Goal: Feedback & Contribution: Contribute content

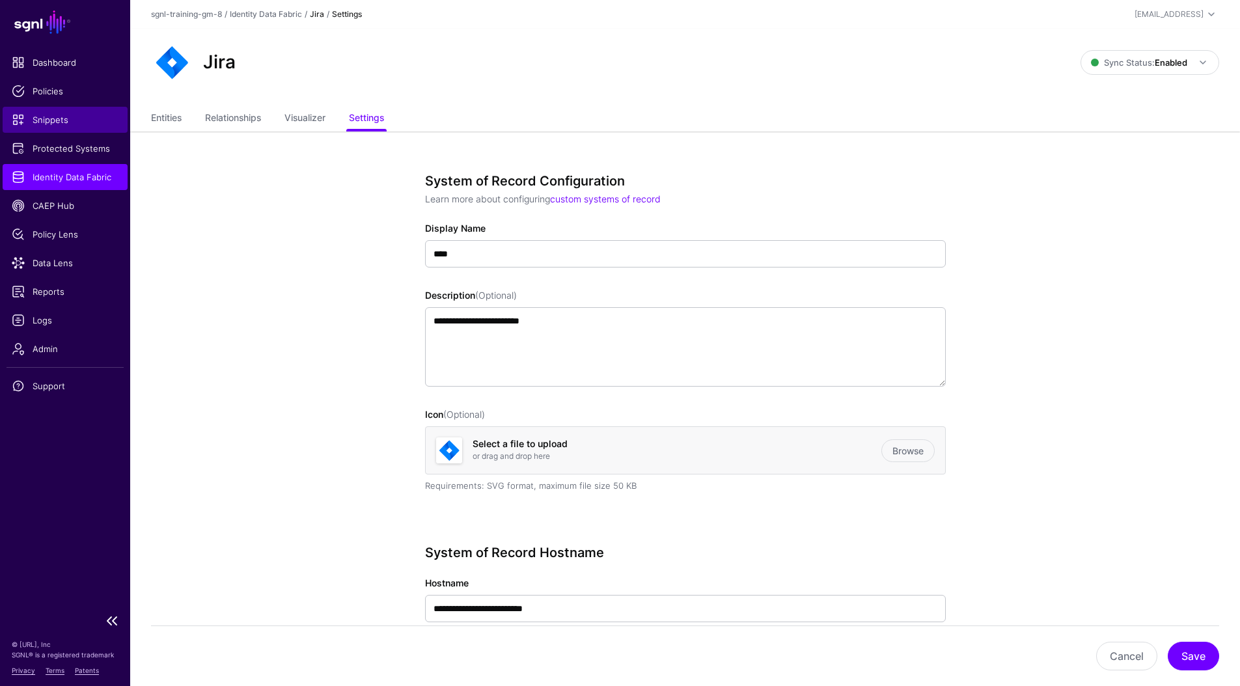
click at [57, 119] on span "Snippets" at bounding box center [65, 119] width 107 height 13
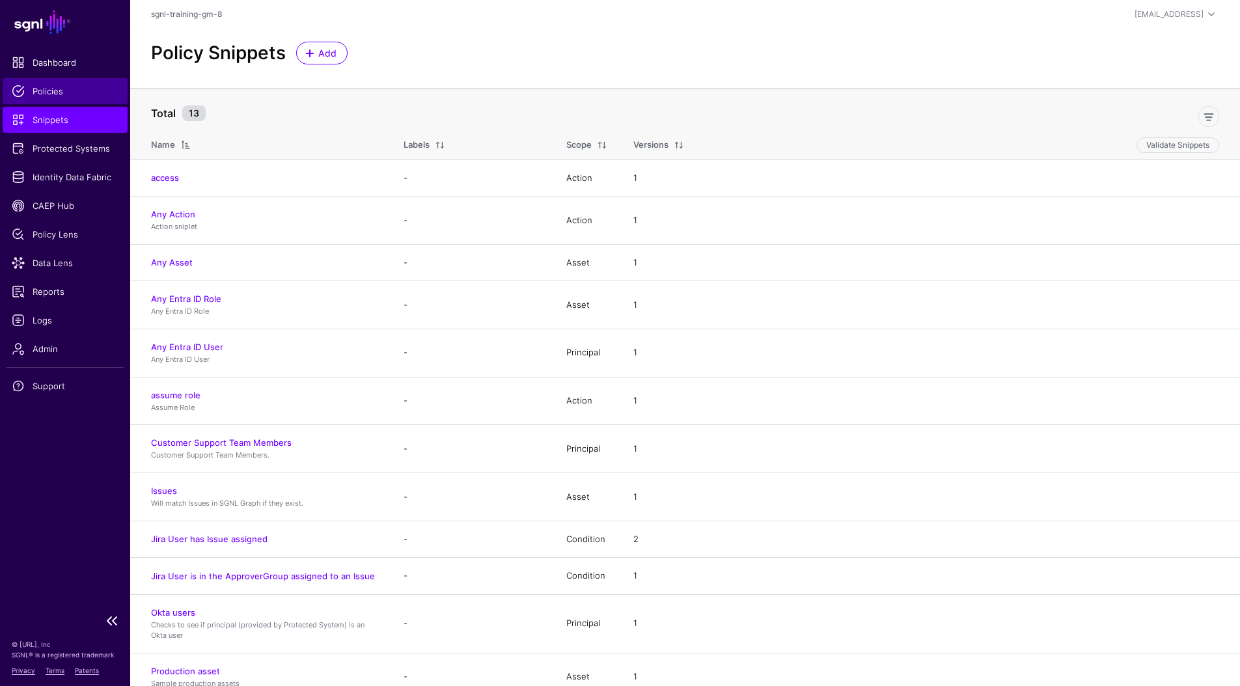
click at [42, 93] on span "Policies" at bounding box center [65, 91] width 107 height 13
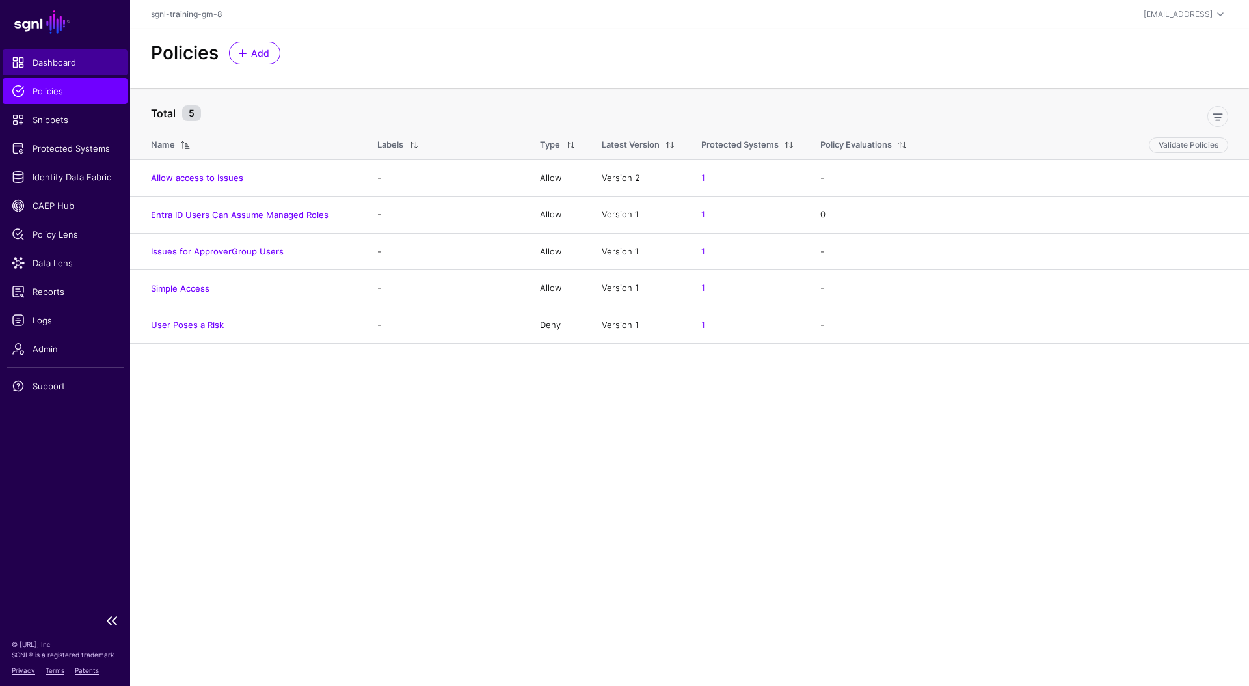
click at [37, 66] on span "Dashboard" at bounding box center [65, 62] width 107 height 13
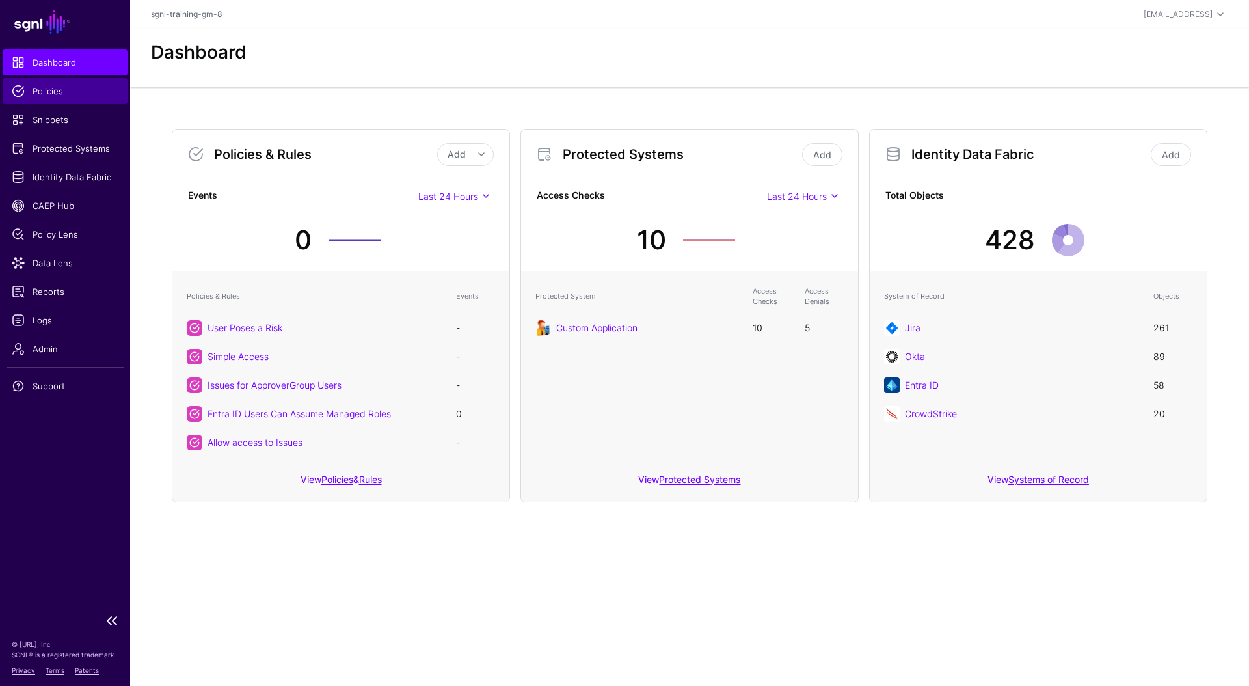
click at [41, 85] on span "Policies" at bounding box center [65, 91] width 107 height 13
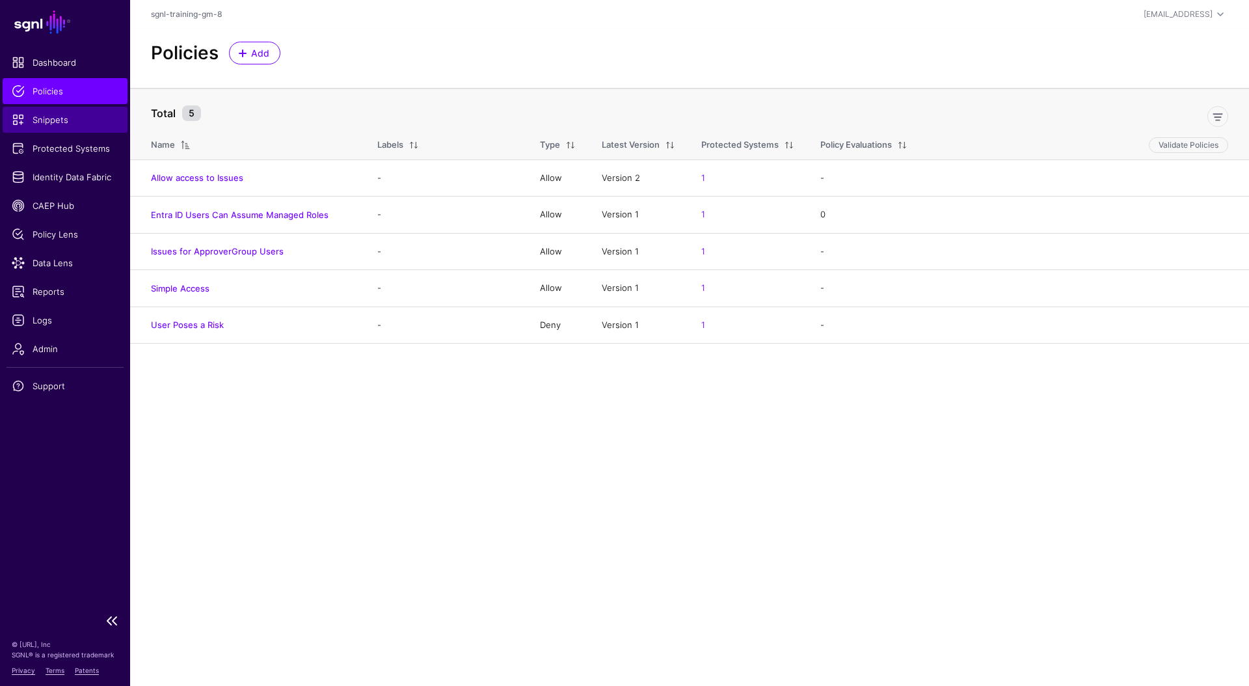
click at [37, 125] on span "Snippets" at bounding box center [65, 119] width 107 height 13
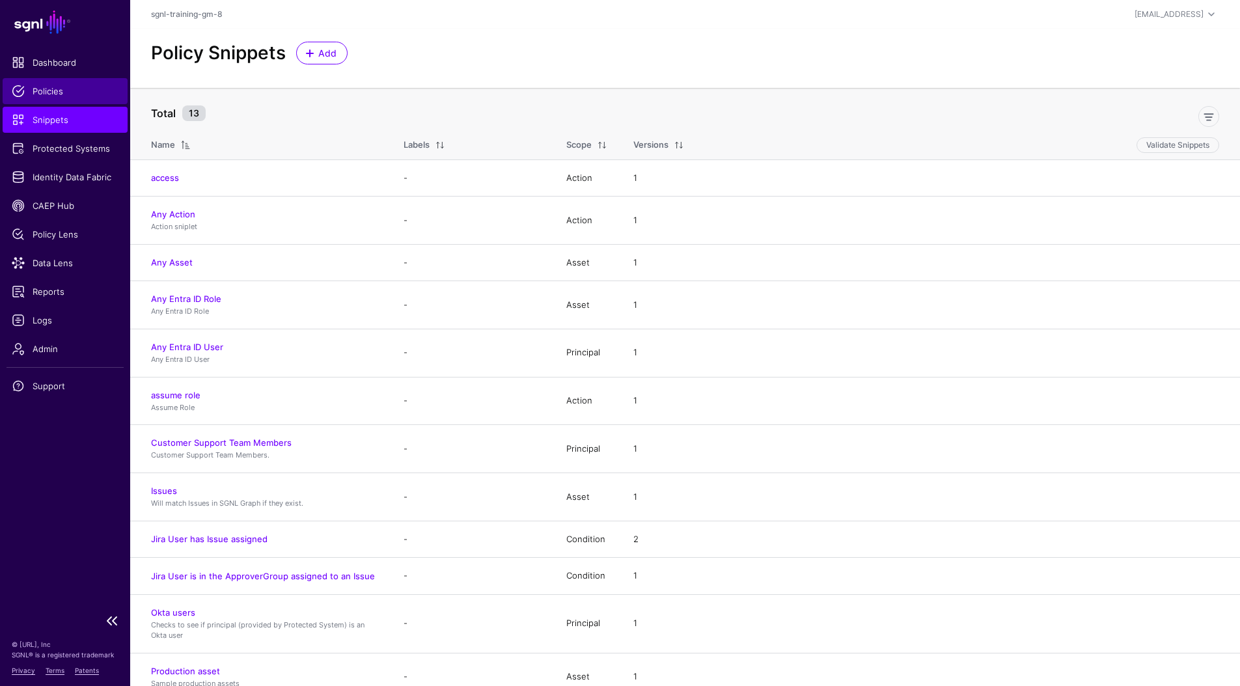
click at [38, 91] on span "Policies" at bounding box center [65, 91] width 107 height 13
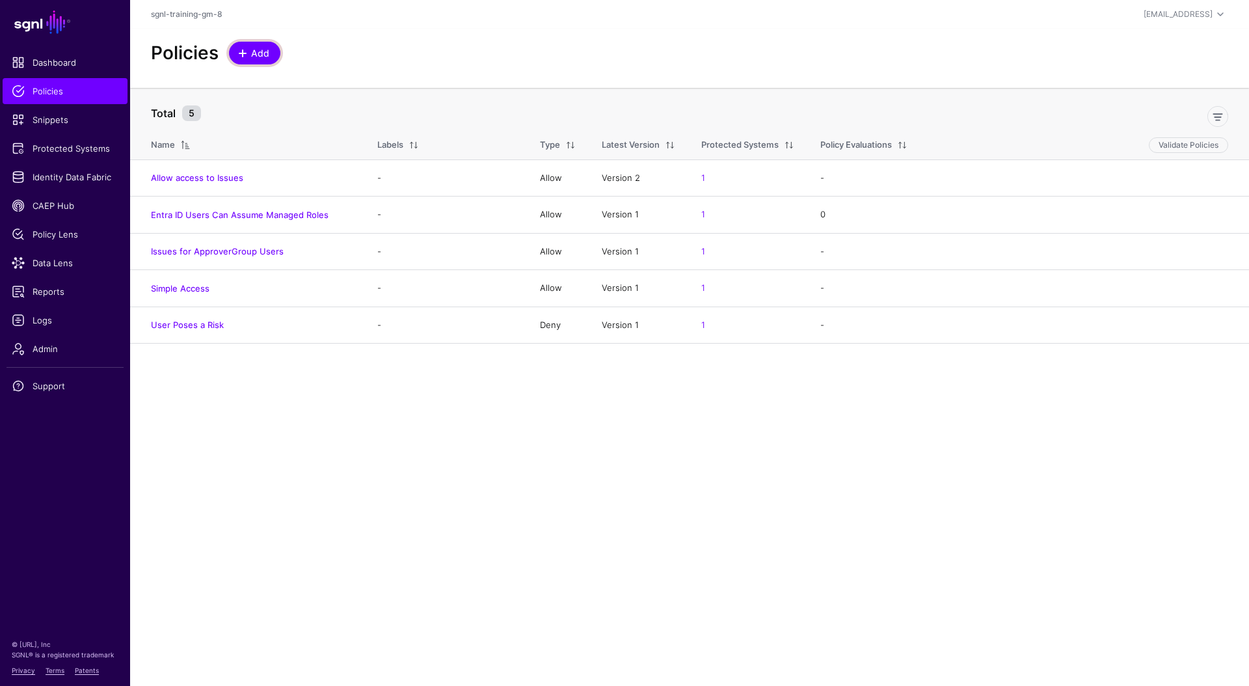
click at [270, 58] on link "Add" at bounding box center [254, 53] width 51 height 23
click at [197, 178] on link "Allow access to Issues" at bounding box center [197, 177] width 92 height 10
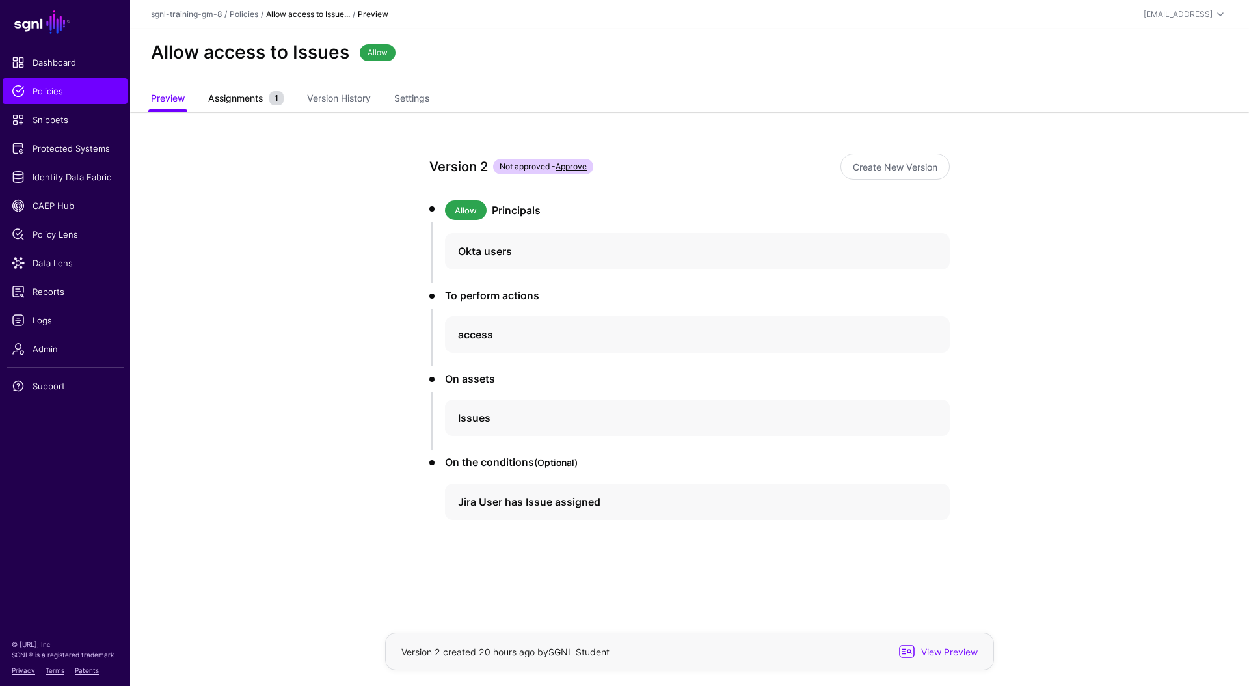
click at [237, 106] on link "Assignments 1" at bounding box center [245, 99] width 75 height 25
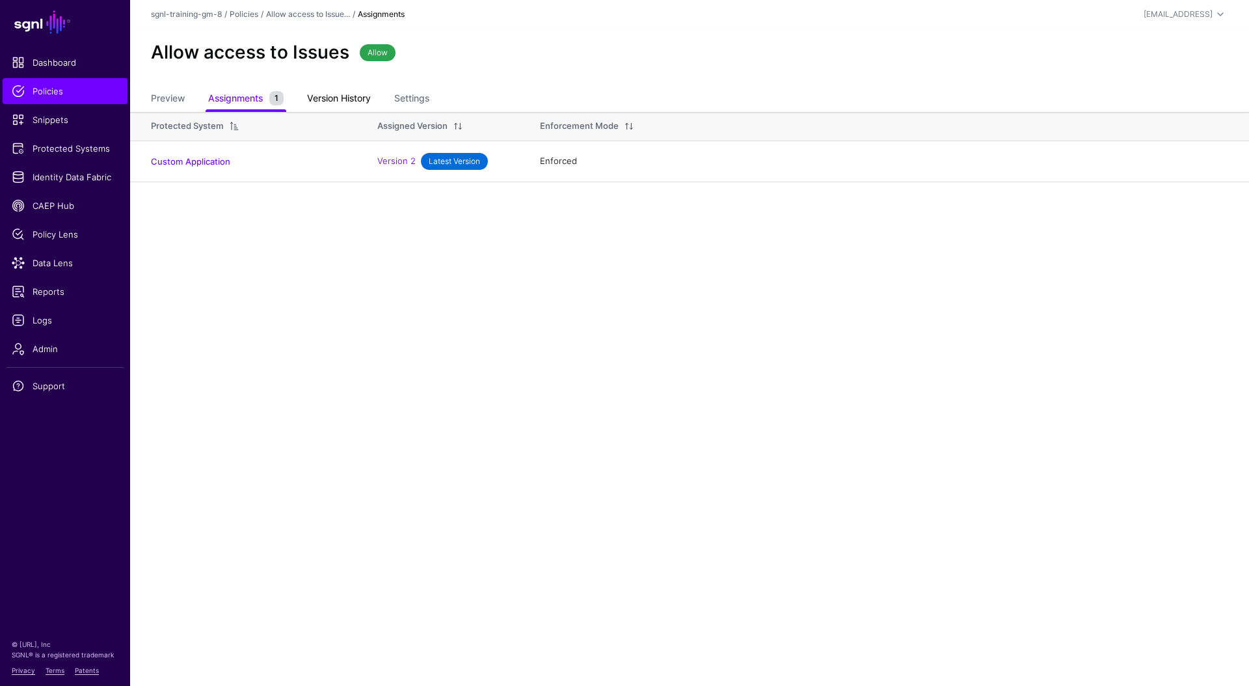
click at [318, 103] on link "Version History" at bounding box center [339, 99] width 64 height 25
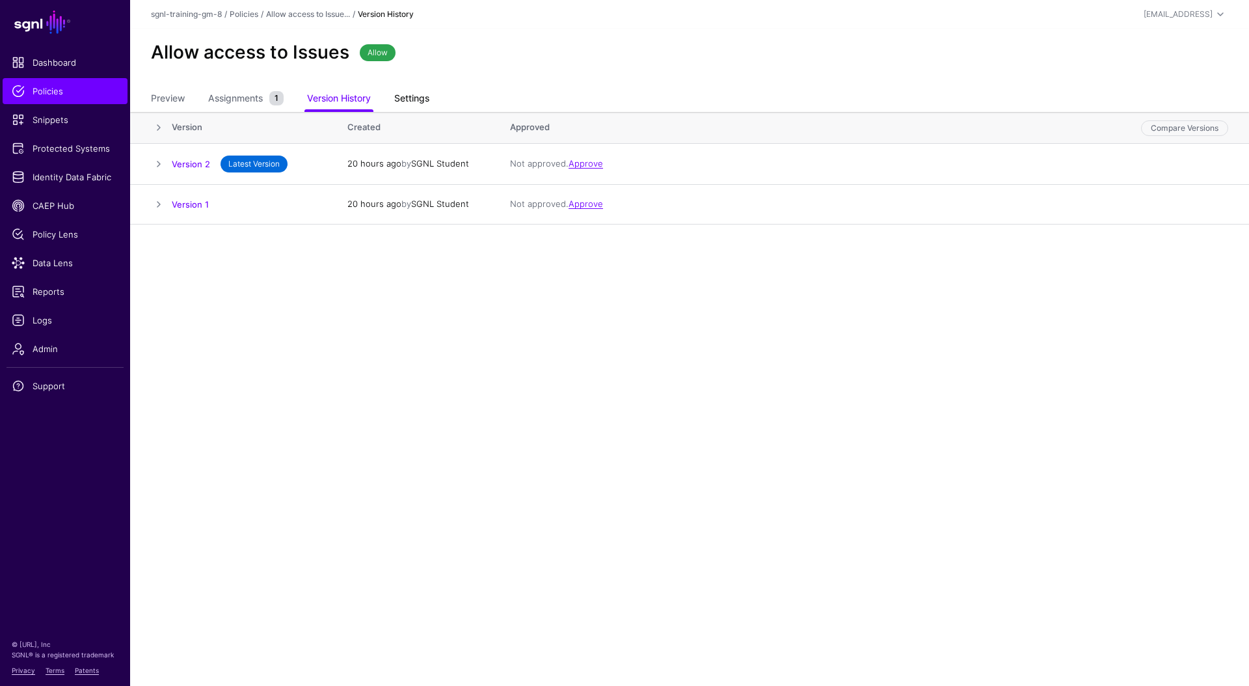
click at [421, 99] on link "Settings" at bounding box center [411, 99] width 35 height 25
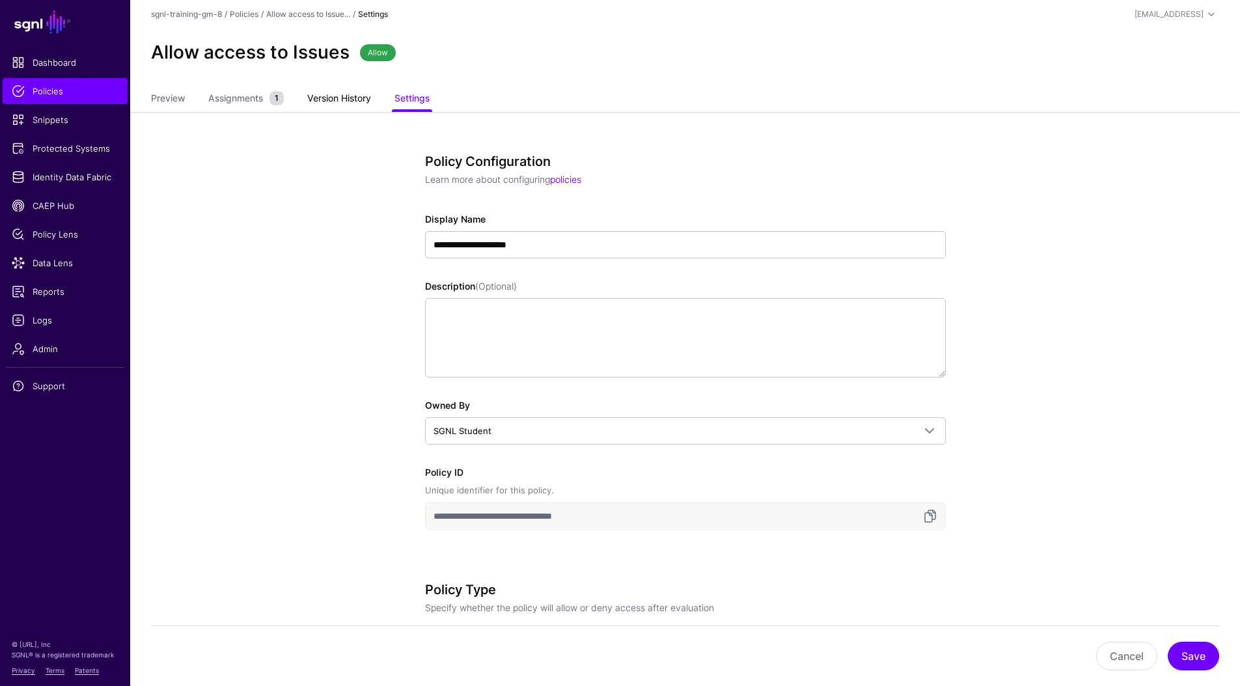
click at [338, 99] on link "Version History" at bounding box center [339, 99] width 64 height 25
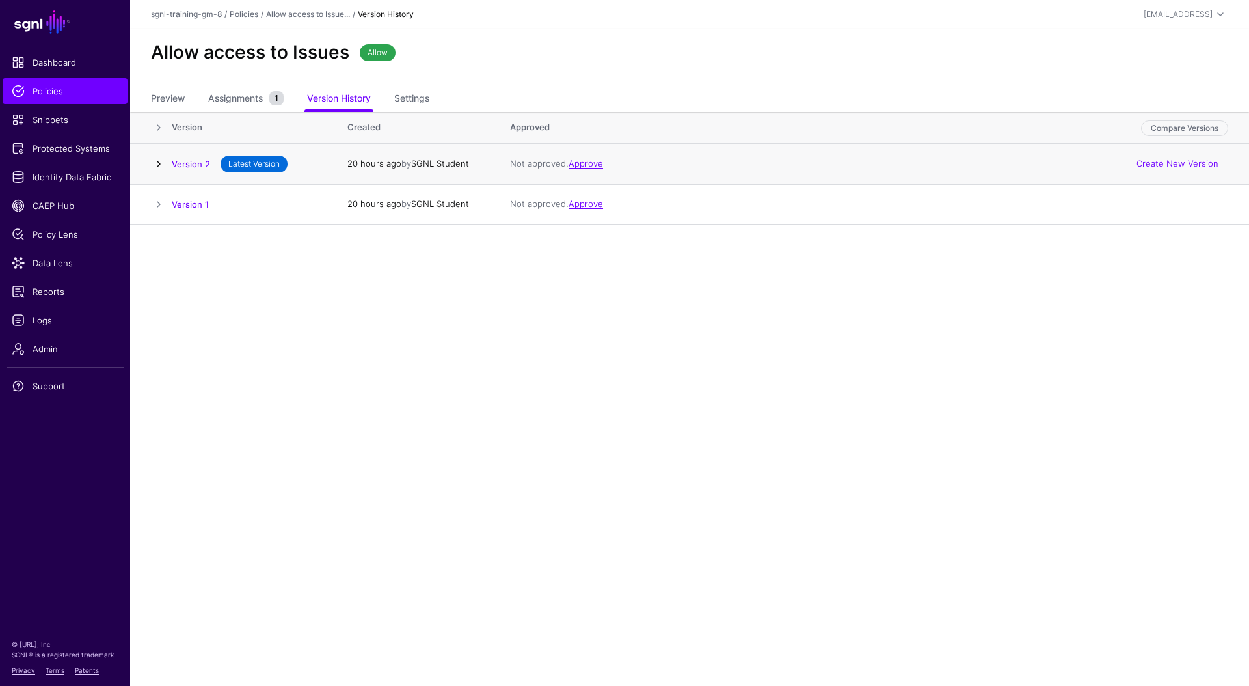
click at [159, 161] on link at bounding box center [159, 164] width 16 height 16
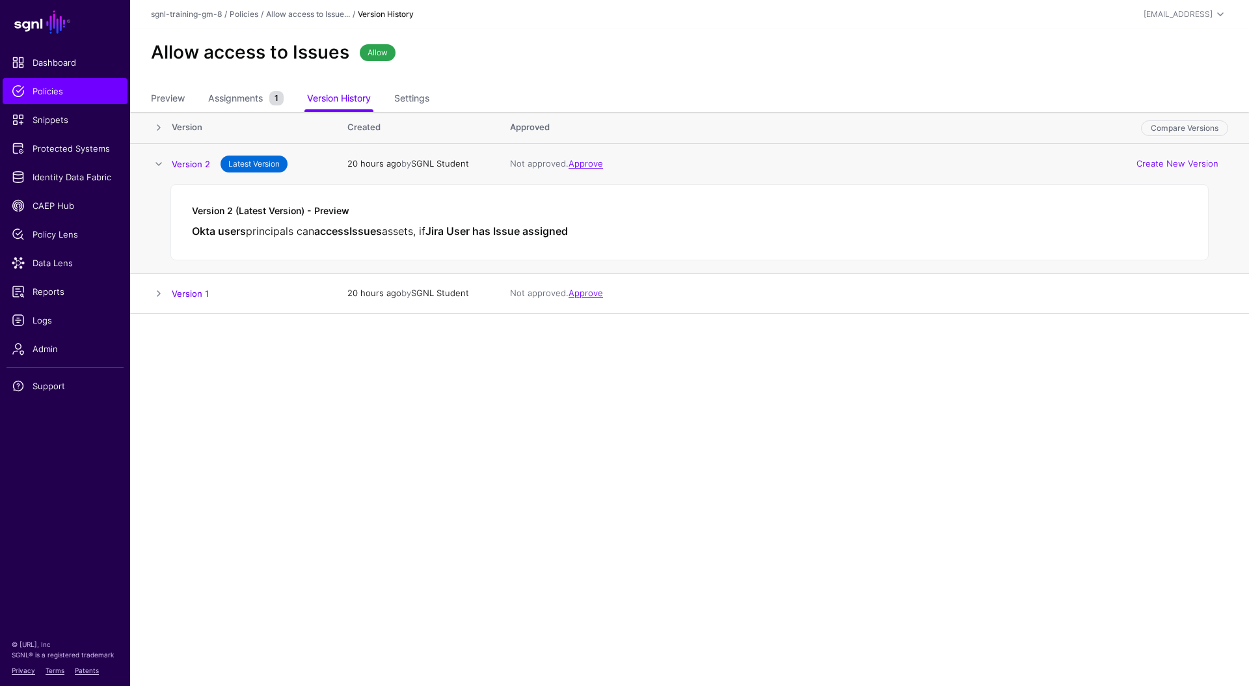
click at [365, 211] on h5 "Version 2 (Latest Version) - Preview" at bounding box center [690, 211] width 996 height 11
click at [159, 164] on link at bounding box center [159, 164] width 16 height 16
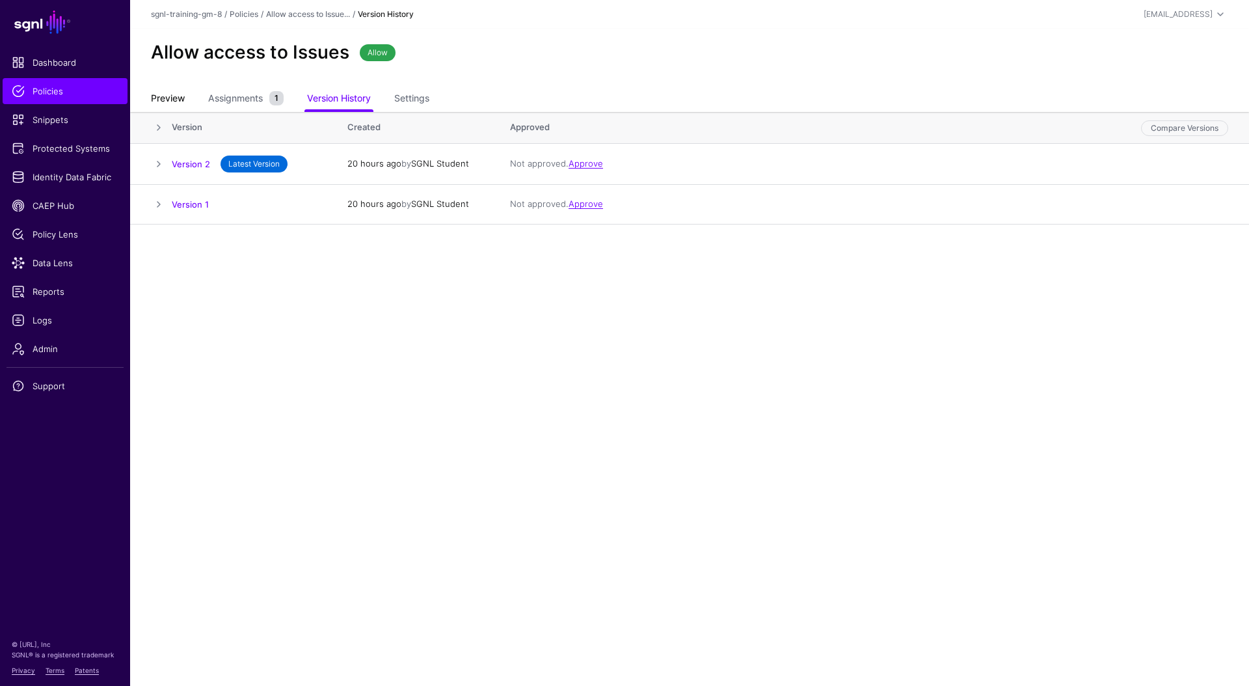
click at [172, 98] on link "Preview" at bounding box center [168, 99] width 34 height 25
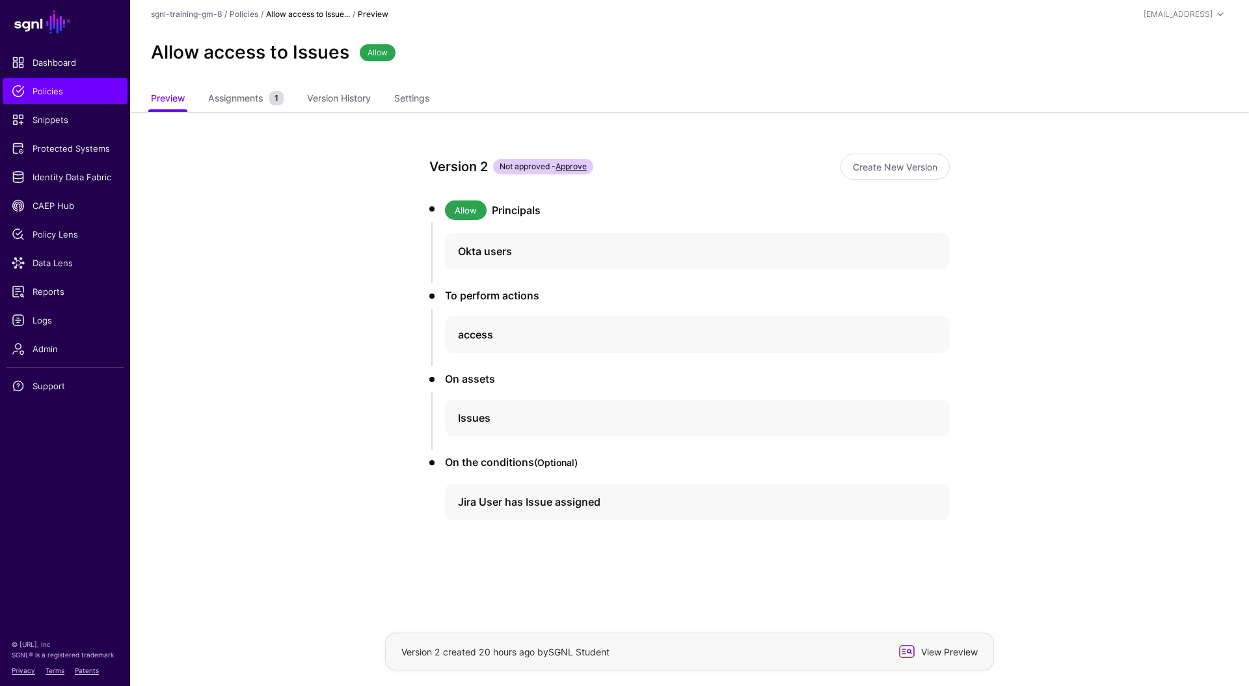
click at [930, 649] on span "View Preview" at bounding box center [948, 652] width 64 height 14
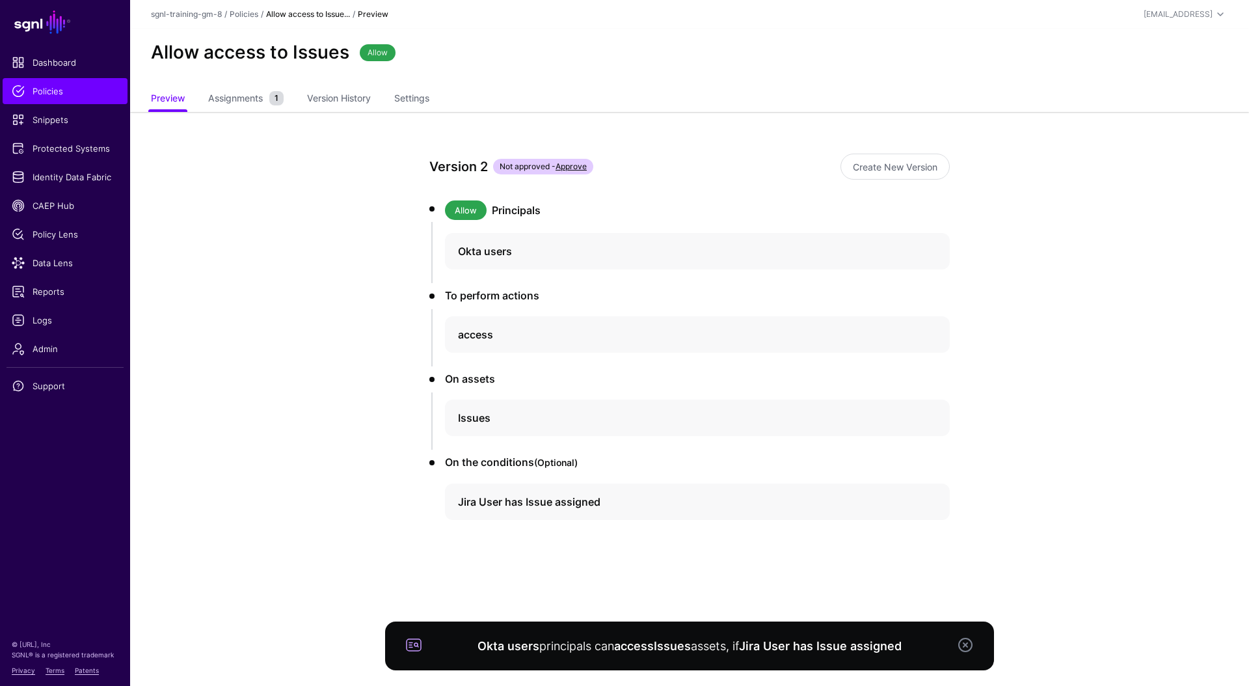
click at [967, 648] on link at bounding box center [966, 645] width 16 height 16
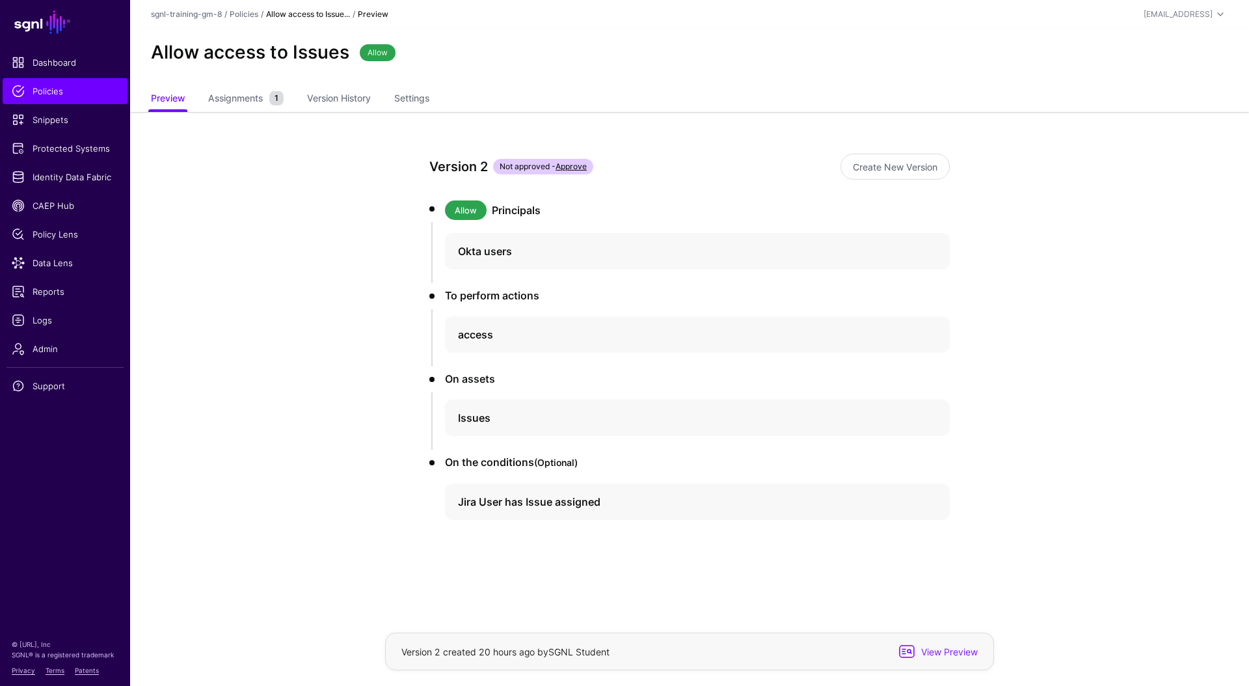
click at [558, 657] on div "Version 2 created 20 hours ago by SGNL Student" at bounding box center [648, 652] width 498 height 14
click at [485, 256] on h4 "Okta users" at bounding box center [685, 251] width 455 height 16
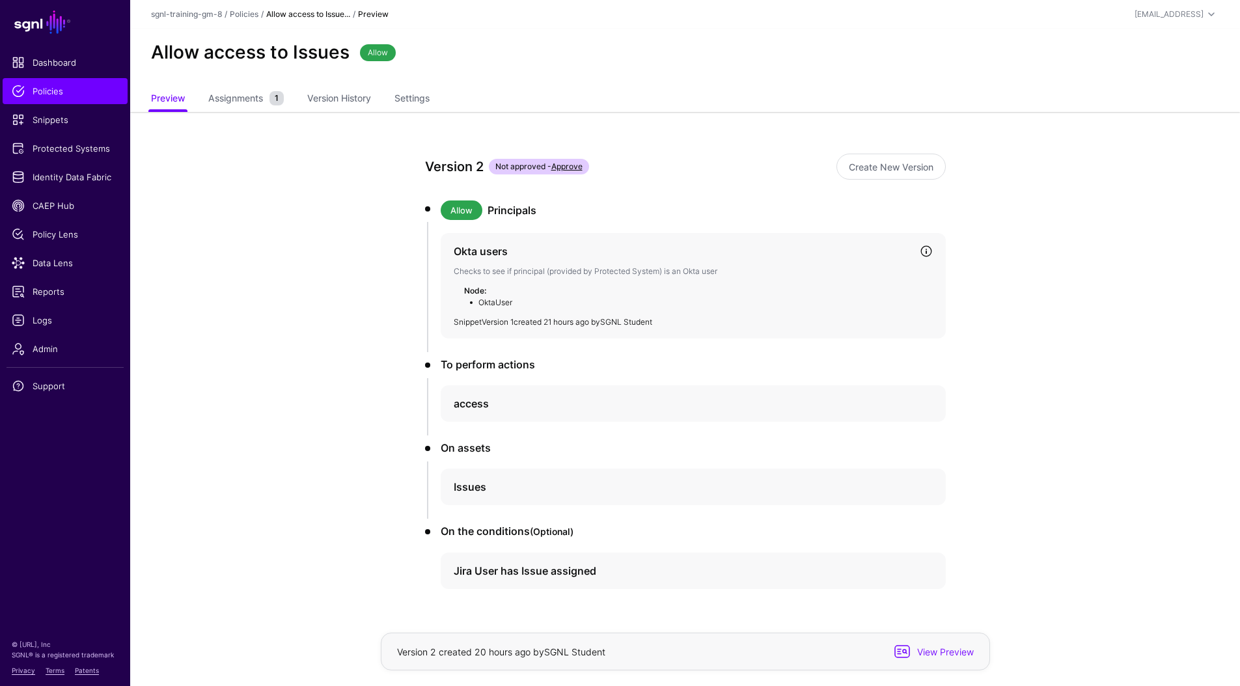
click at [497, 323] on link "Version 1" at bounding box center [498, 322] width 32 height 10
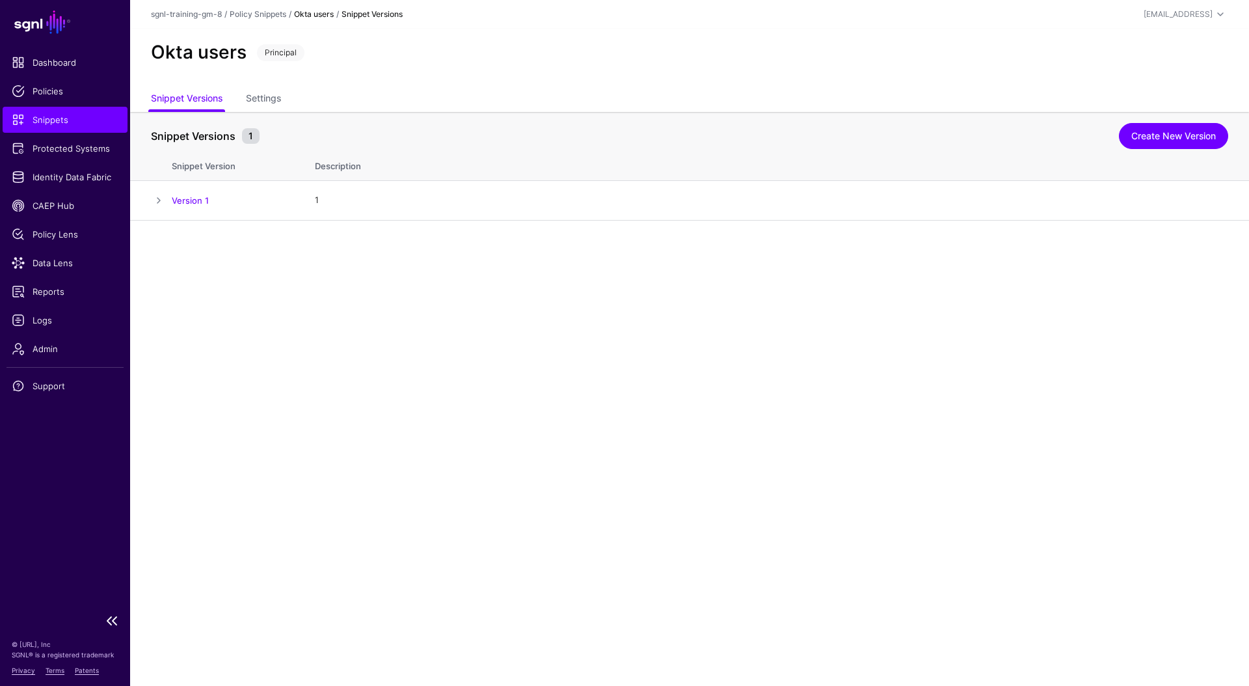
click at [58, 110] on link "Snippets" at bounding box center [65, 120] width 125 height 26
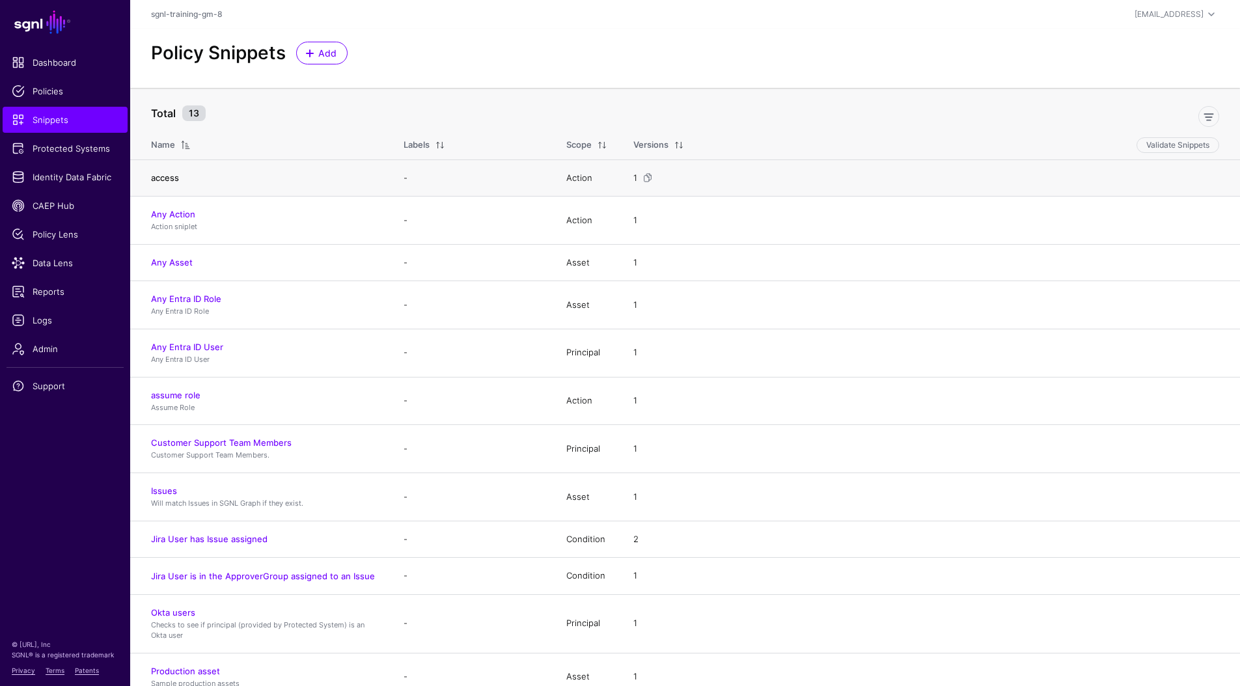
click at [170, 178] on link "access" at bounding box center [165, 177] width 28 height 10
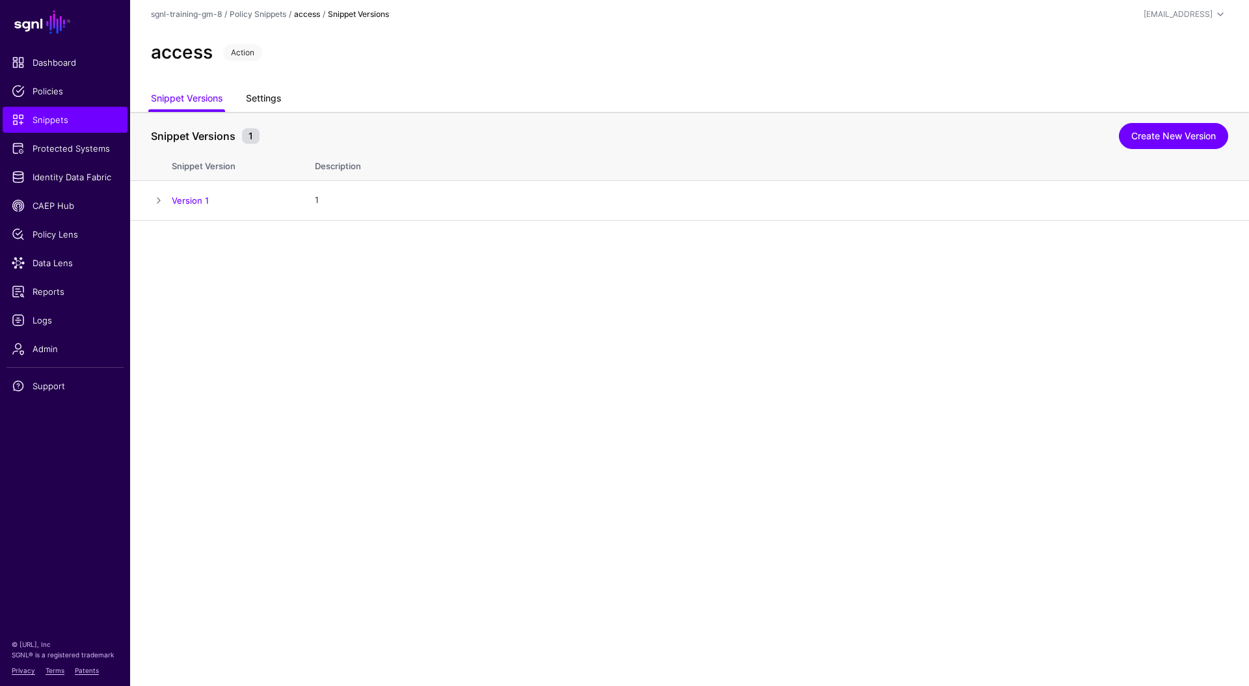
click at [256, 99] on link "Settings" at bounding box center [263, 99] width 35 height 25
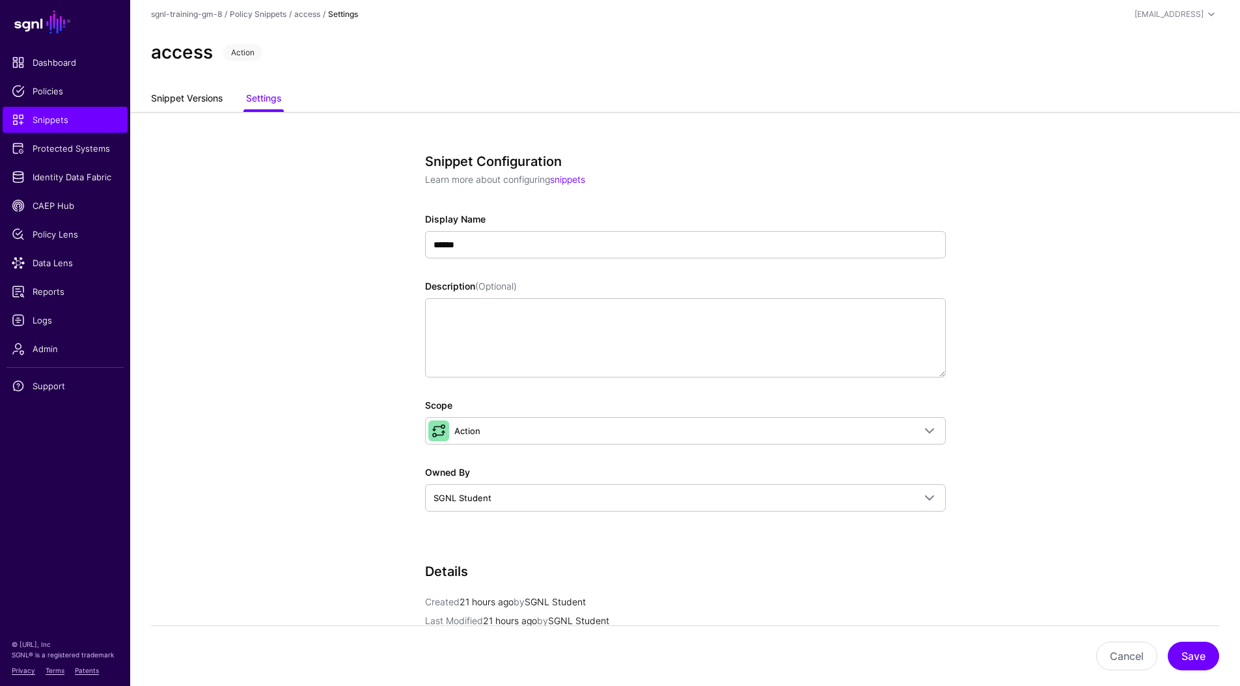
click at [205, 101] on link "Snippet Versions" at bounding box center [187, 99] width 72 height 25
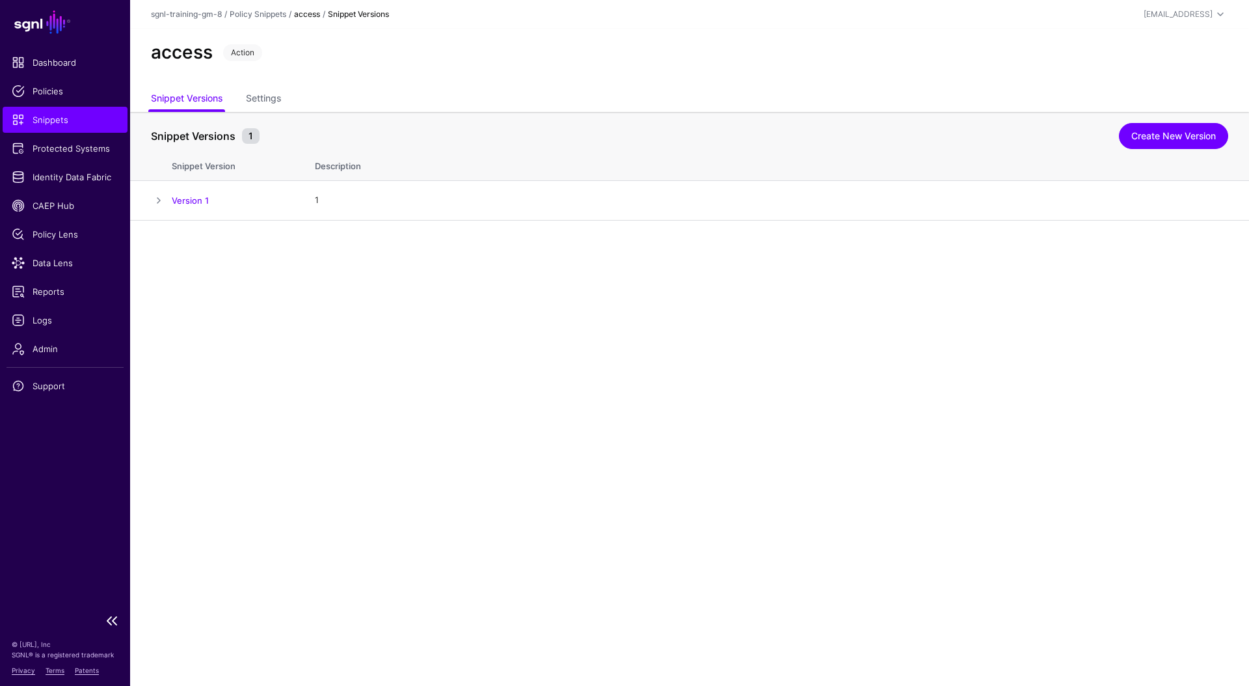
click at [70, 125] on span "Snippets" at bounding box center [65, 119] width 107 height 13
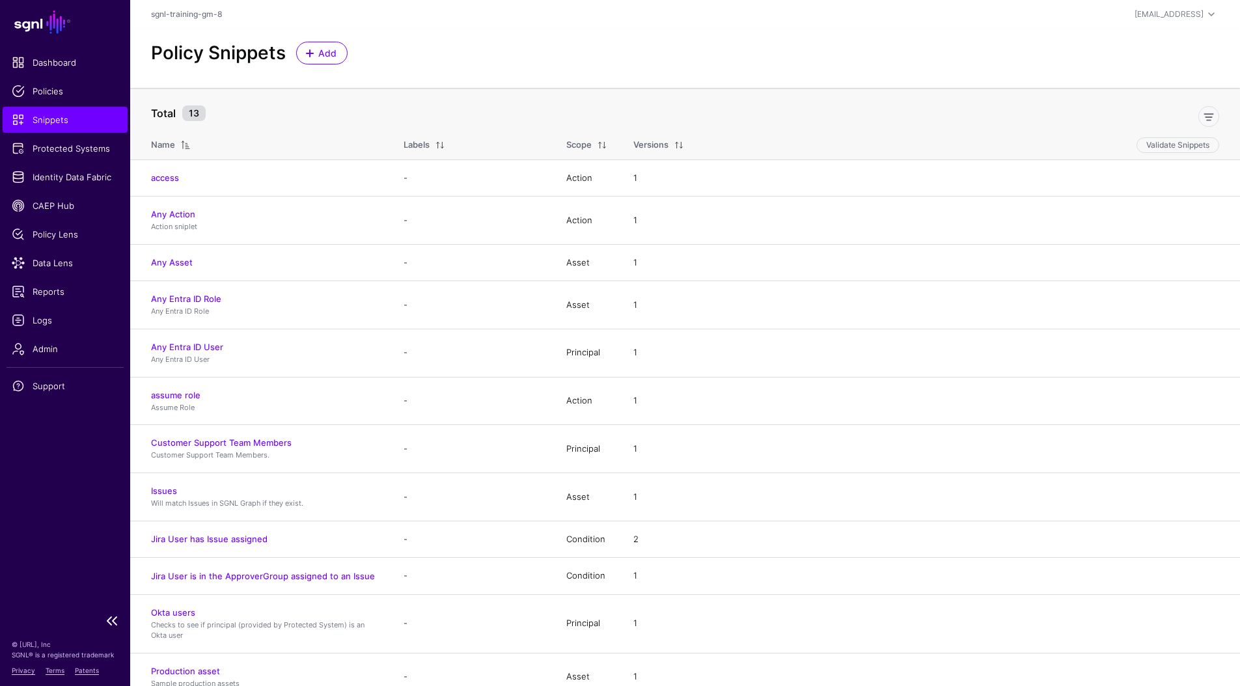
click at [66, 124] on span "Snippets" at bounding box center [65, 119] width 107 height 13
click at [337, 49] on link "Add" at bounding box center [321, 53] width 51 height 23
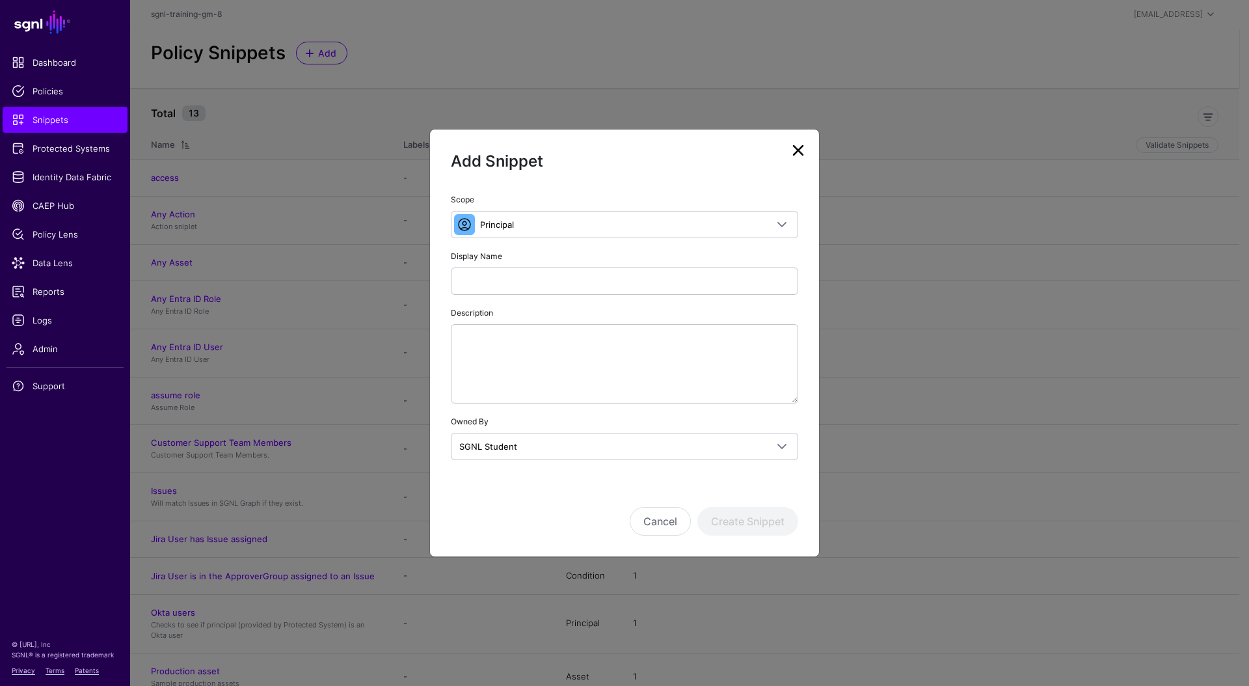
click at [800, 151] on link at bounding box center [798, 150] width 21 height 21
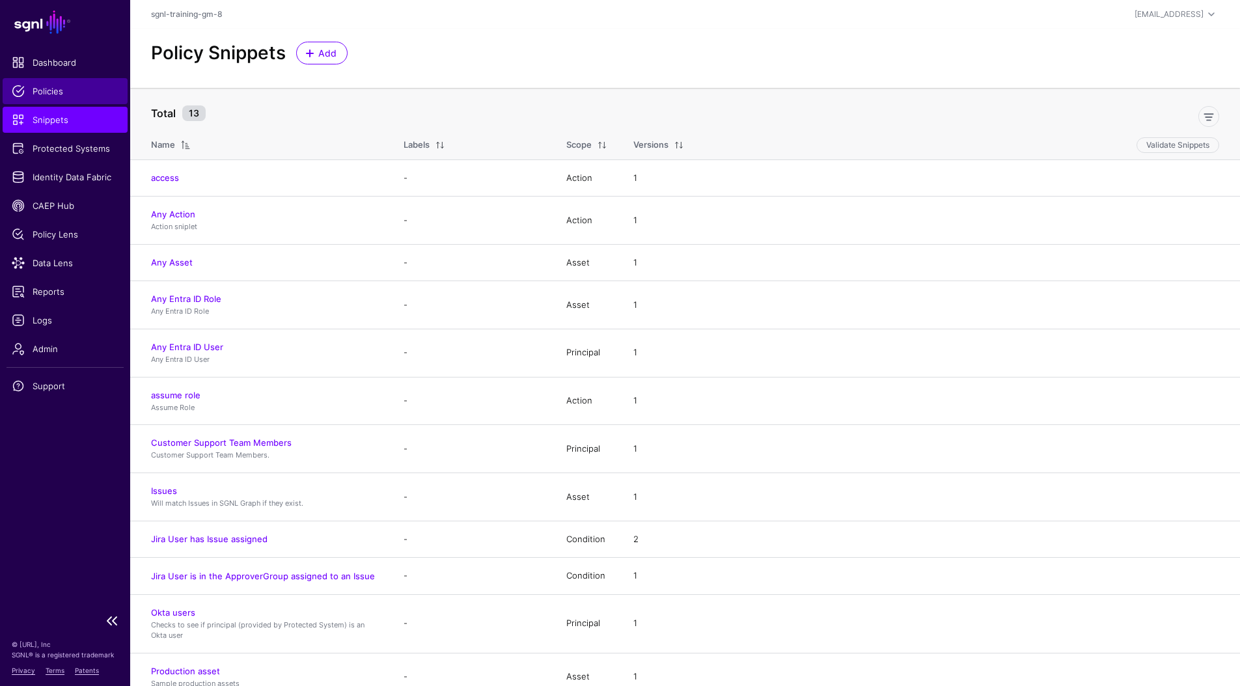
click at [58, 96] on span "Policies" at bounding box center [65, 91] width 107 height 13
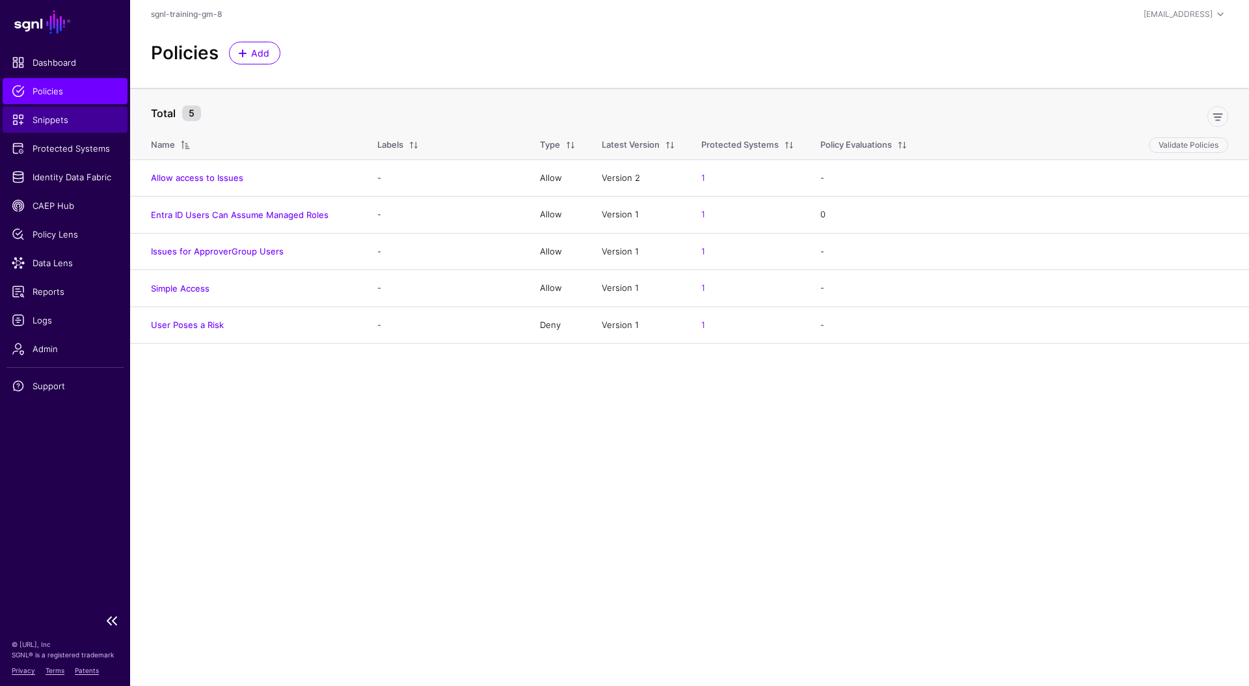
click at [52, 118] on span "Snippets" at bounding box center [65, 119] width 107 height 13
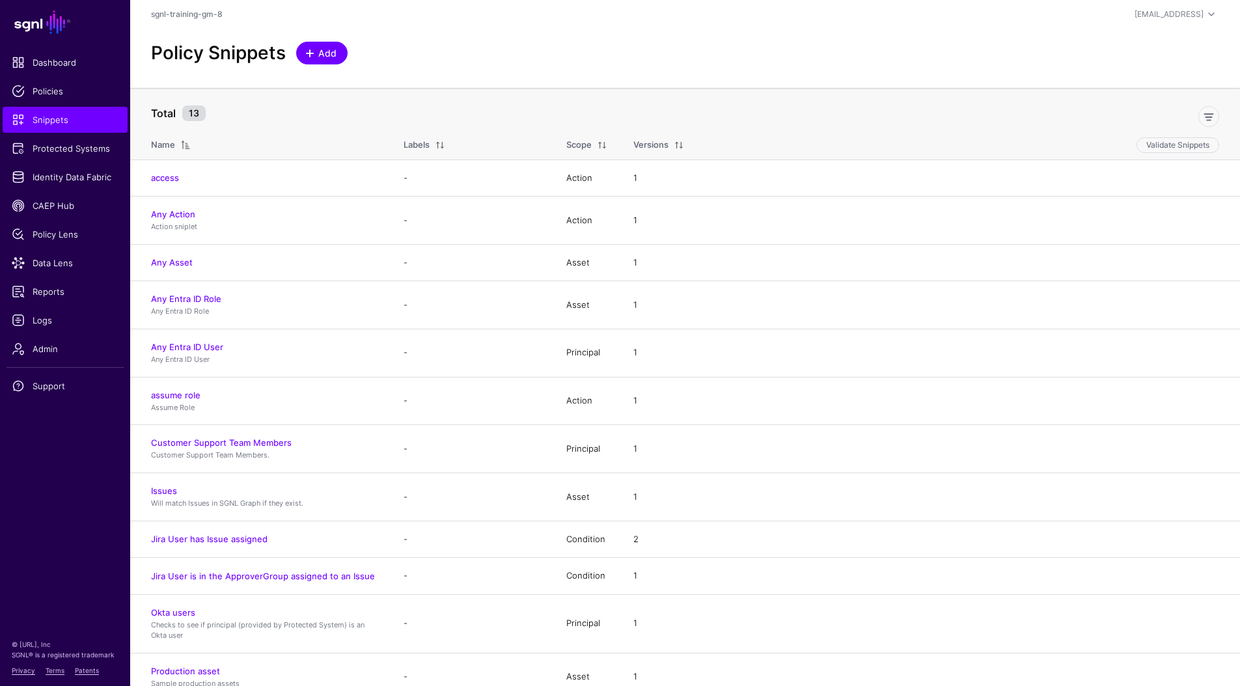
click at [327, 55] on span "Add" at bounding box center [327, 53] width 21 height 14
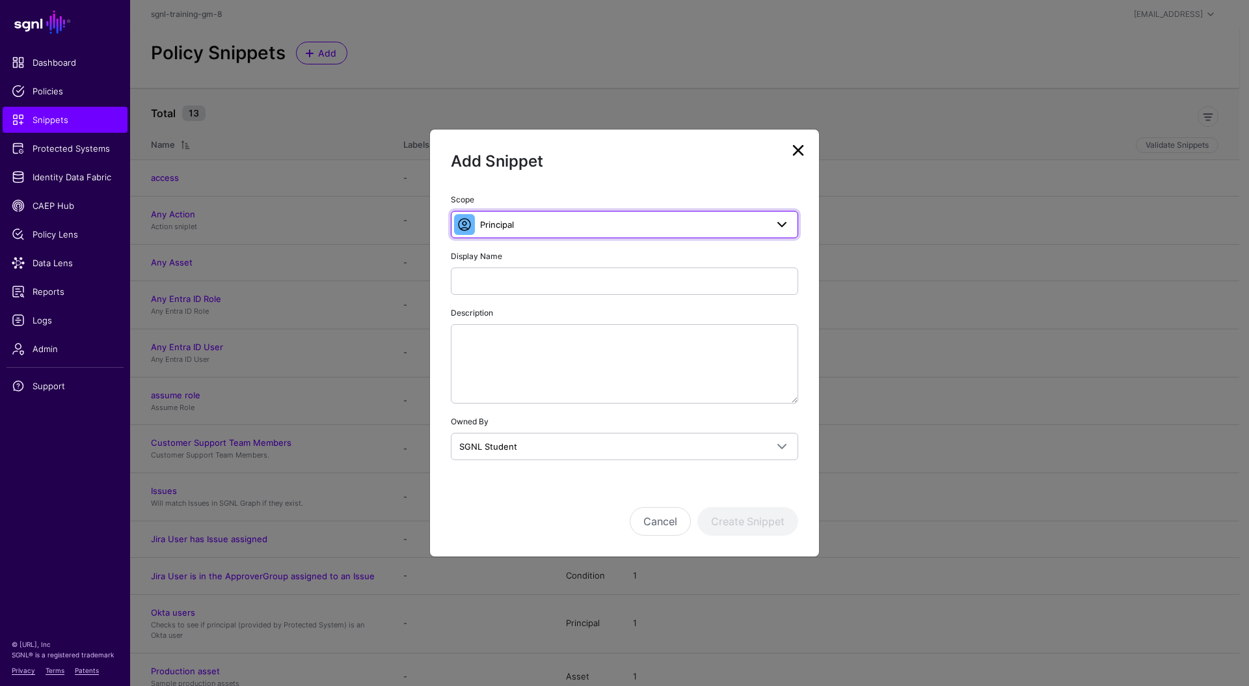
click at [557, 228] on span "Principal" at bounding box center [623, 224] width 286 height 14
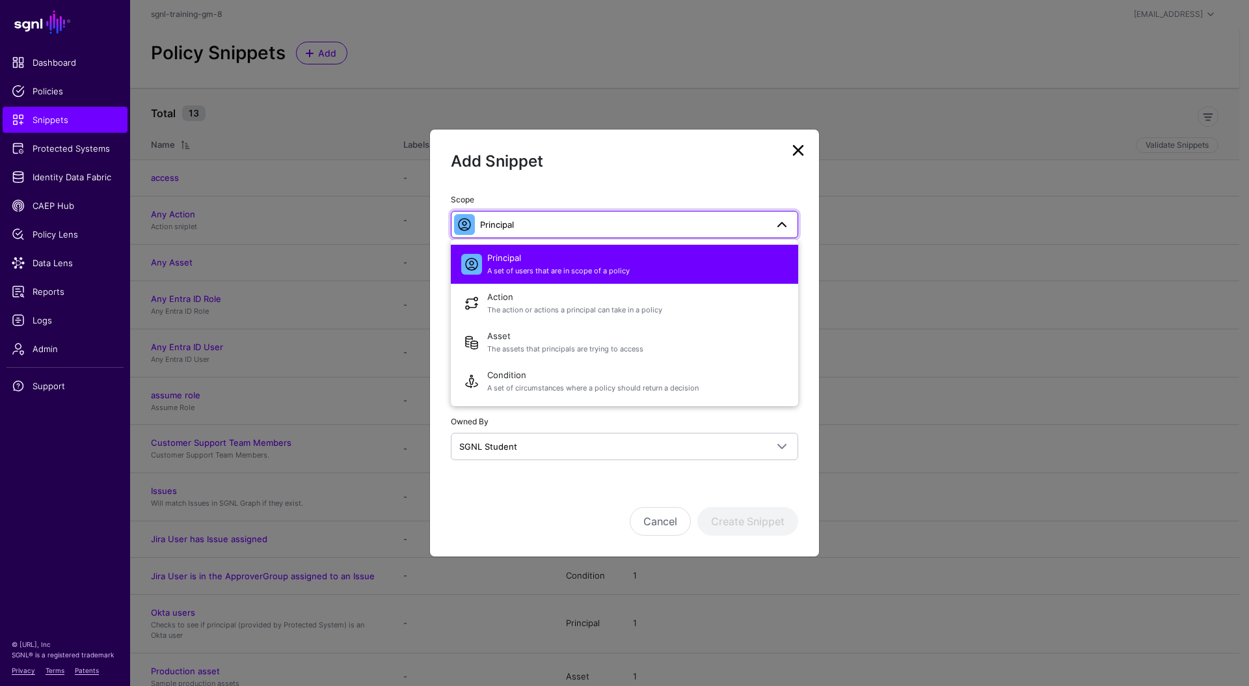
click at [557, 228] on span "Principal" at bounding box center [623, 224] width 286 height 14
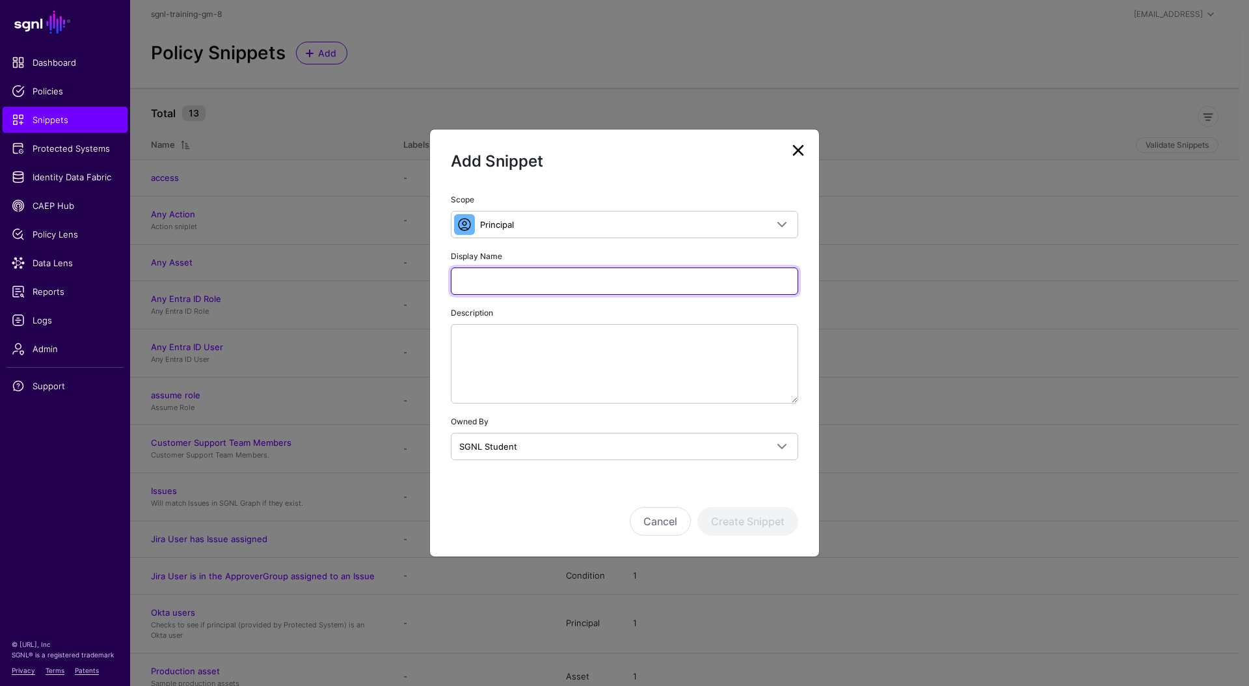
click at [521, 289] on input "Display Name" at bounding box center [624, 280] width 347 height 27
type input "**********"
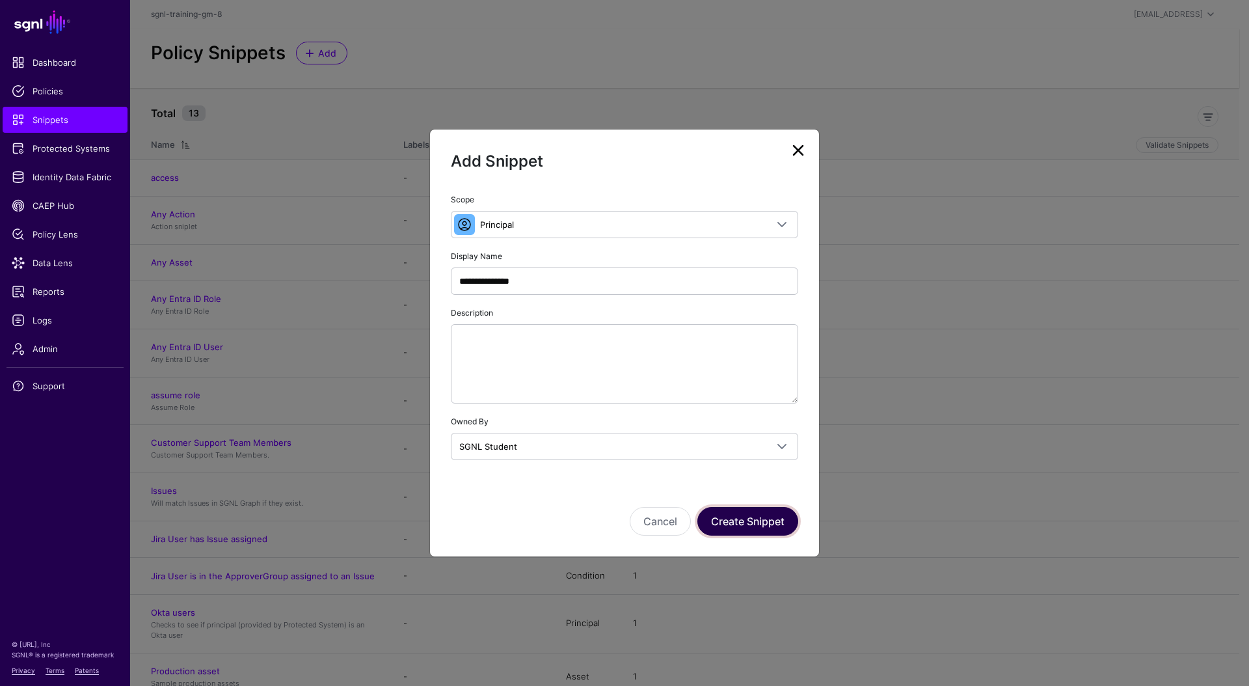
click at [745, 522] on button "Create Snippet" at bounding box center [748, 521] width 101 height 29
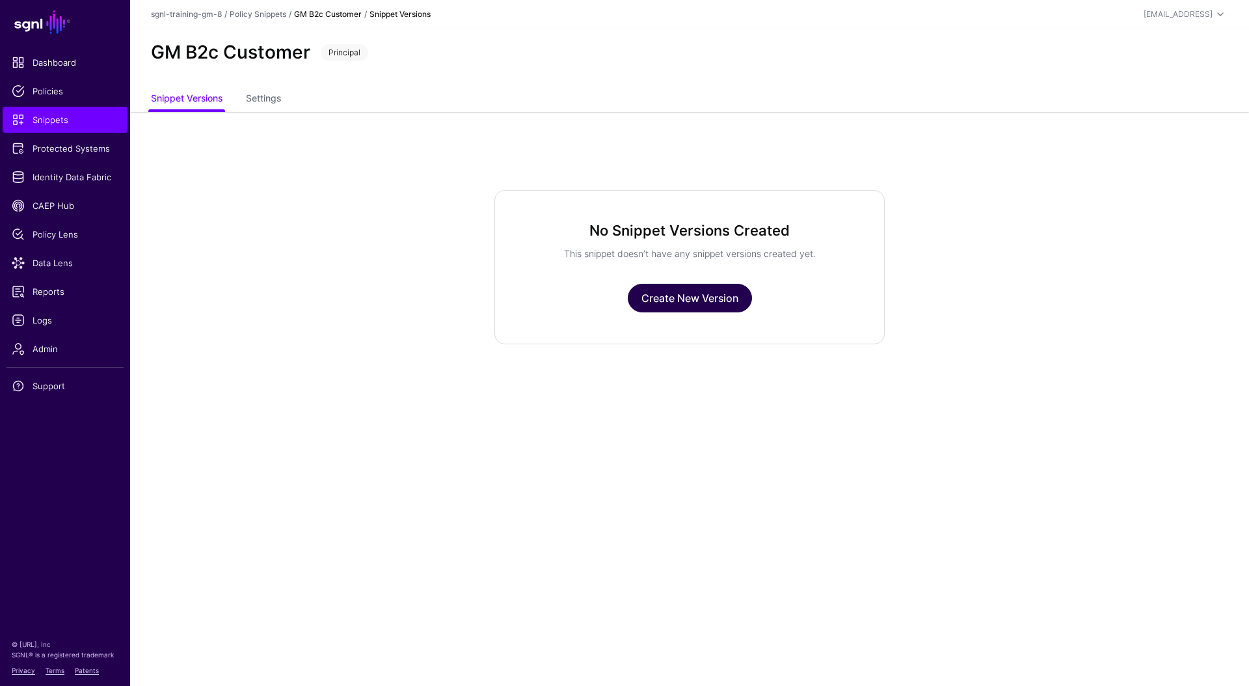
click at [697, 304] on link "Create New Version" at bounding box center [690, 298] width 124 height 29
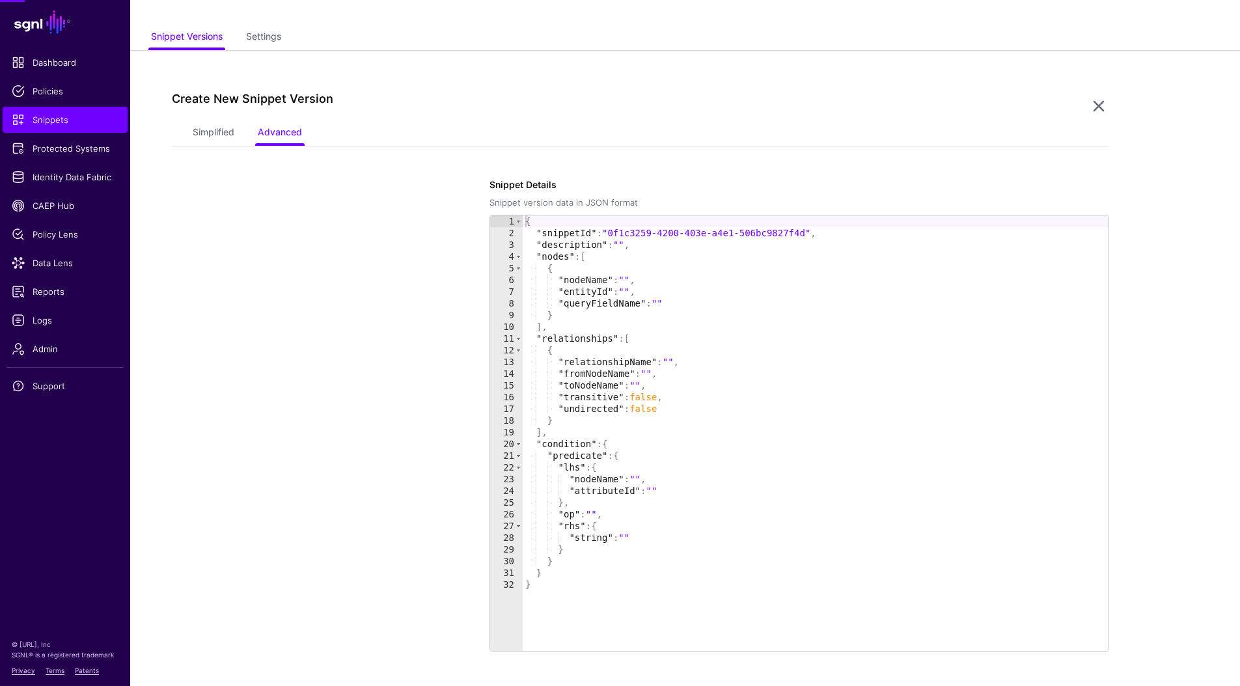
scroll to position [112, 0]
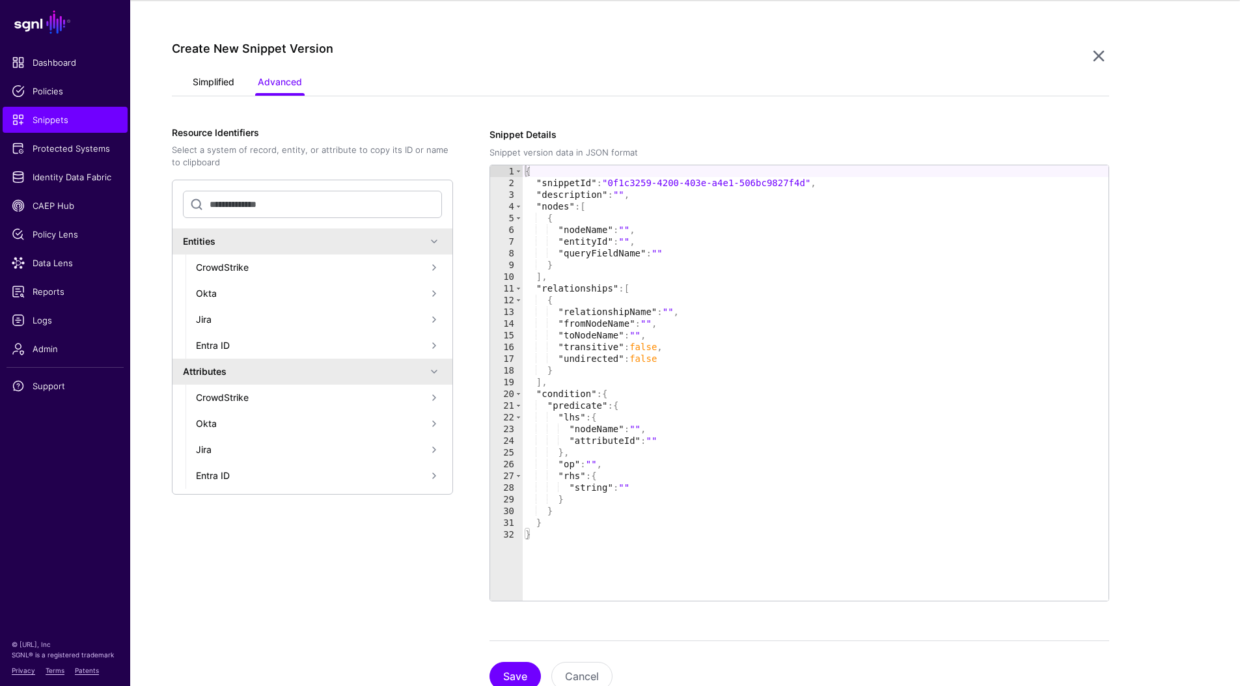
click at [213, 82] on link "Simplified" at bounding box center [214, 83] width 42 height 25
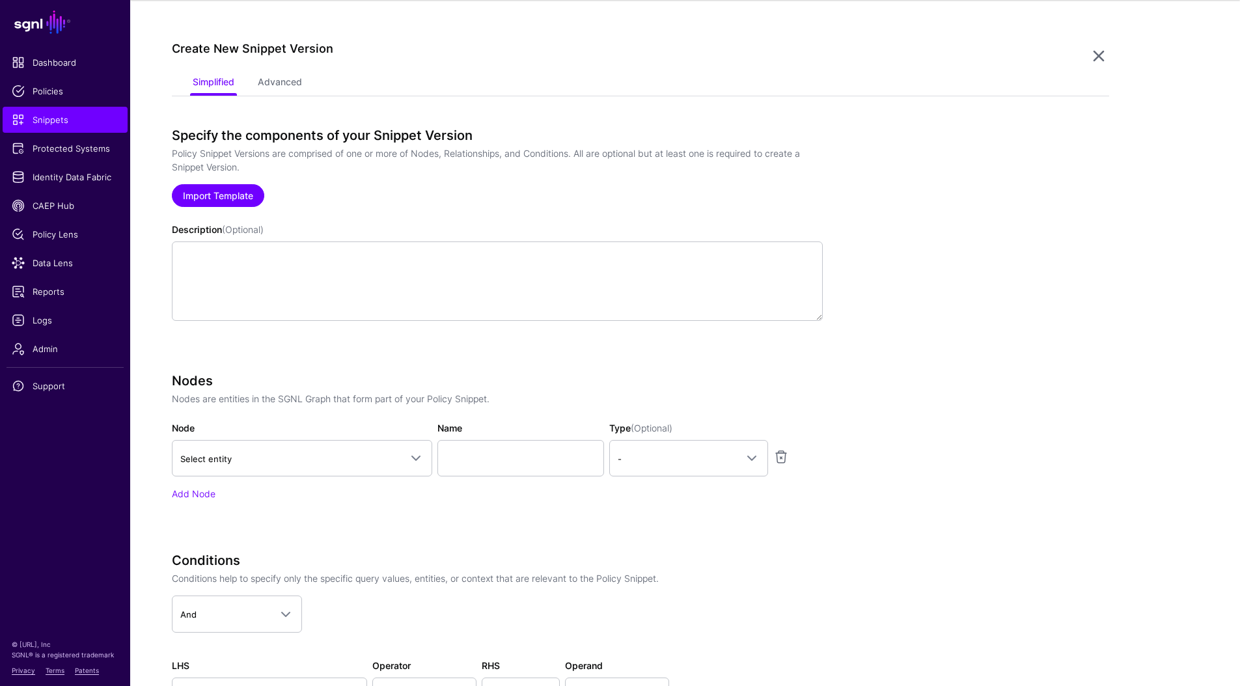
click at [238, 198] on link "Import Template" at bounding box center [218, 195] width 92 height 23
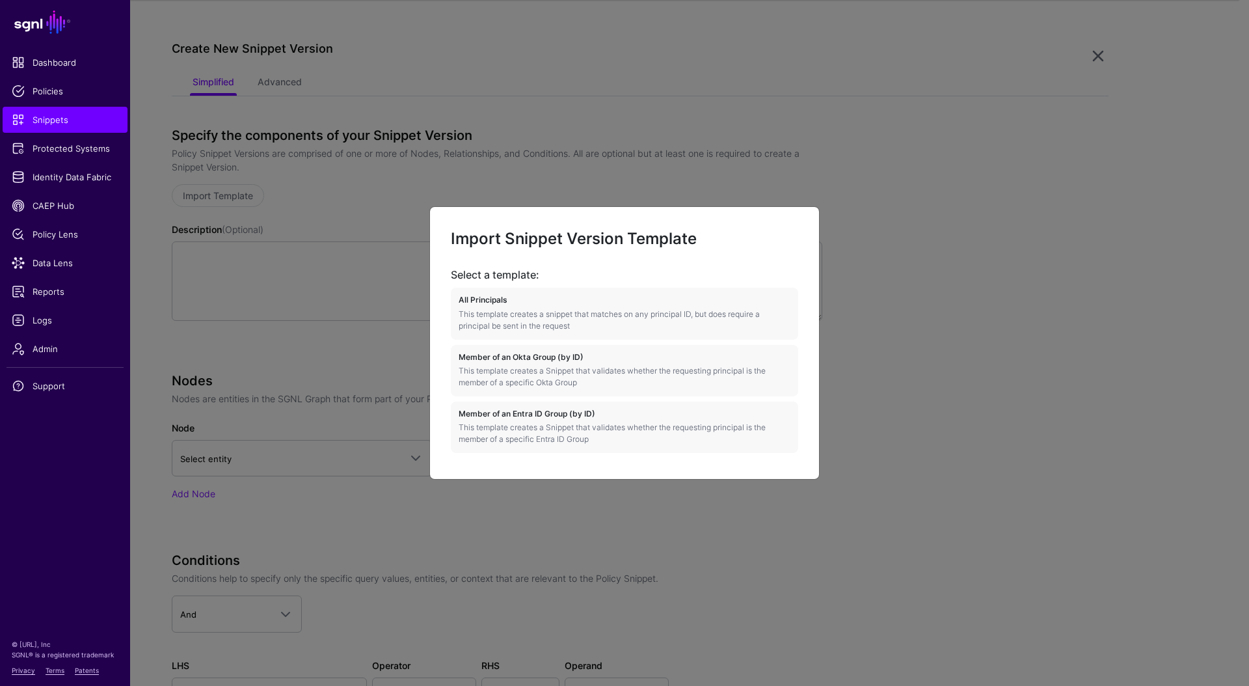
click at [331, 171] on ngb-modal-window "Import Snippet Version Template Select a template: All Principals This template…" at bounding box center [624, 343] width 1249 height 686
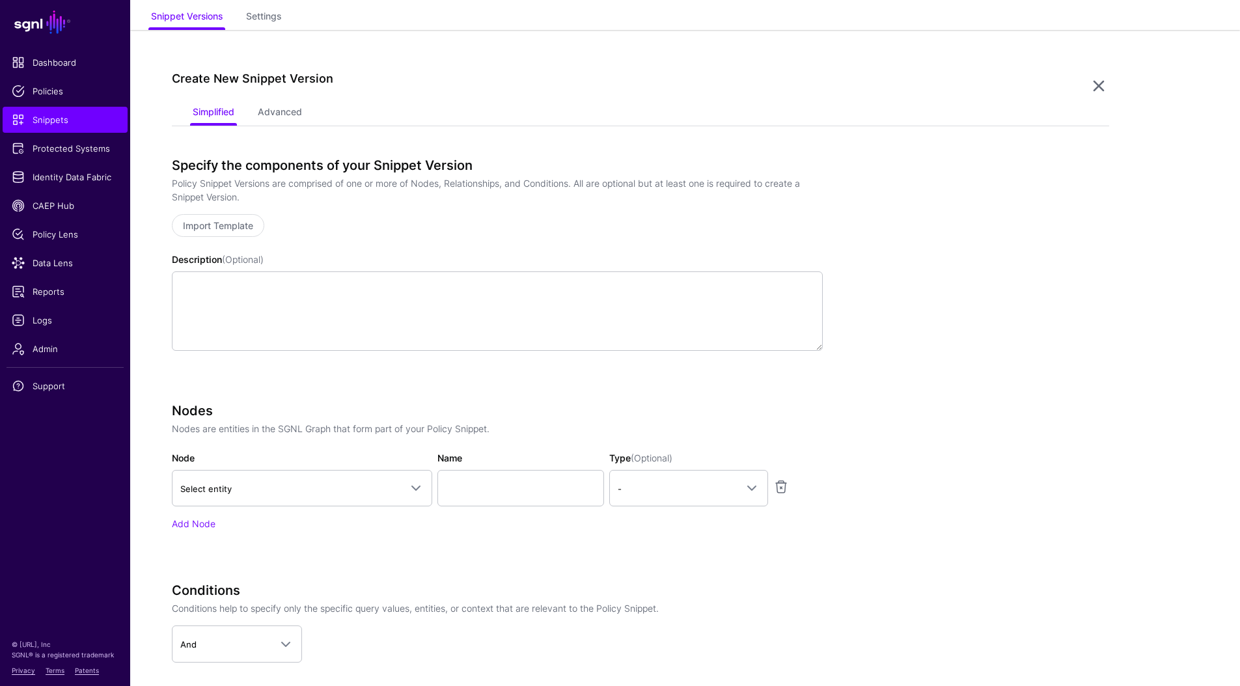
scroll to position [0, 0]
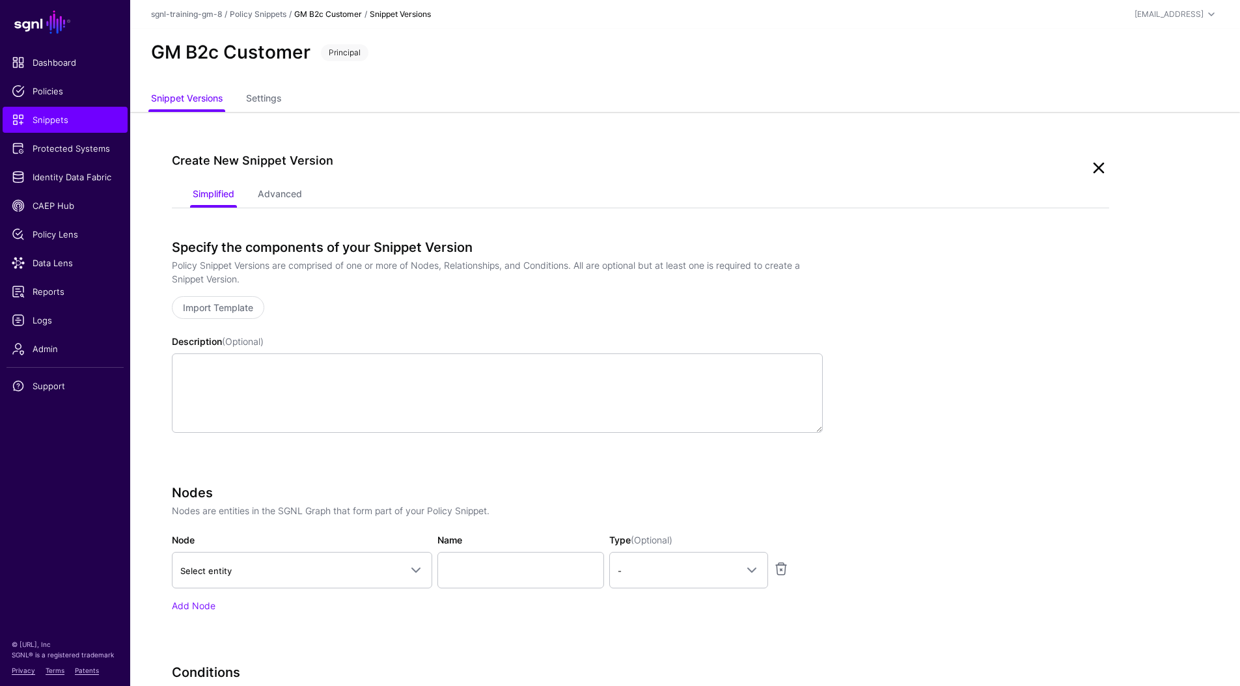
click at [1097, 172] on link at bounding box center [1098, 167] width 21 height 21
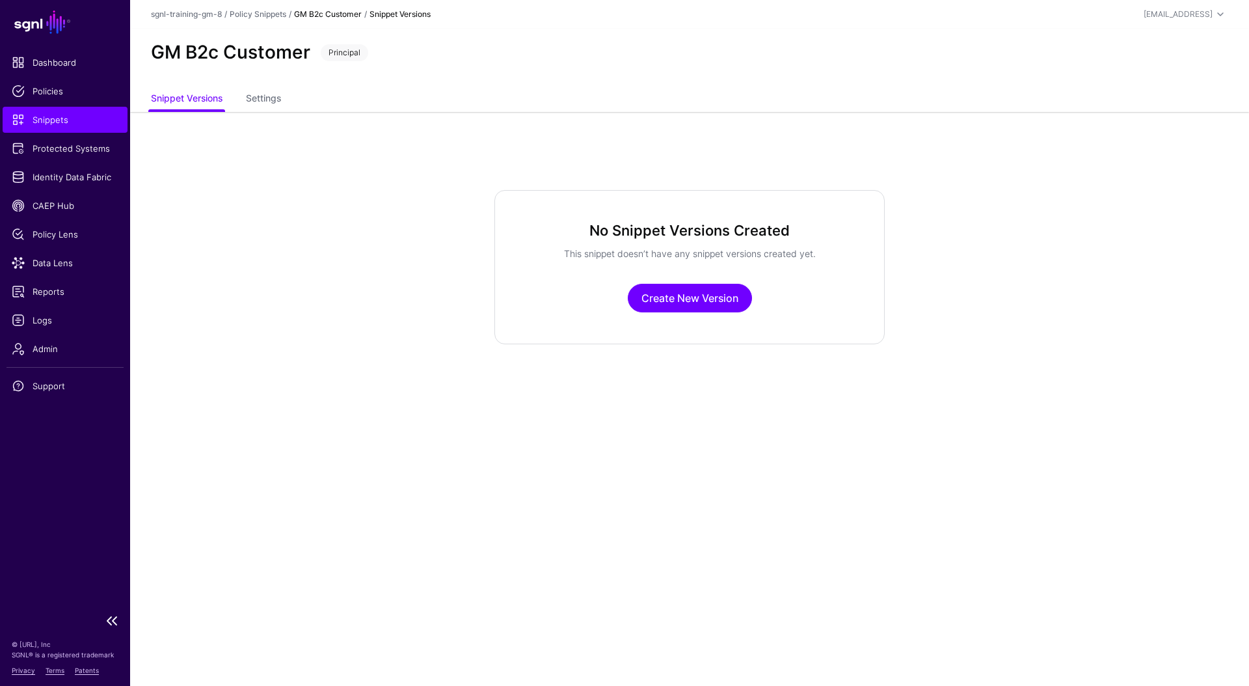
click at [77, 119] on span "Snippets" at bounding box center [65, 119] width 107 height 13
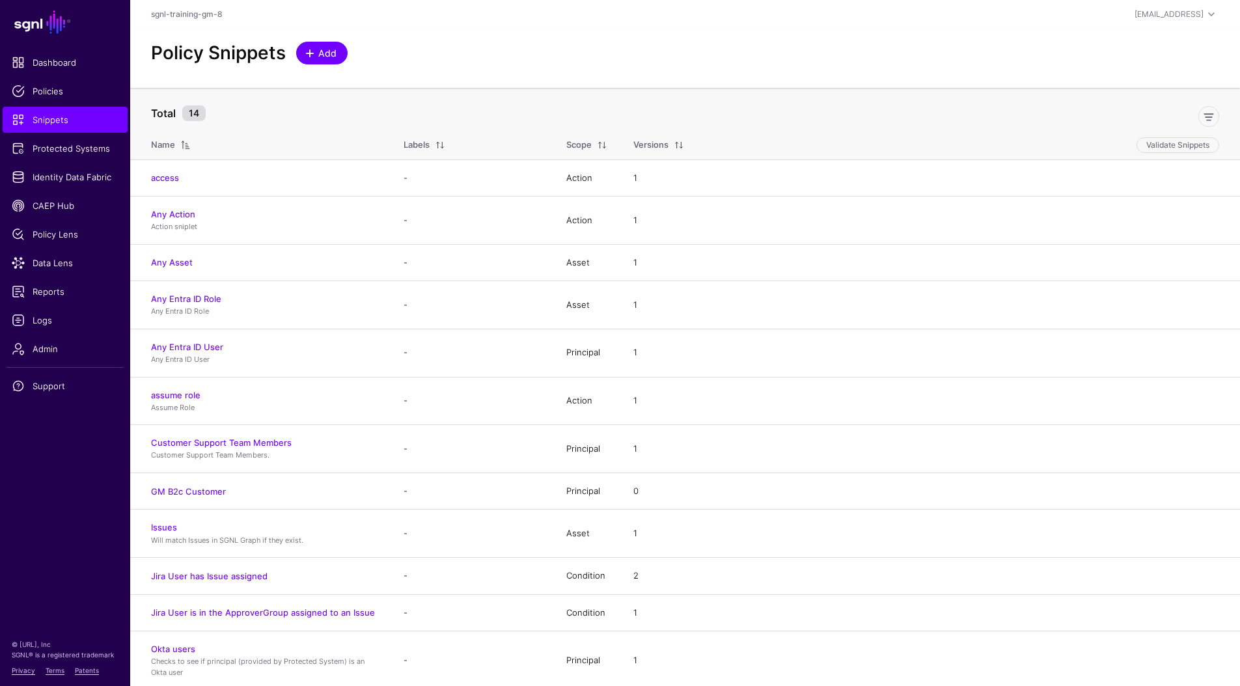
click at [325, 58] on span "Add" at bounding box center [327, 53] width 21 height 14
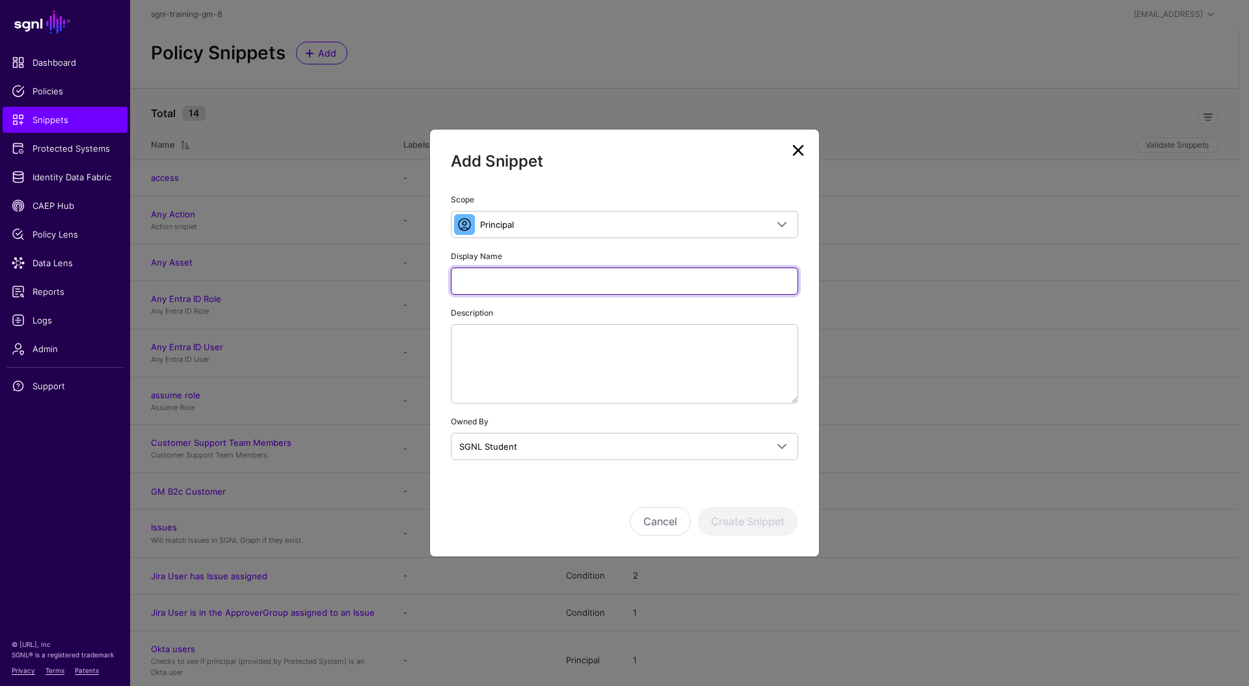
click at [511, 279] on input "Display Name" at bounding box center [624, 280] width 347 height 27
click at [459, 277] on input "*********" at bounding box center [624, 280] width 347 height 27
click at [526, 286] on input "*********" at bounding box center [624, 280] width 347 height 27
click at [457, 282] on input "*********" at bounding box center [624, 280] width 347 height 27
type input "**********"
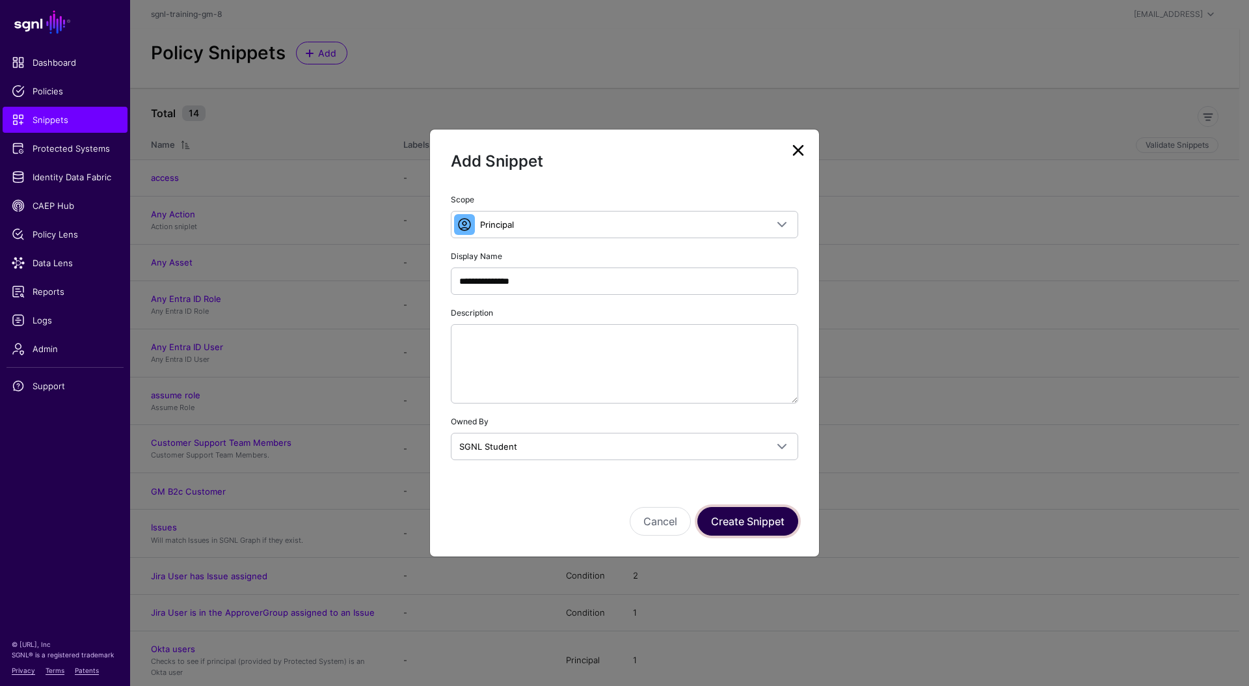
click at [741, 525] on button "Create Snippet" at bounding box center [748, 521] width 101 height 29
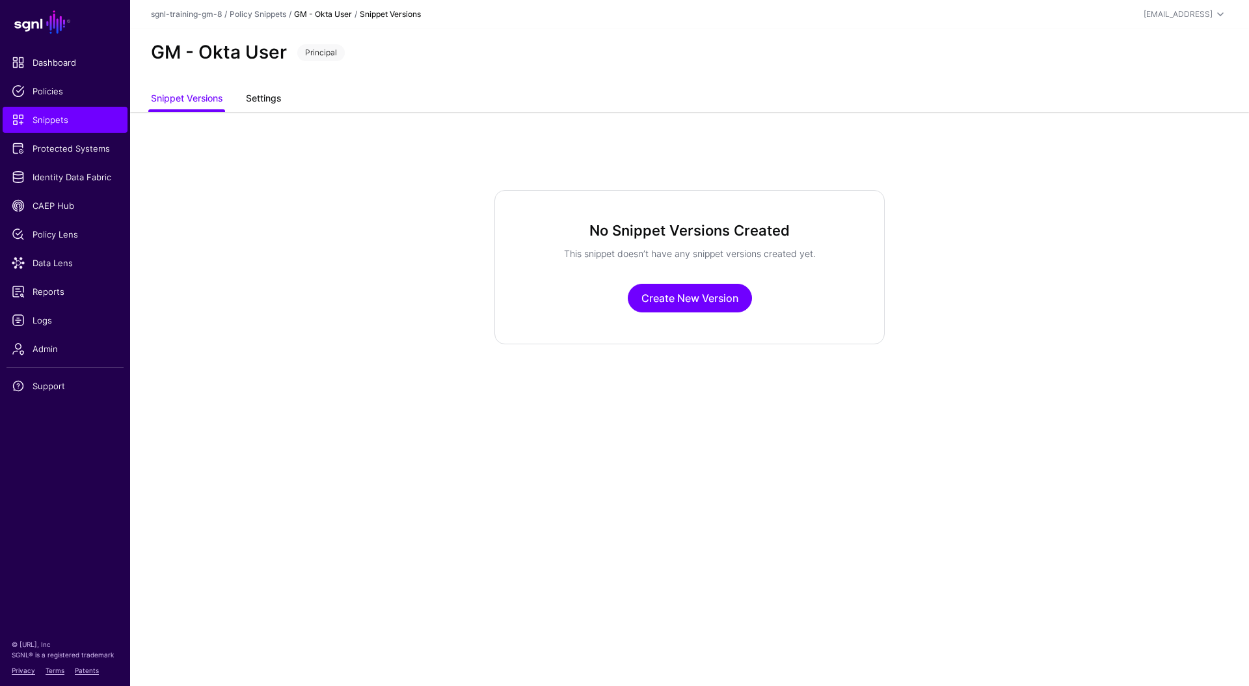
click at [269, 99] on link "Settings" at bounding box center [263, 99] width 35 height 25
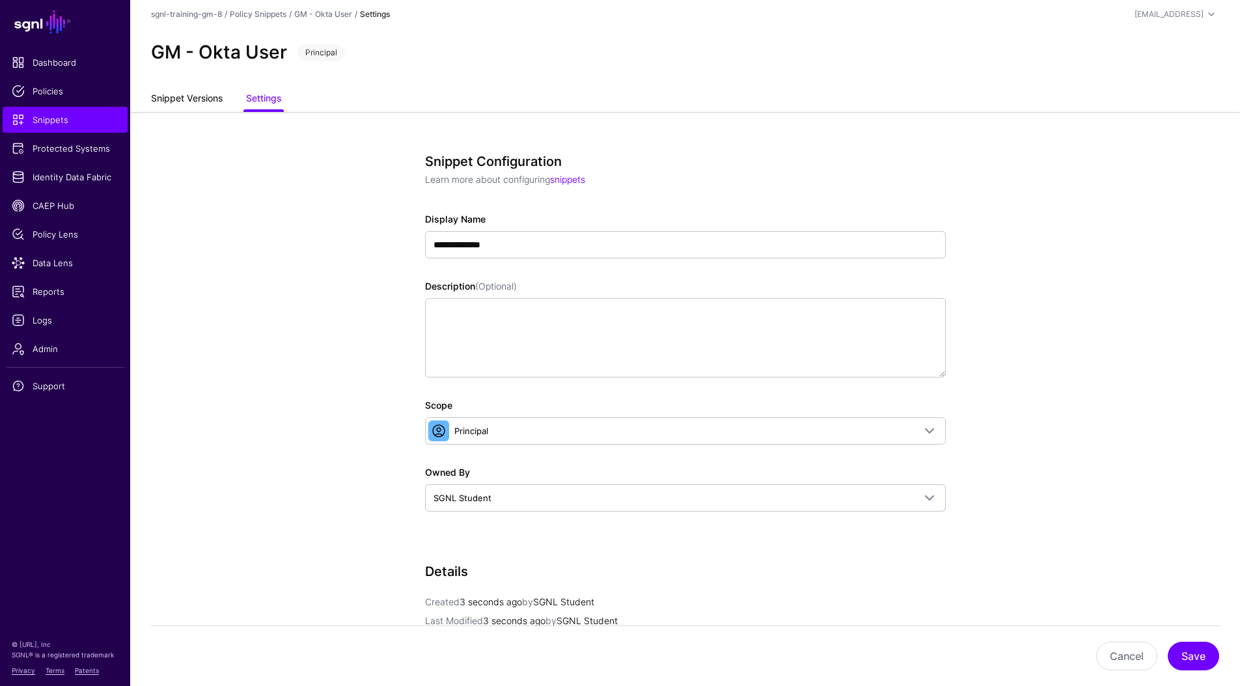
click at [198, 94] on link "Snippet Versions" at bounding box center [187, 99] width 72 height 25
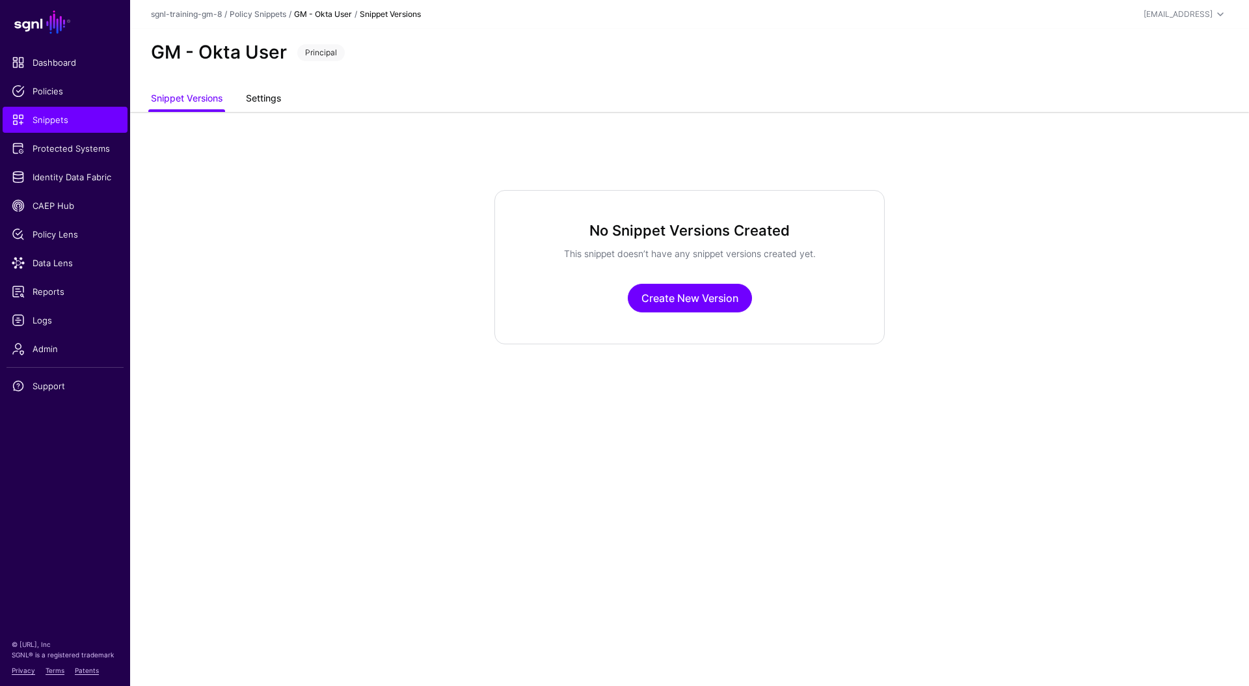
click at [253, 105] on link "Settings" at bounding box center [263, 99] width 35 height 25
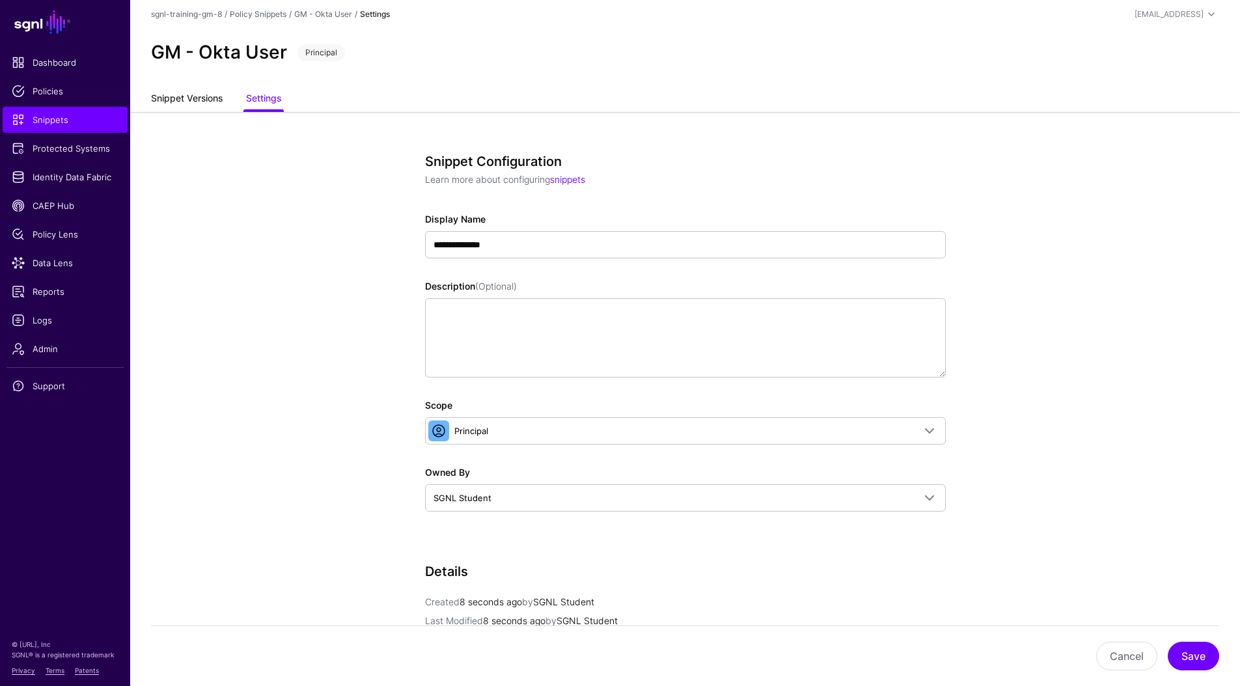
click at [195, 94] on link "Snippet Versions" at bounding box center [187, 99] width 72 height 25
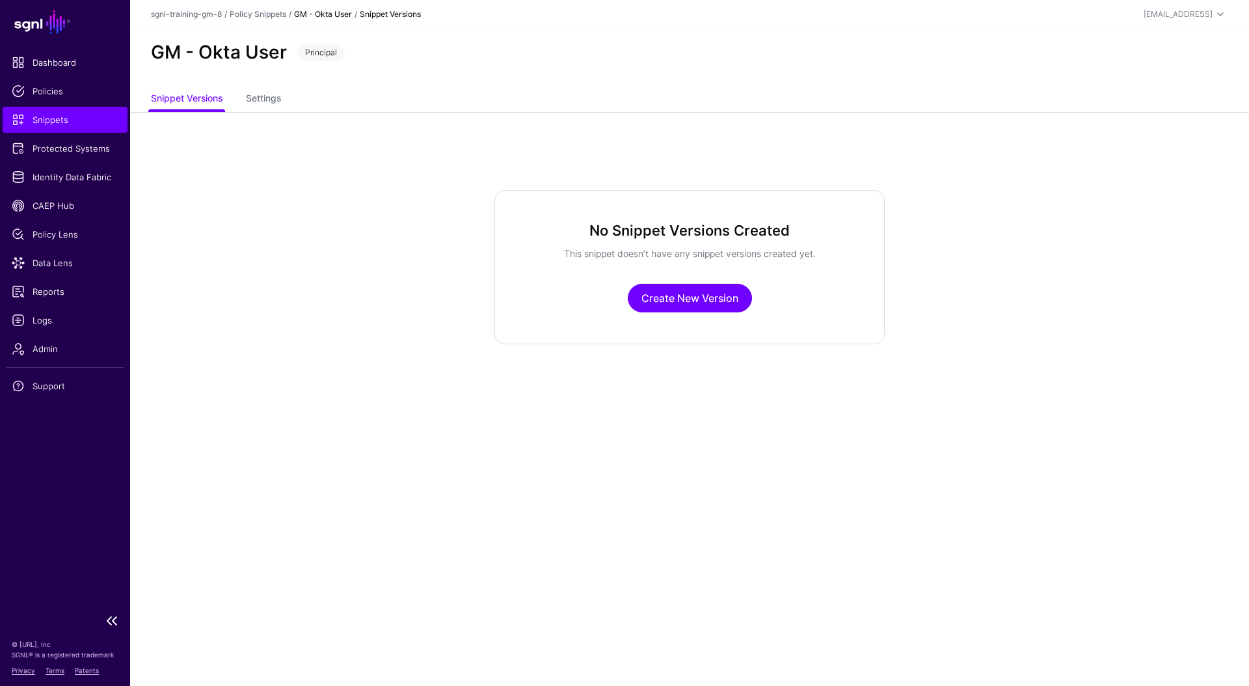
click at [77, 120] on span "Snippets" at bounding box center [65, 119] width 107 height 13
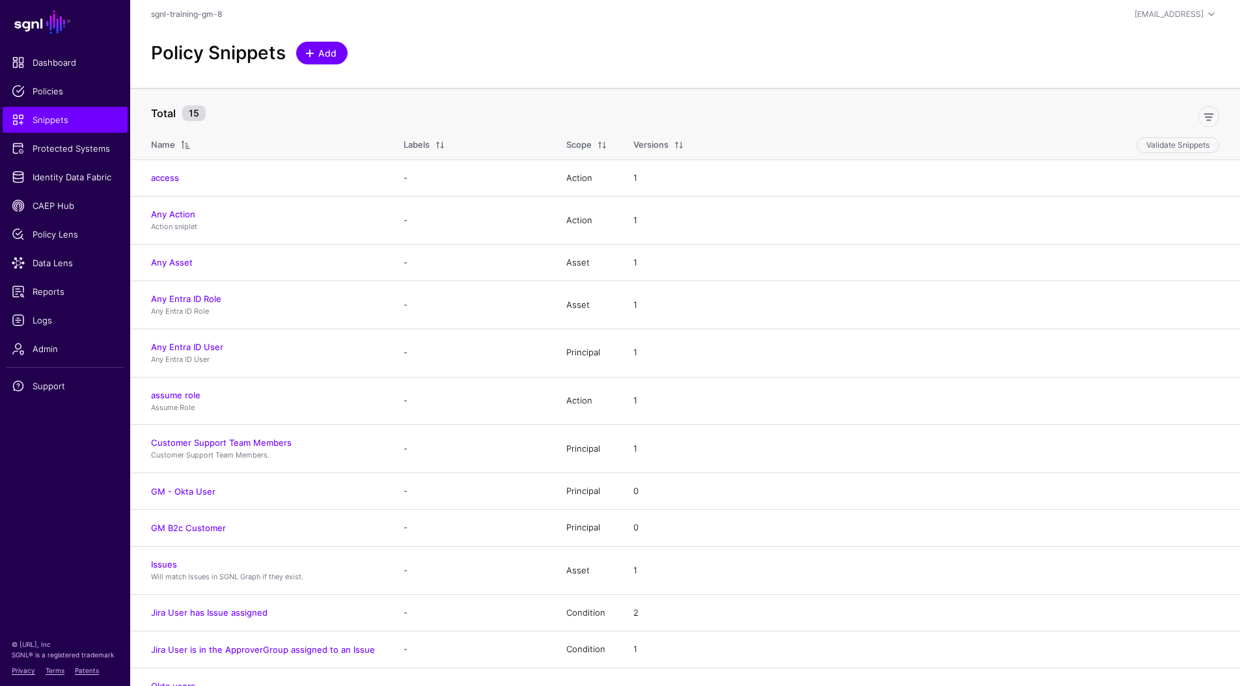
click at [313, 55] on span at bounding box center [310, 53] width 10 height 10
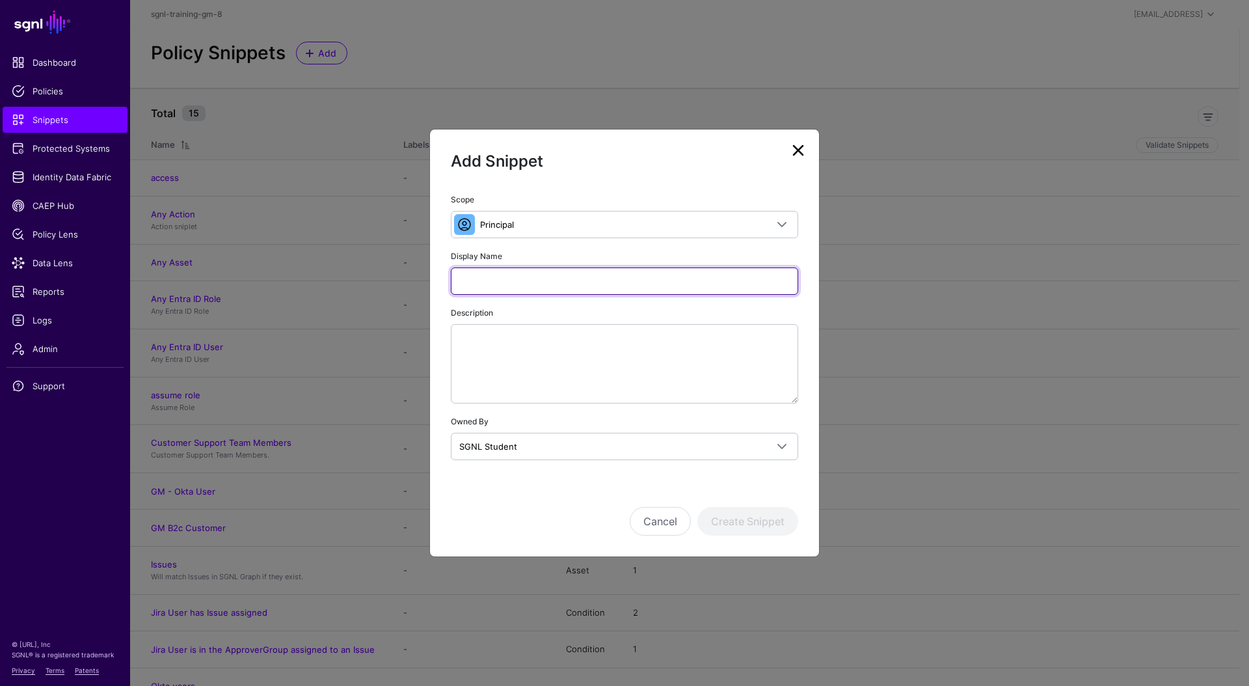
click at [471, 285] on input "Display Name" at bounding box center [624, 280] width 347 height 27
type input "**********"
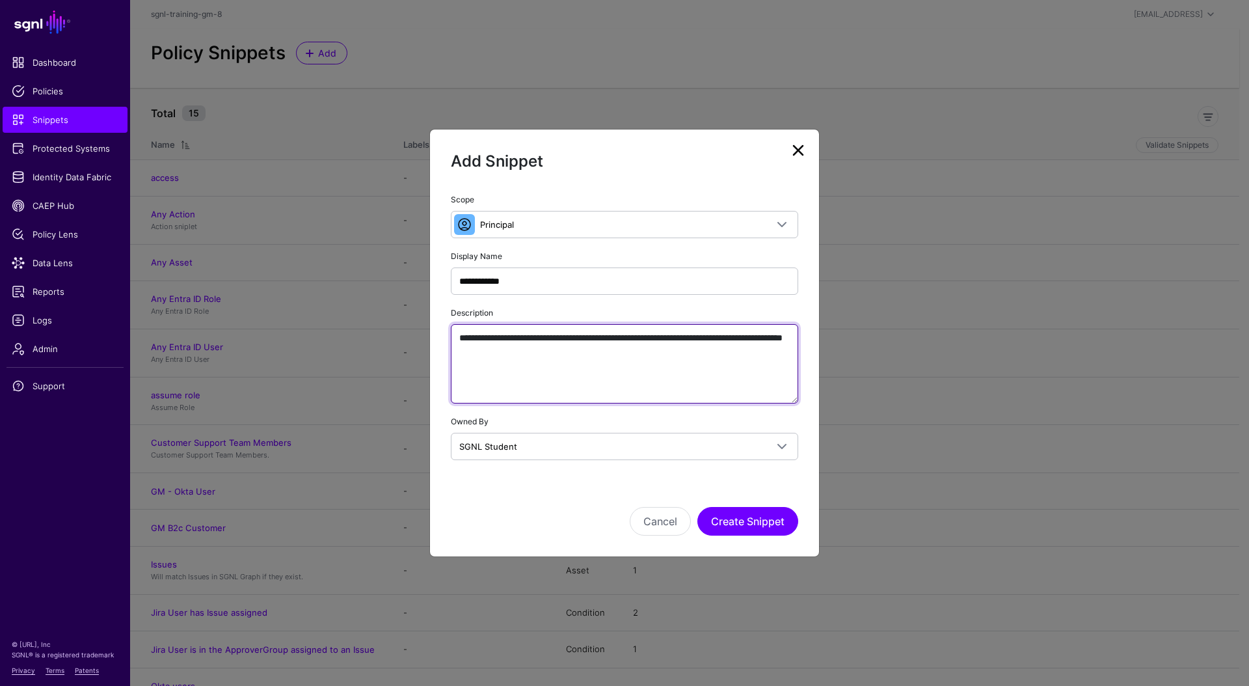
click at [748, 344] on textarea "**********" at bounding box center [624, 363] width 347 height 79
click at [751, 338] on textarea "**********" at bounding box center [624, 363] width 347 height 79
click at [612, 366] on textarea "**********" at bounding box center [624, 363] width 347 height 79
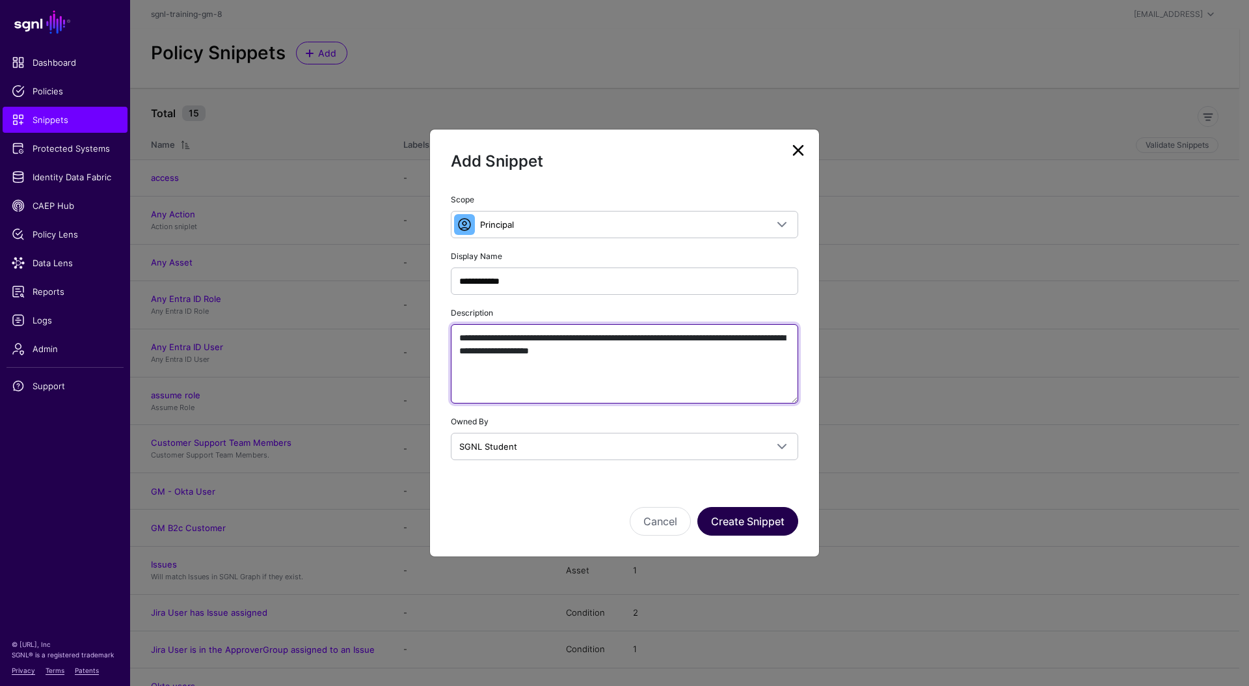
type textarea "**********"
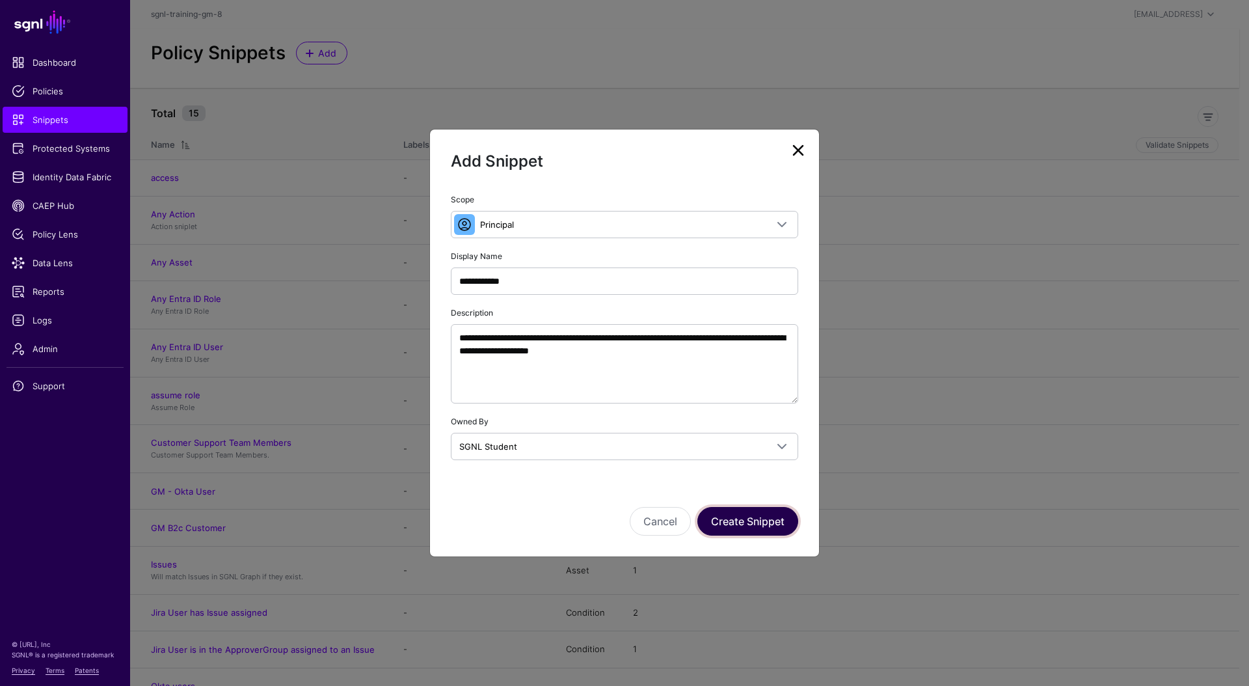
click at [756, 521] on button "Create Snippet" at bounding box center [748, 521] width 101 height 29
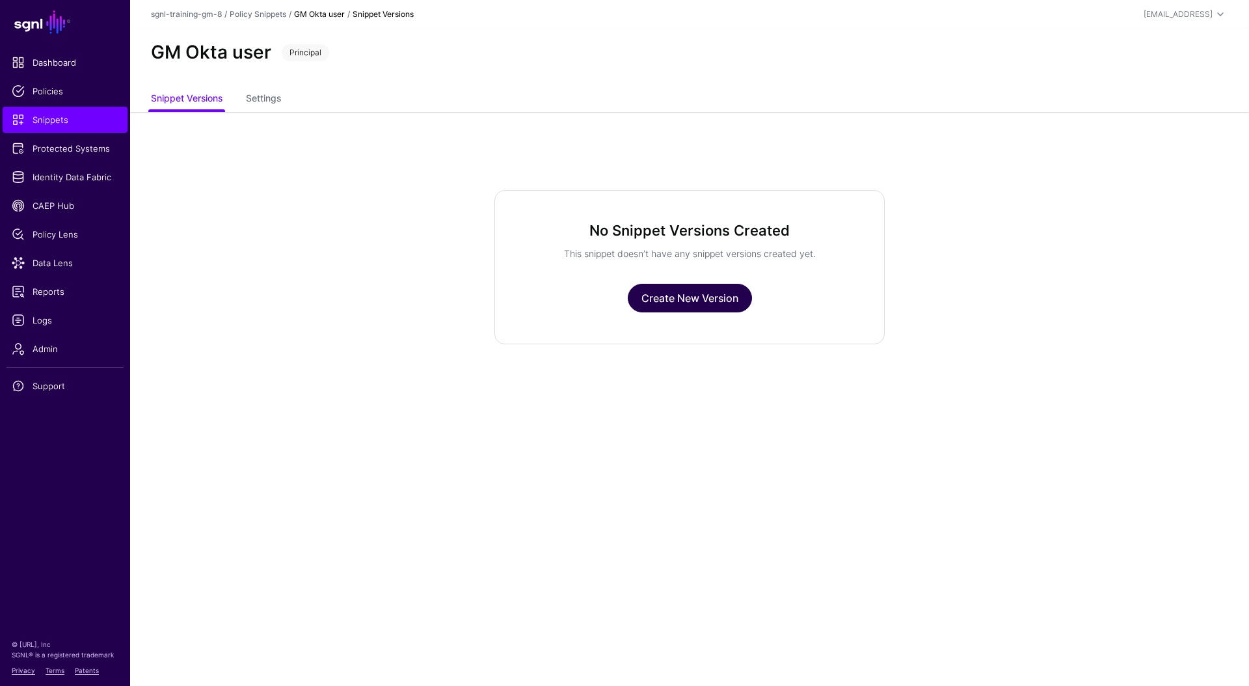
click at [685, 296] on link "Create New Version" at bounding box center [690, 298] width 124 height 29
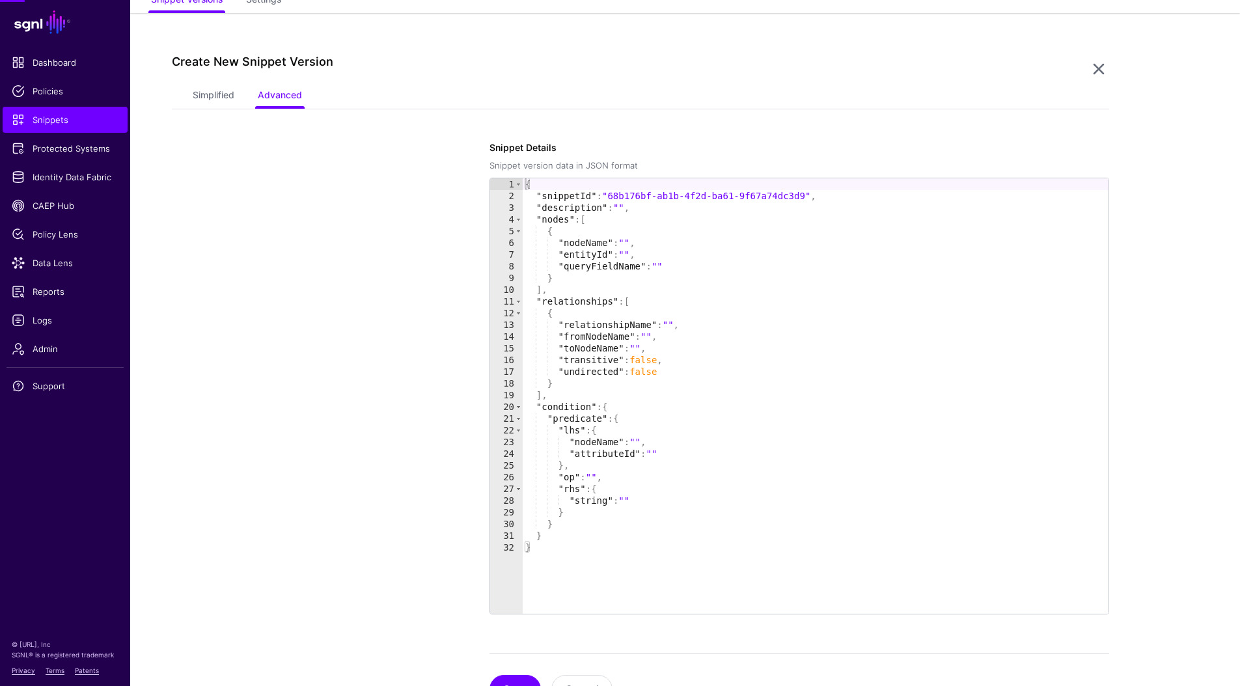
scroll to position [112, 0]
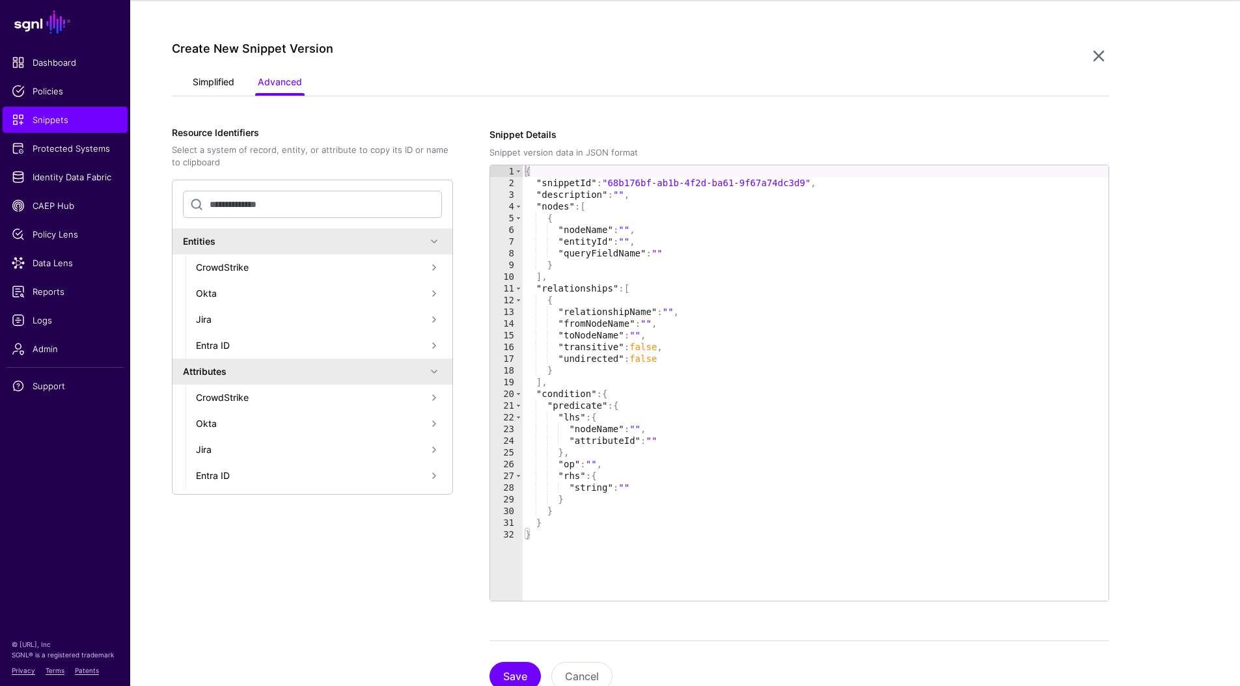
click at [213, 81] on link "Simplified" at bounding box center [214, 83] width 42 height 25
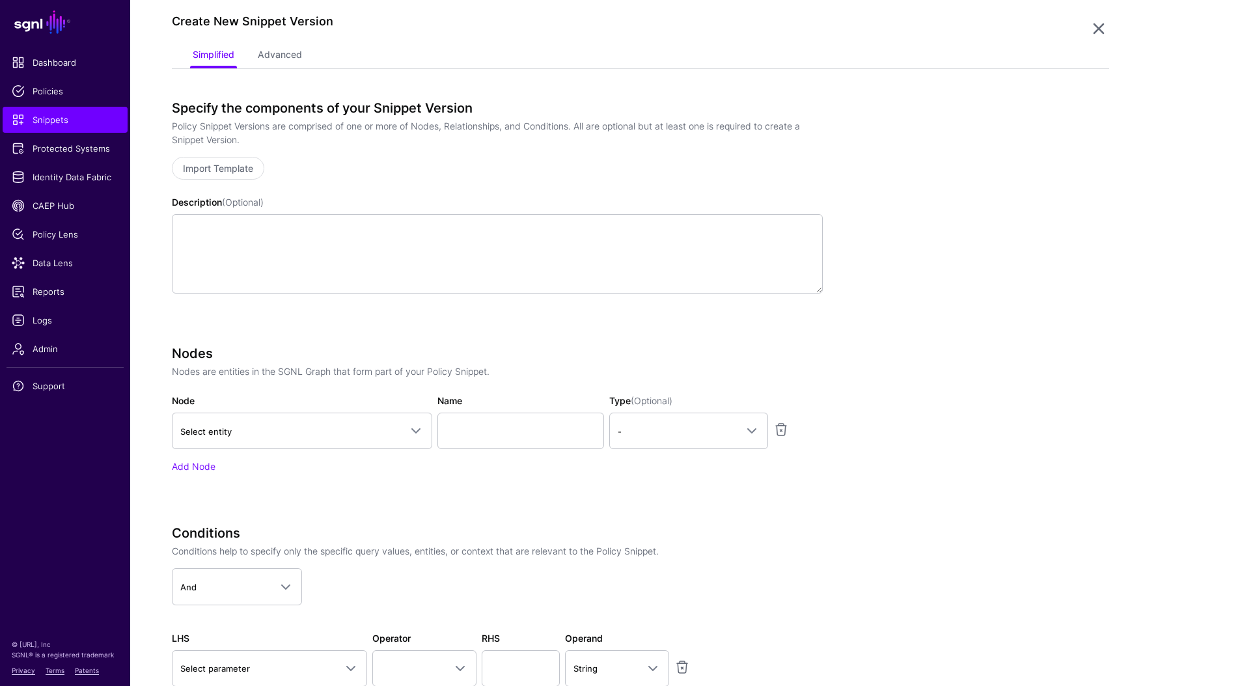
scroll to position [127, 0]
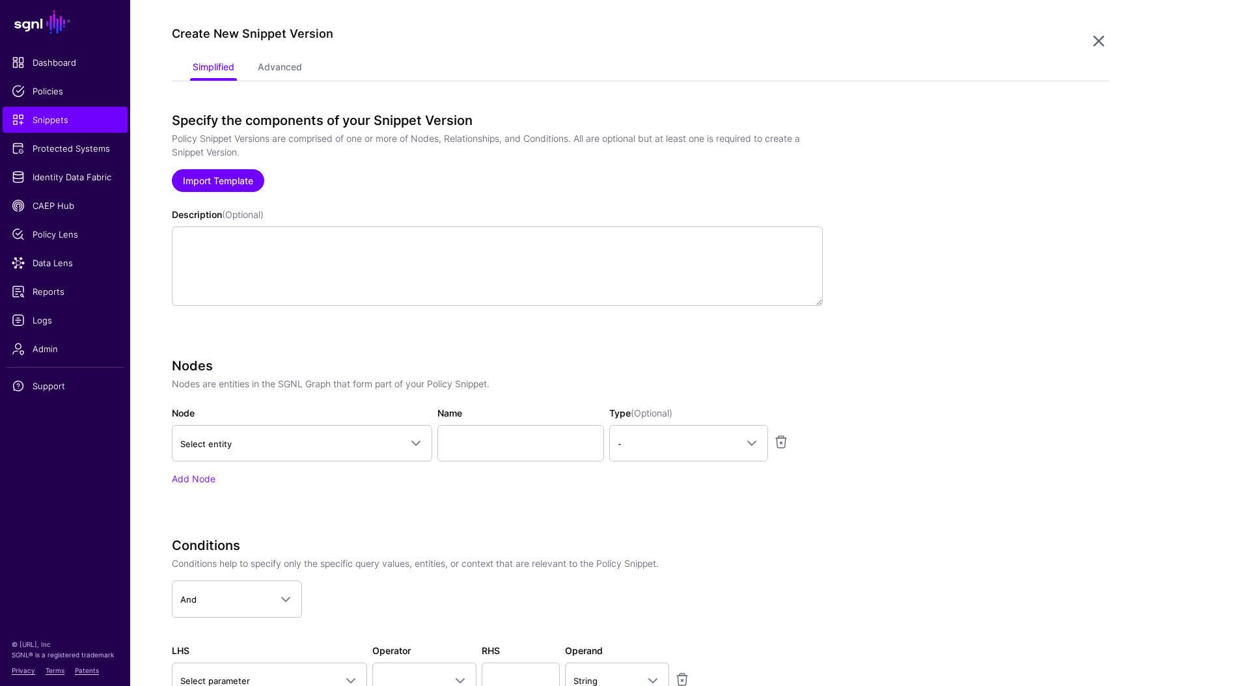
click at [240, 187] on link "Import Template" at bounding box center [218, 180] width 92 height 23
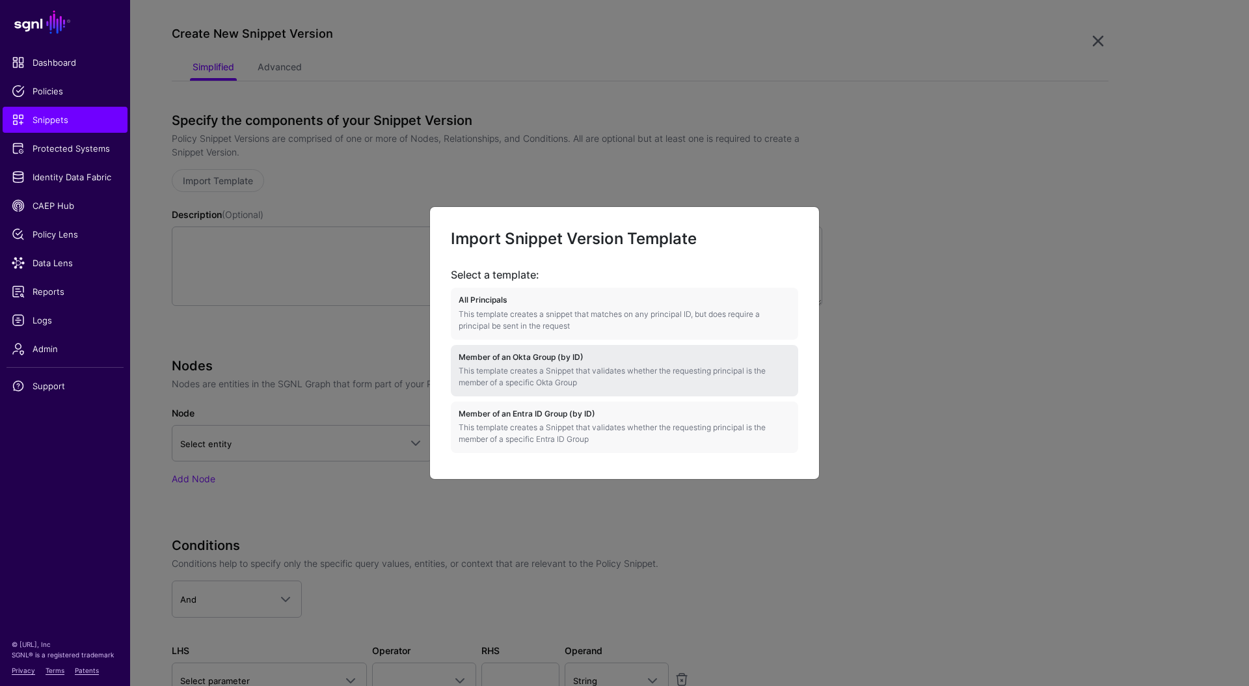
click at [682, 379] on p "This template creates a Snippet that validates whether the requesting principal…" at bounding box center [625, 376] width 332 height 23
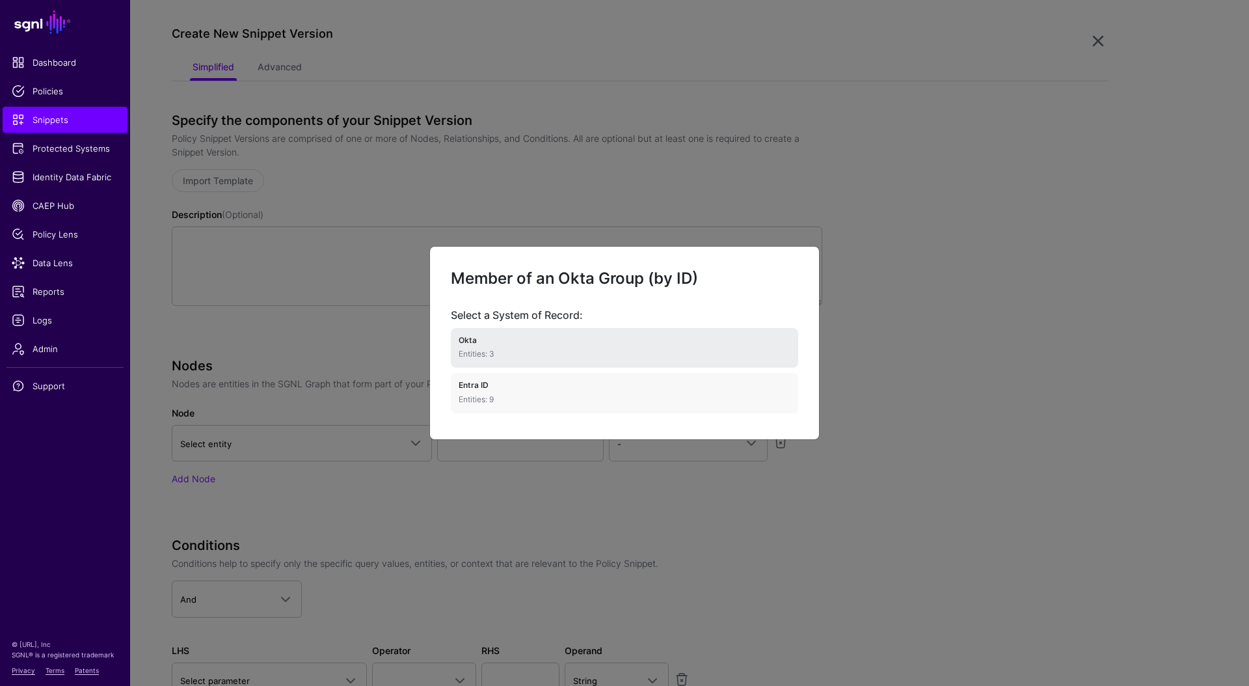
click at [632, 348] on p "Entities: 3" at bounding box center [625, 354] width 332 height 12
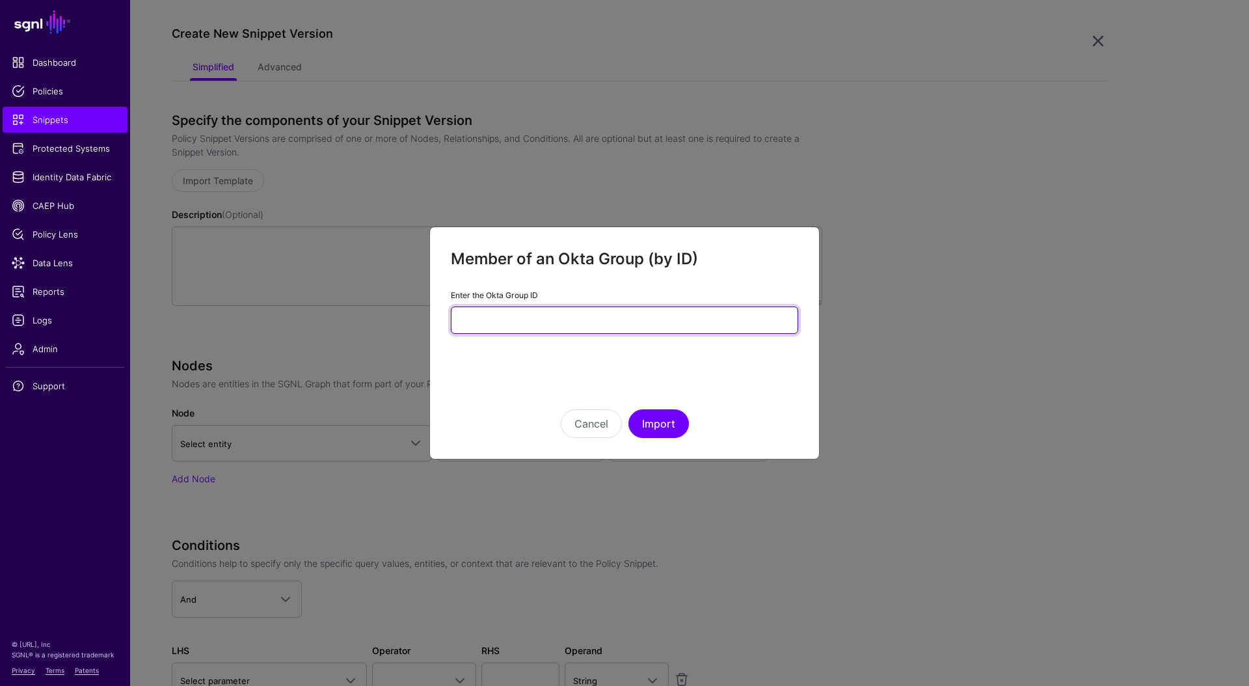
click at [623, 326] on input "Enter the Okta Group ID" at bounding box center [624, 319] width 347 height 27
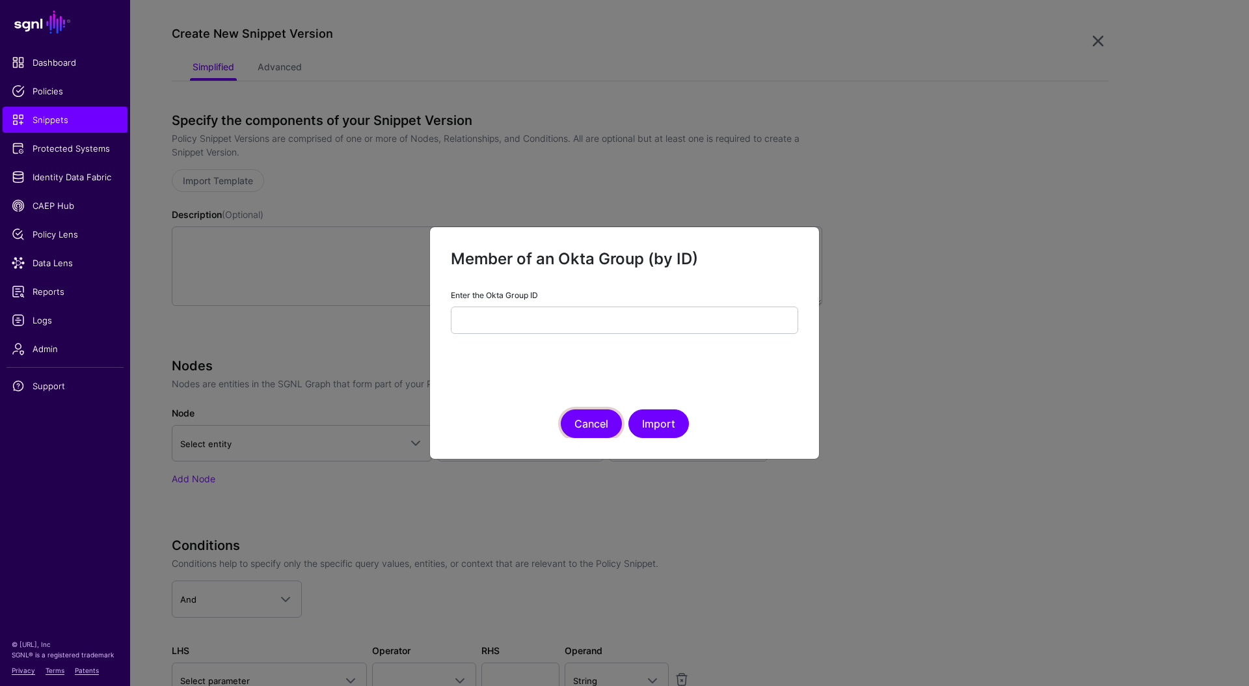
click at [586, 428] on button "Cancel" at bounding box center [591, 423] width 61 height 29
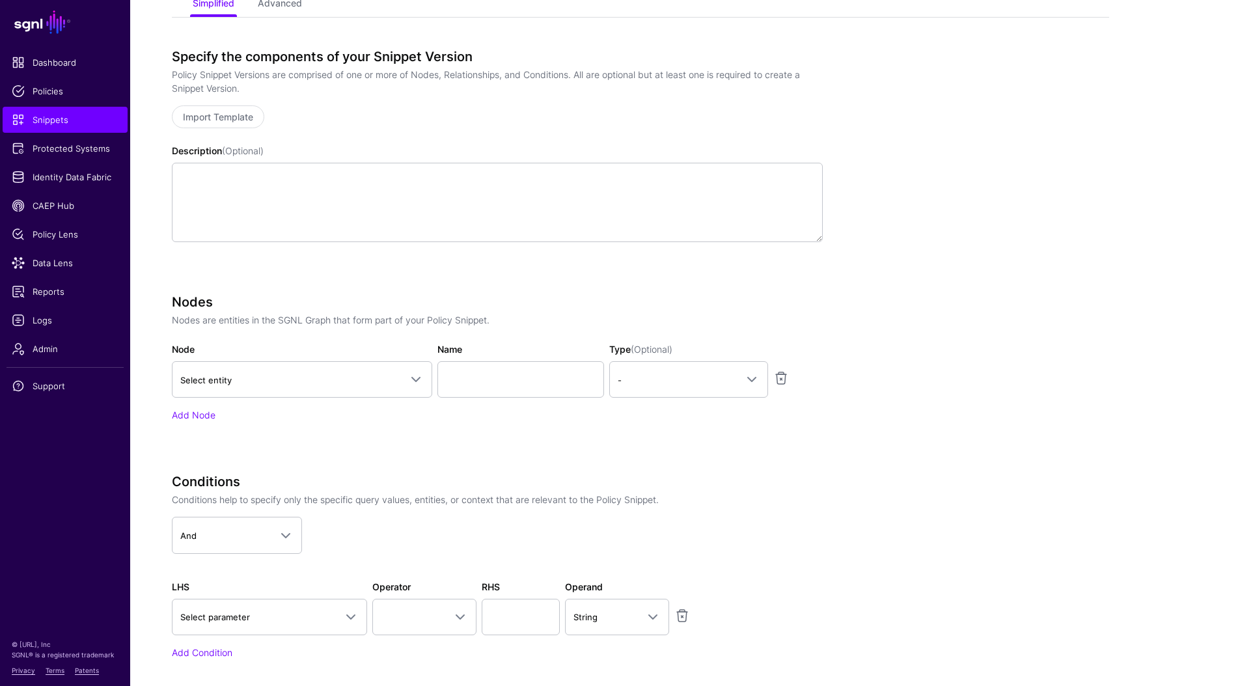
scroll to position [192, 0]
click at [318, 387] on link "Select entity" at bounding box center [302, 378] width 260 height 36
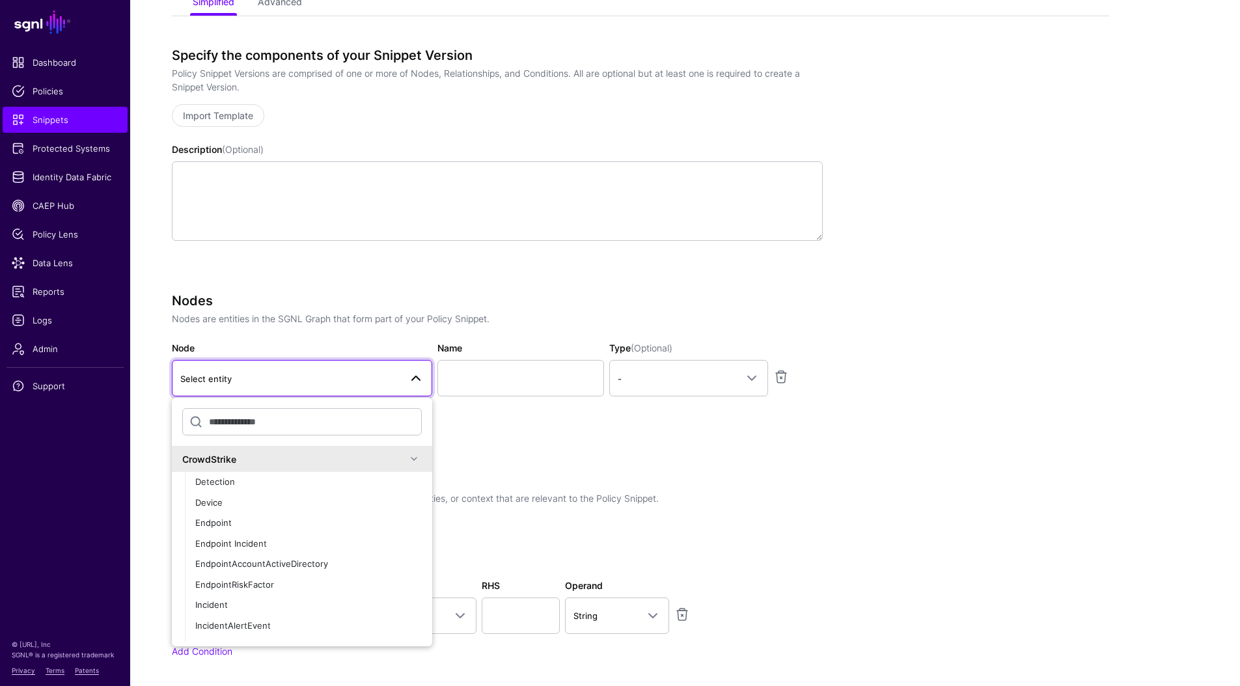
click at [290, 458] on div "CrowdStrike" at bounding box center [294, 459] width 224 height 14
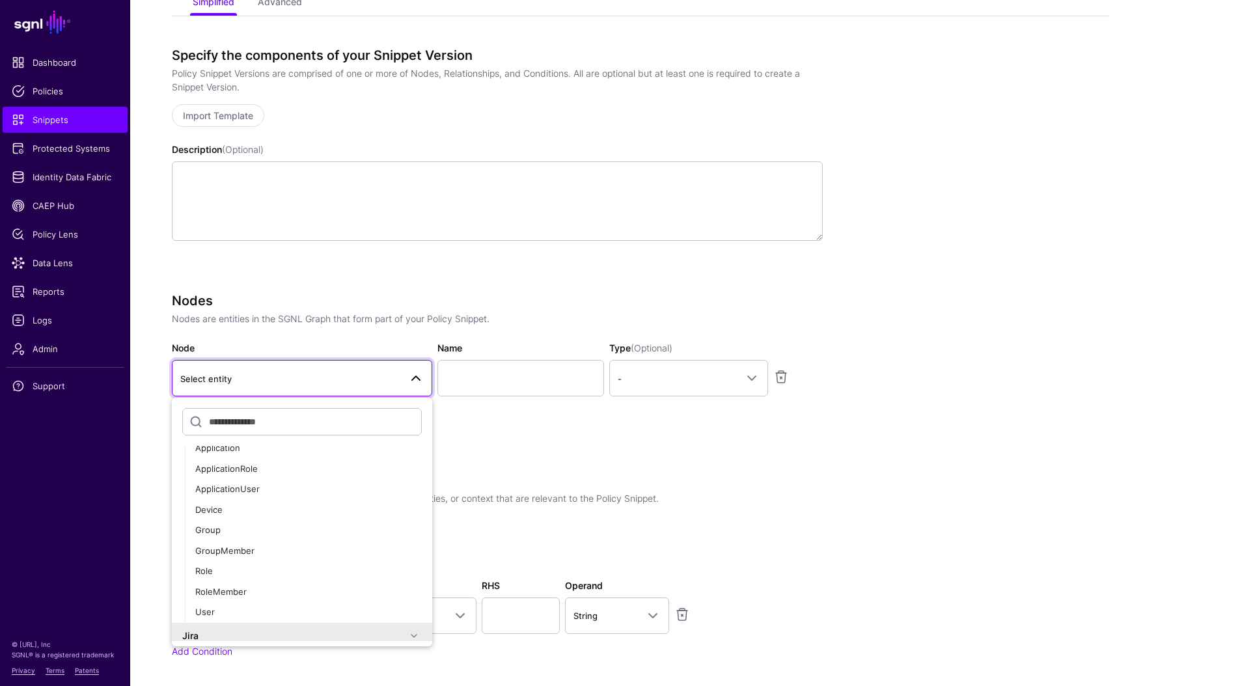
scroll to position [65, 0]
click at [375, 280] on div "Specify the components of your Snippet Version Policy Snippet Versions are comp…" at bounding box center [497, 371] width 651 height 647
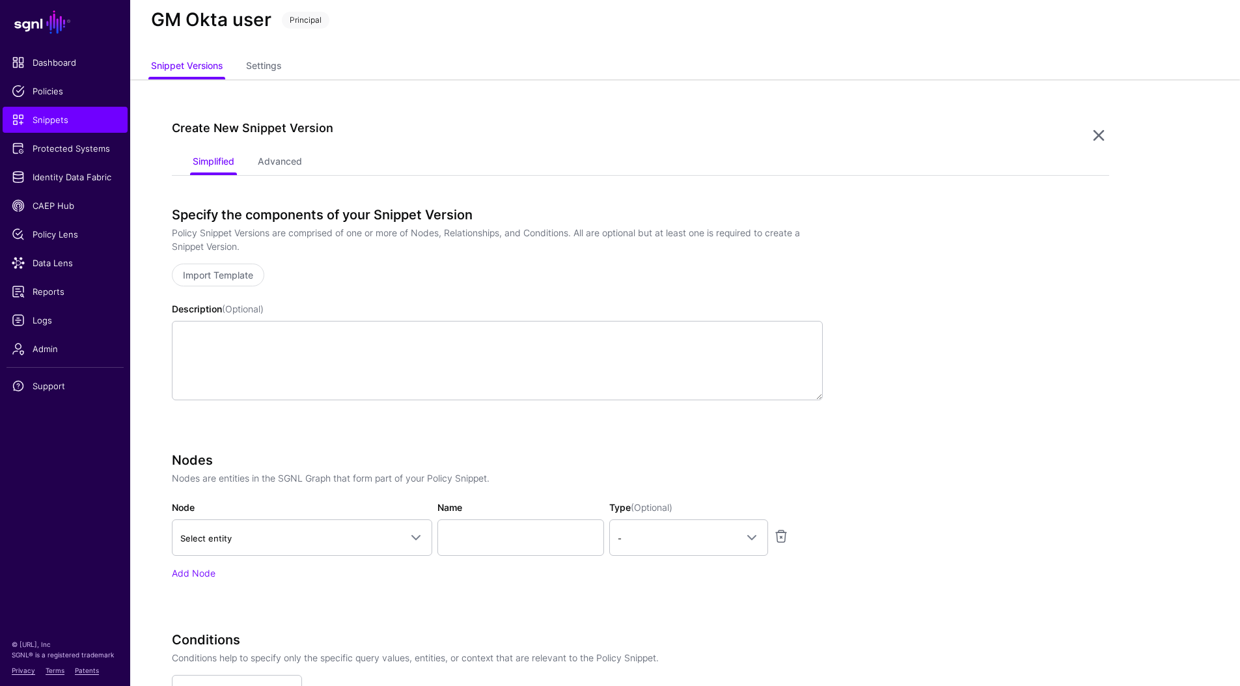
scroll to position [22, 0]
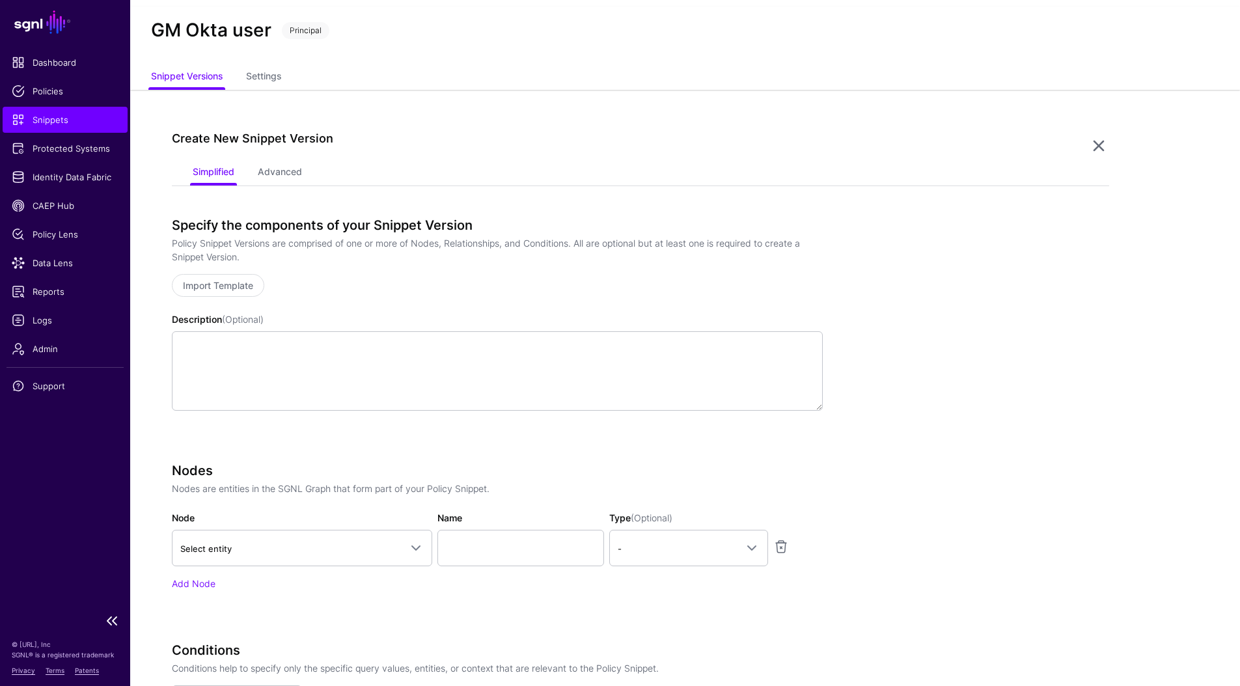
click at [77, 115] on span "Snippets" at bounding box center [65, 119] width 107 height 13
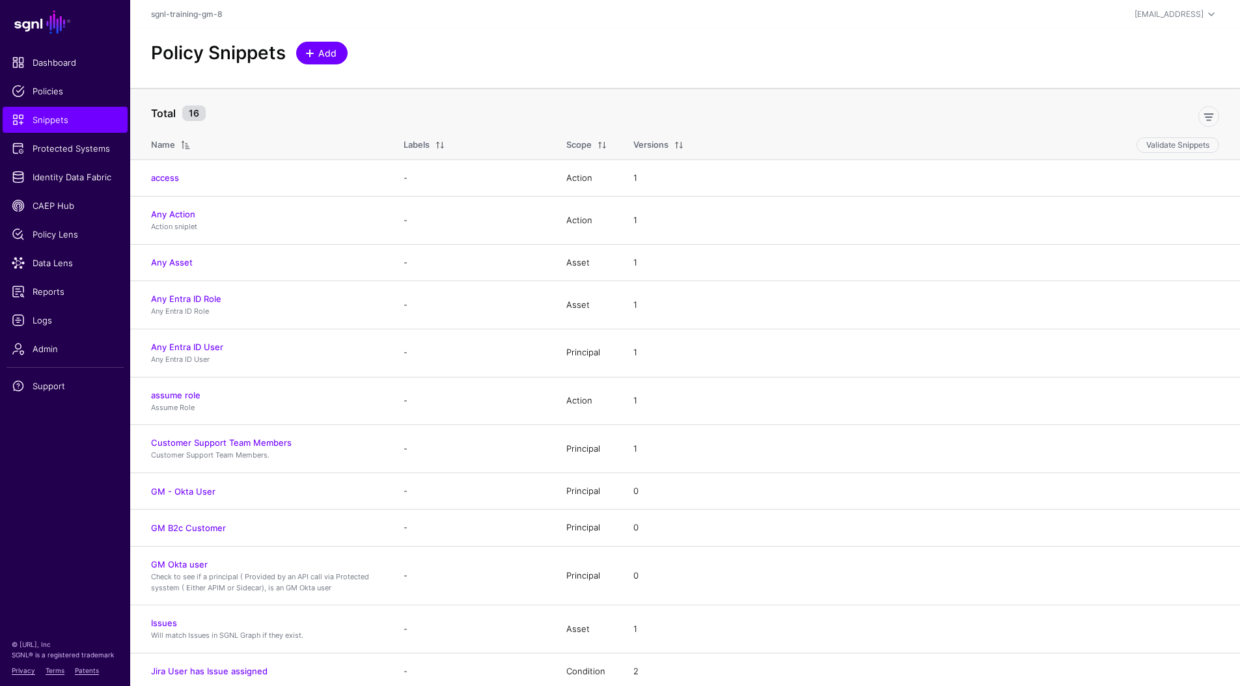
click at [316, 48] on span at bounding box center [311, 53] width 11 height 10
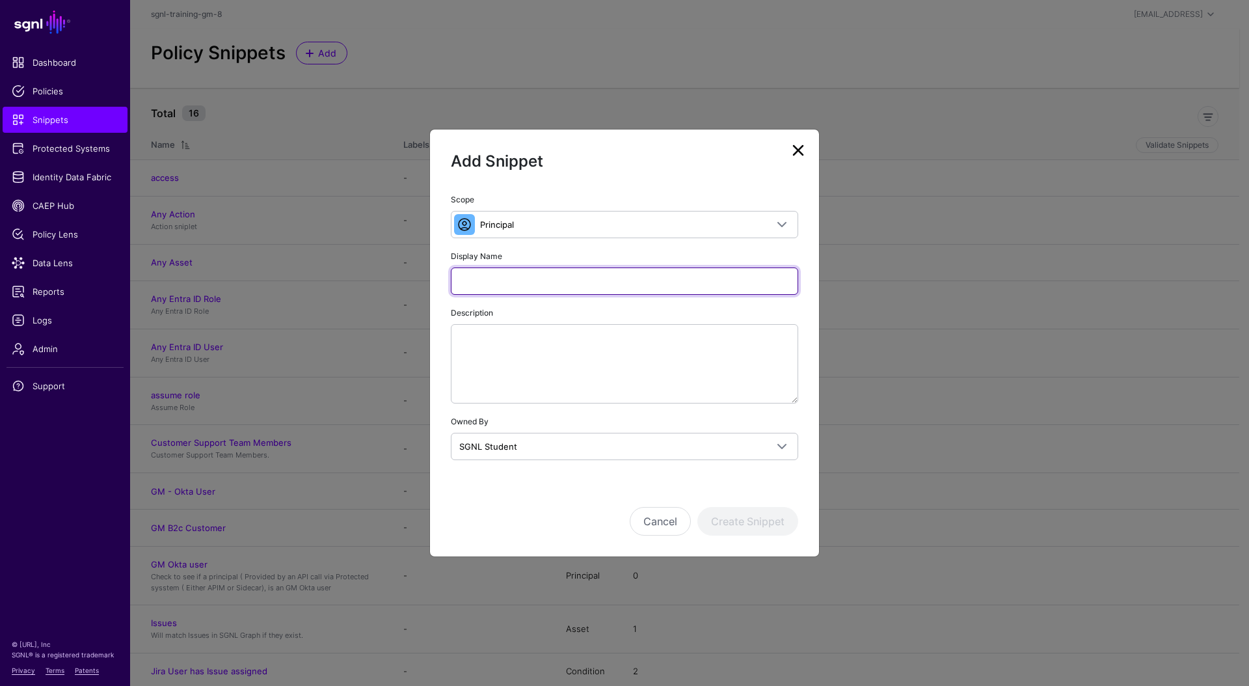
click at [509, 279] on input "Display Name" at bounding box center [624, 280] width 347 height 27
type input "**********"
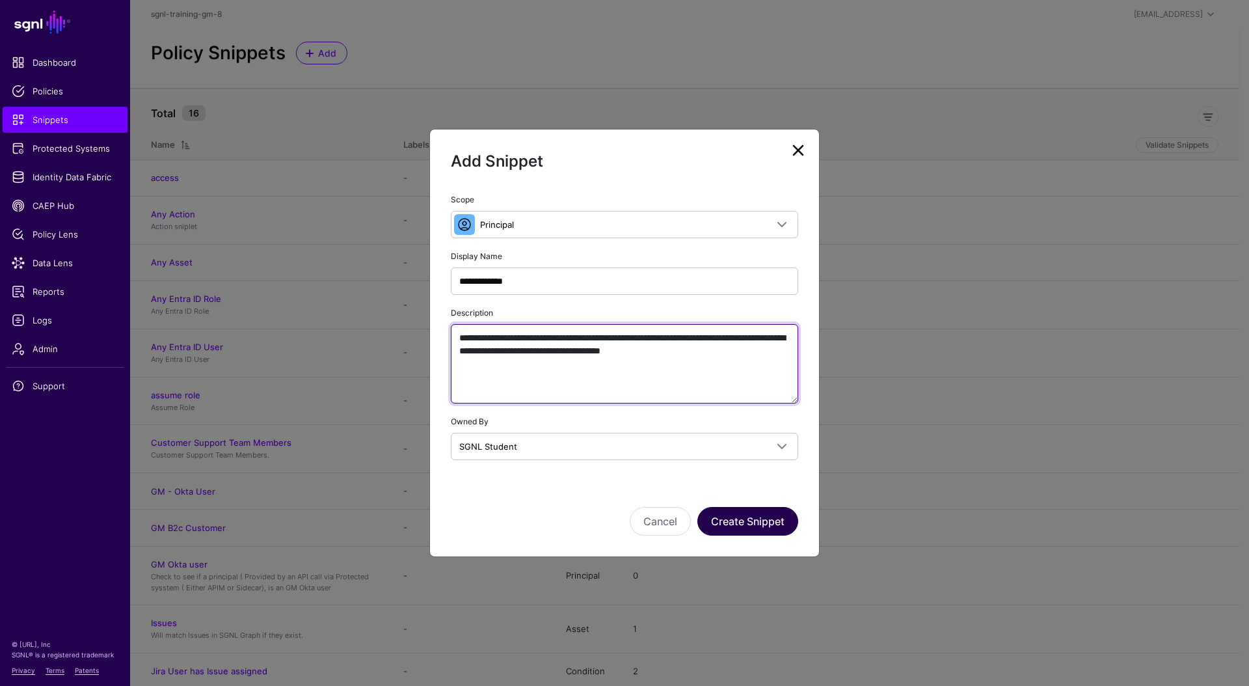
type textarea "**********"
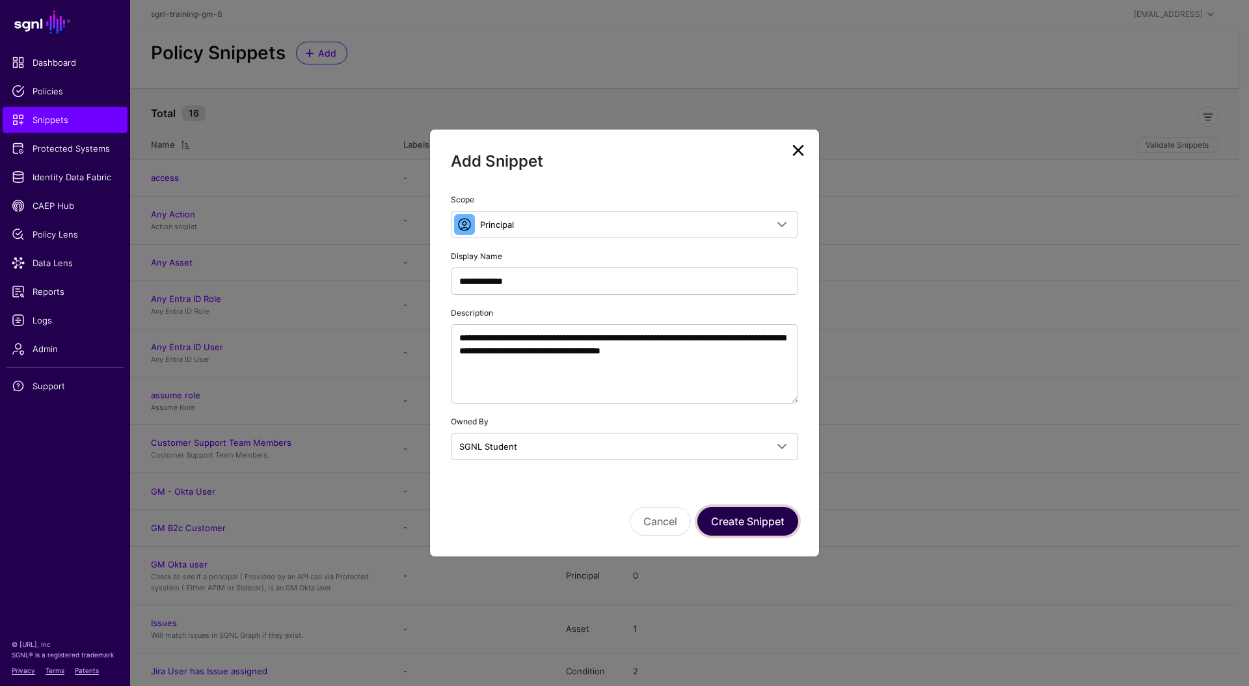
click at [756, 524] on button "Create Snippet" at bounding box center [748, 521] width 101 height 29
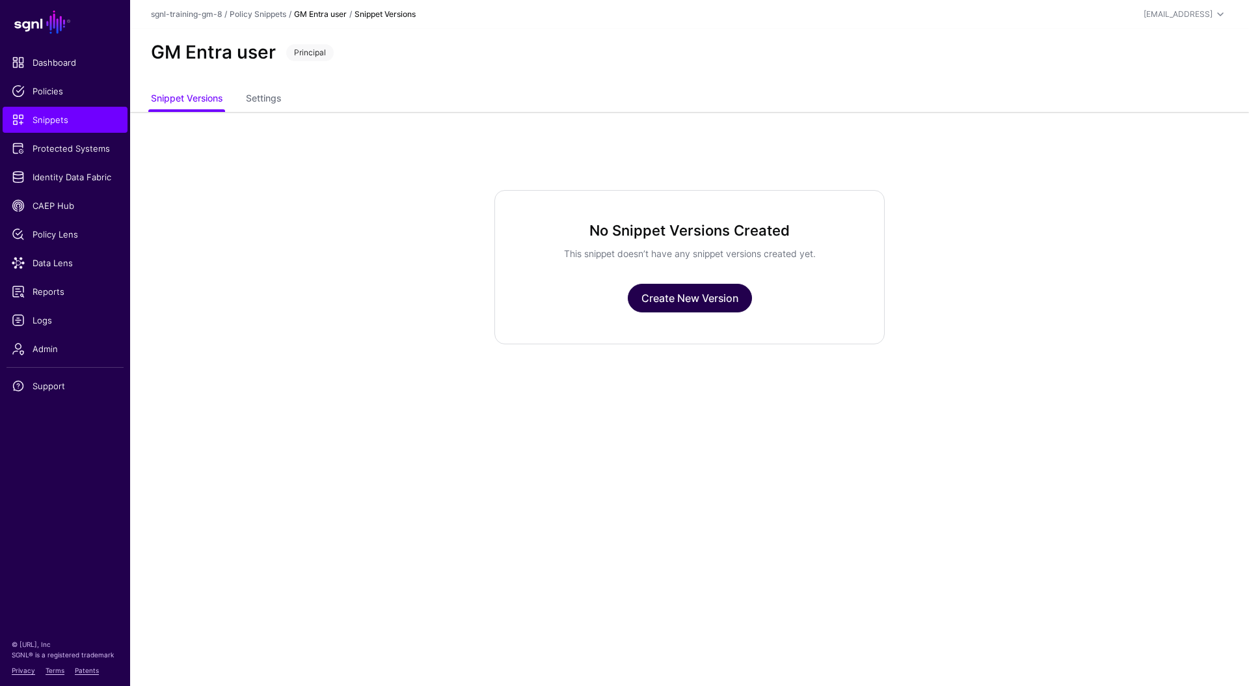
click at [651, 297] on link "Create New Version" at bounding box center [690, 298] width 124 height 29
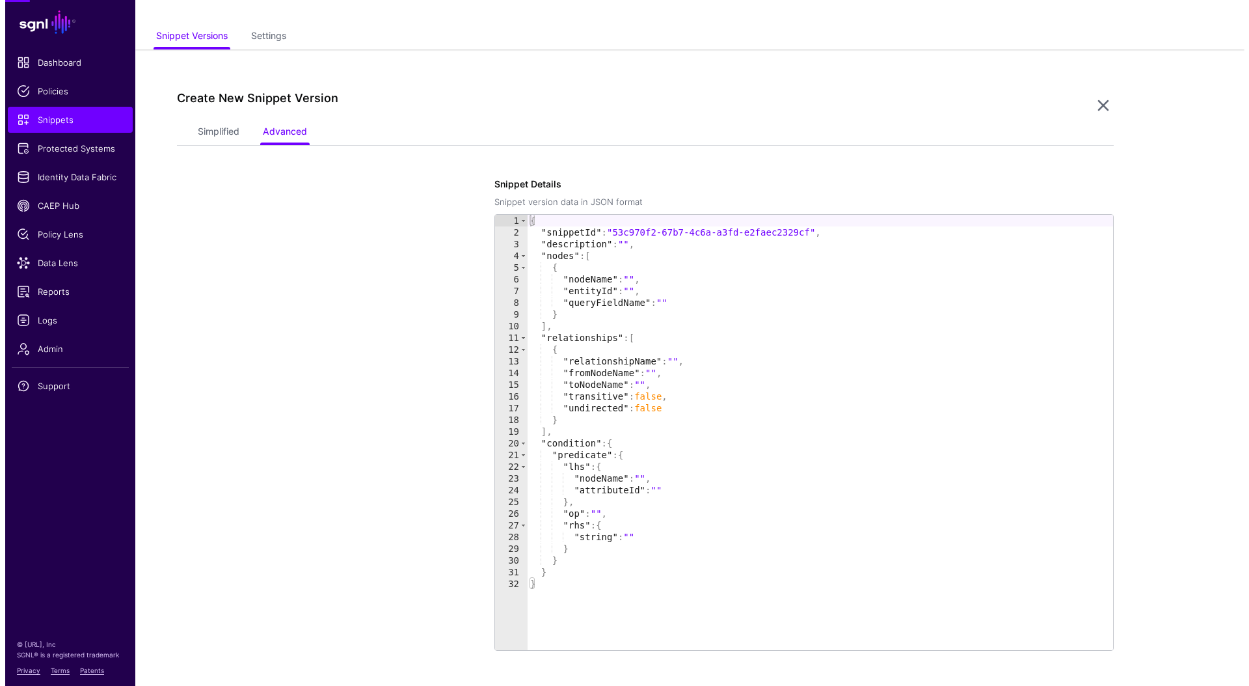
scroll to position [112, 0]
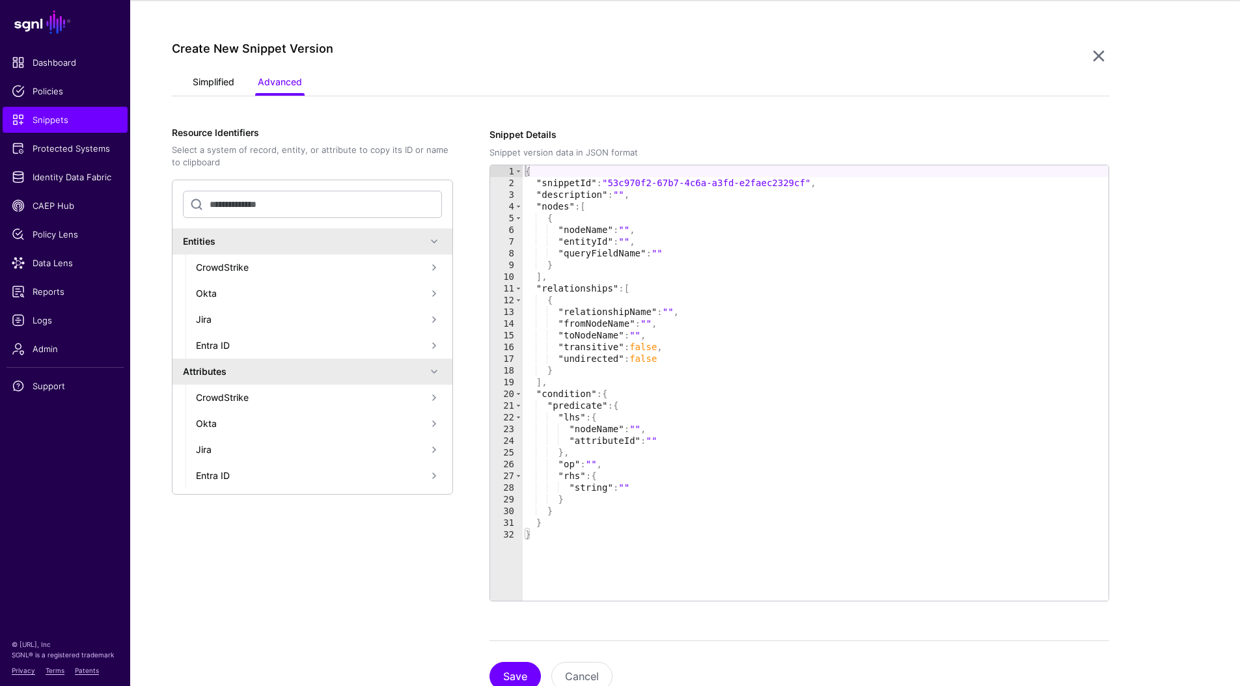
click at [201, 85] on link "Simplified" at bounding box center [214, 83] width 42 height 25
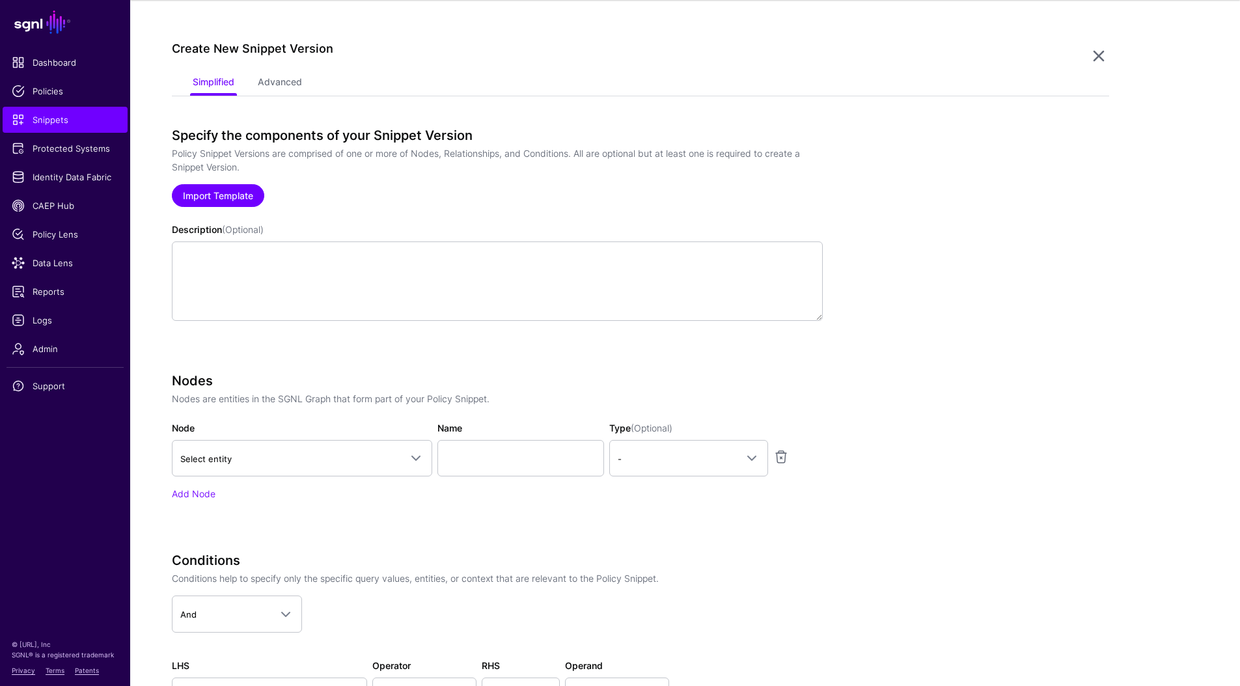
click at [194, 198] on link "Import Template" at bounding box center [218, 195] width 92 height 23
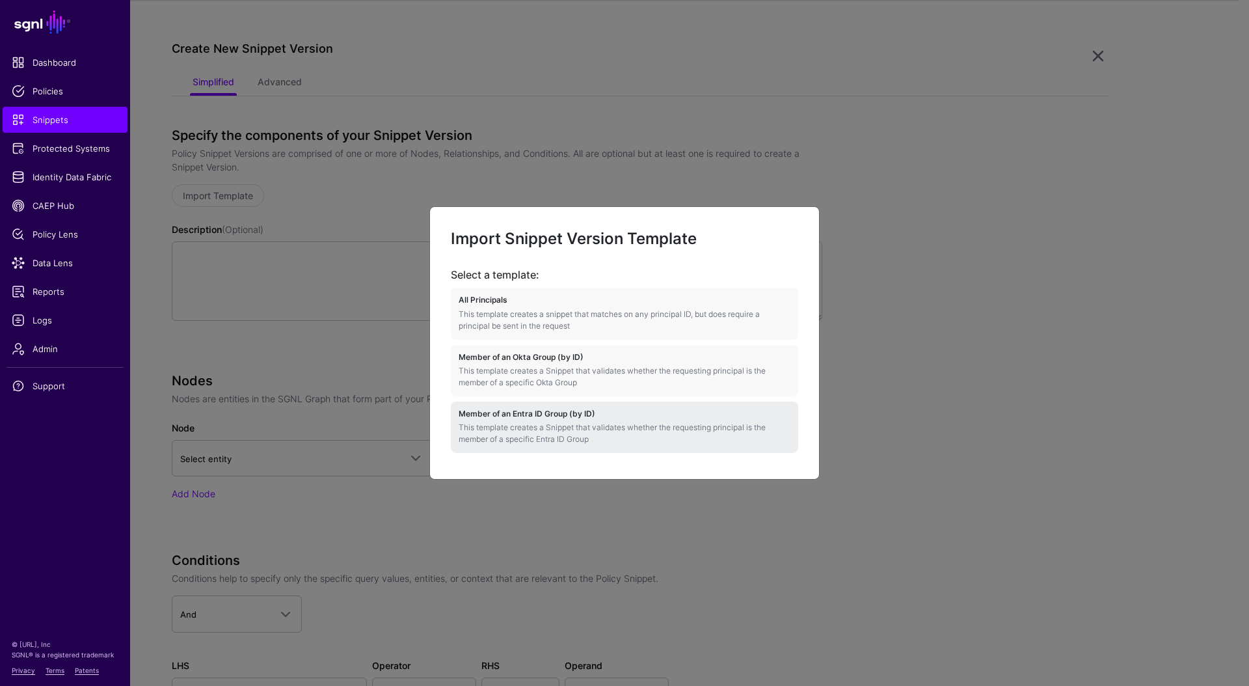
click at [510, 424] on p "This template creates a Snippet that validates whether the requesting principal…" at bounding box center [625, 433] width 332 height 23
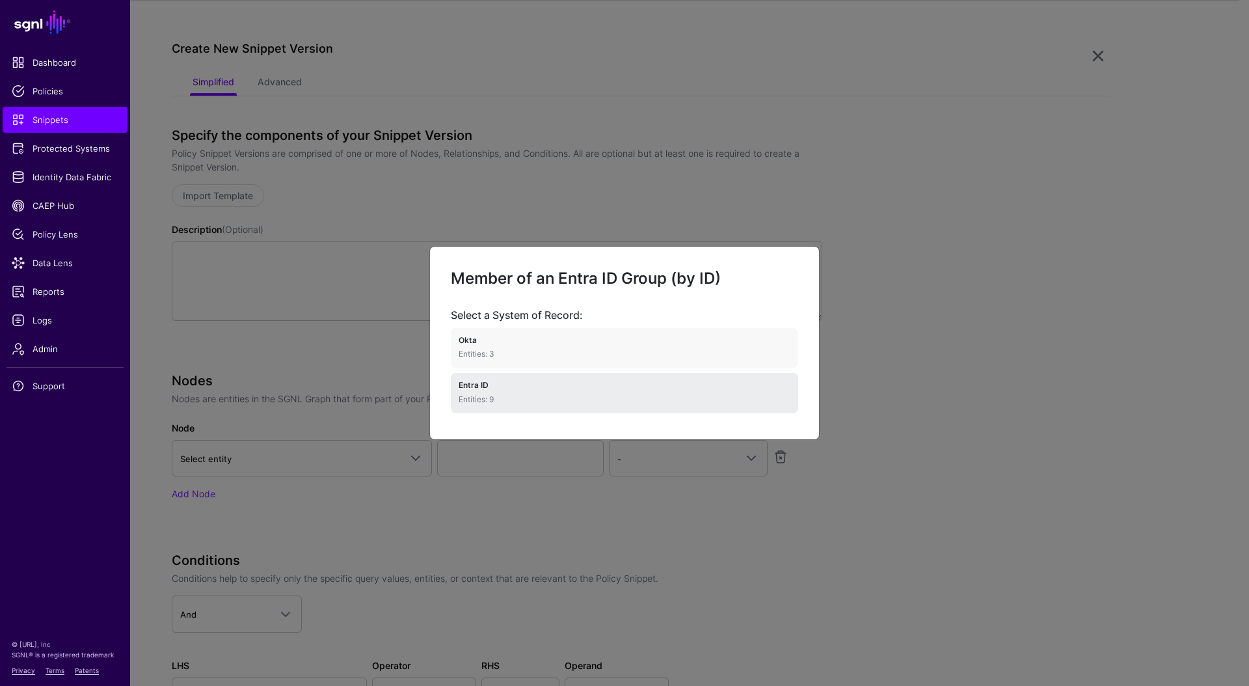
click at [518, 396] on p "Entities: 9" at bounding box center [625, 400] width 332 height 12
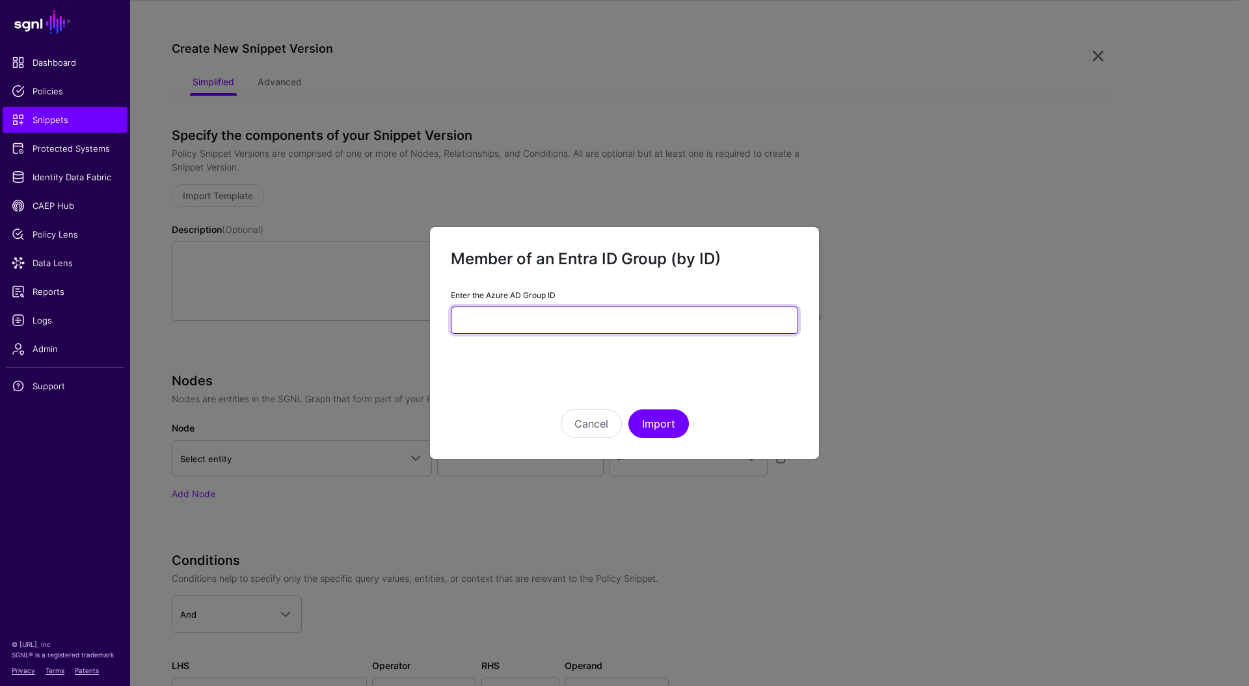
click at [543, 309] on input "Enter the Azure AD Group ID" at bounding box center [624, 319] width 347 height 27
type input "*"
type input "******"
click at [625, 365] on form "Enter the Azure AD Group ID ****** Cancel Import" at bounding box center [624, 364] width 347 height 148
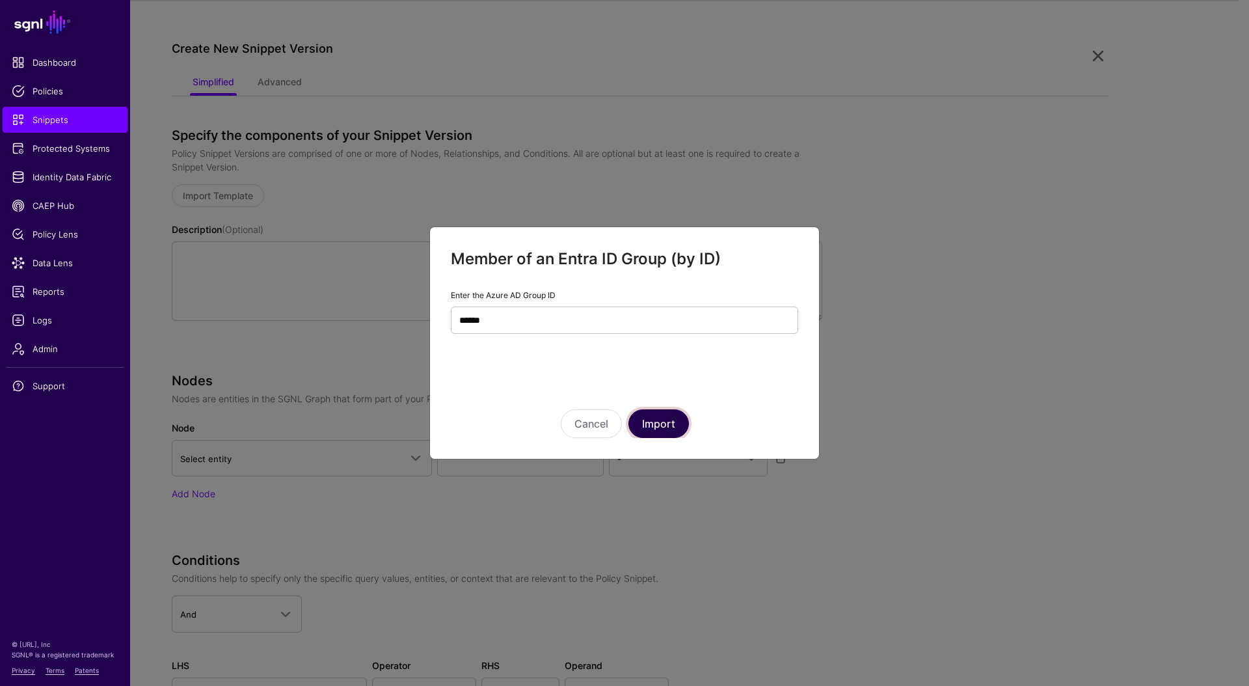
click at [657, 426] on button "Import" at bounding box center [659, 423] width 61 height 29
type textarea "**********"
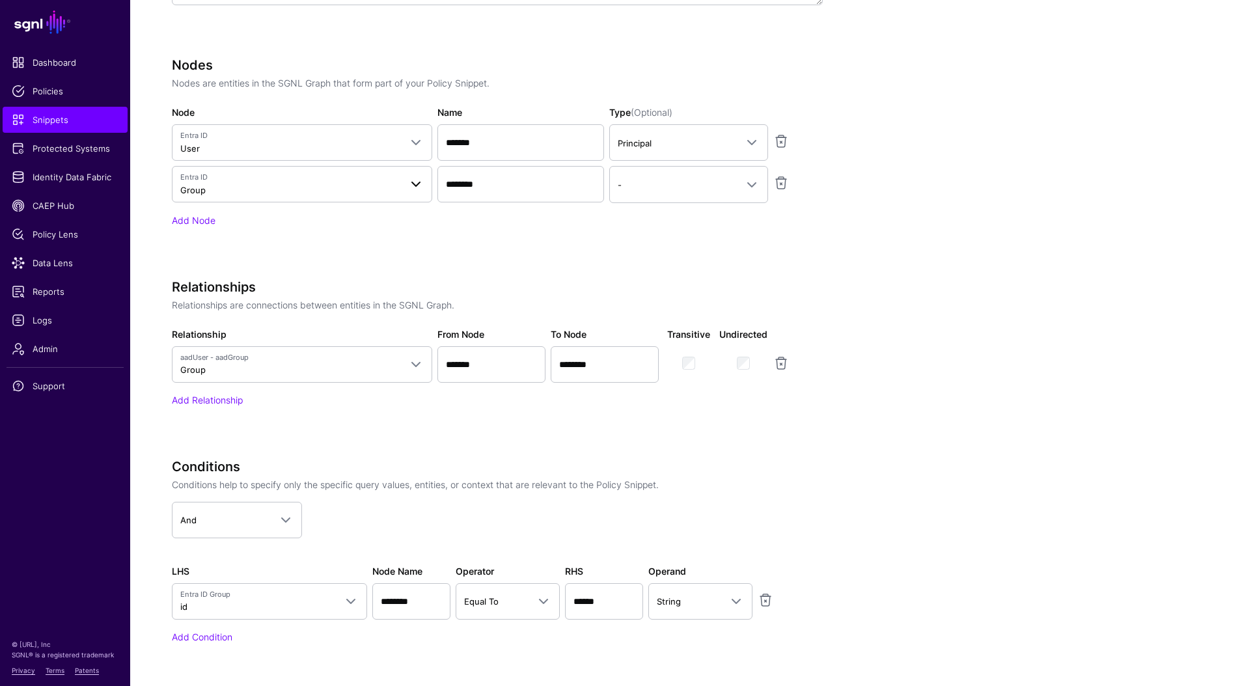
scroll to position [552, 0]
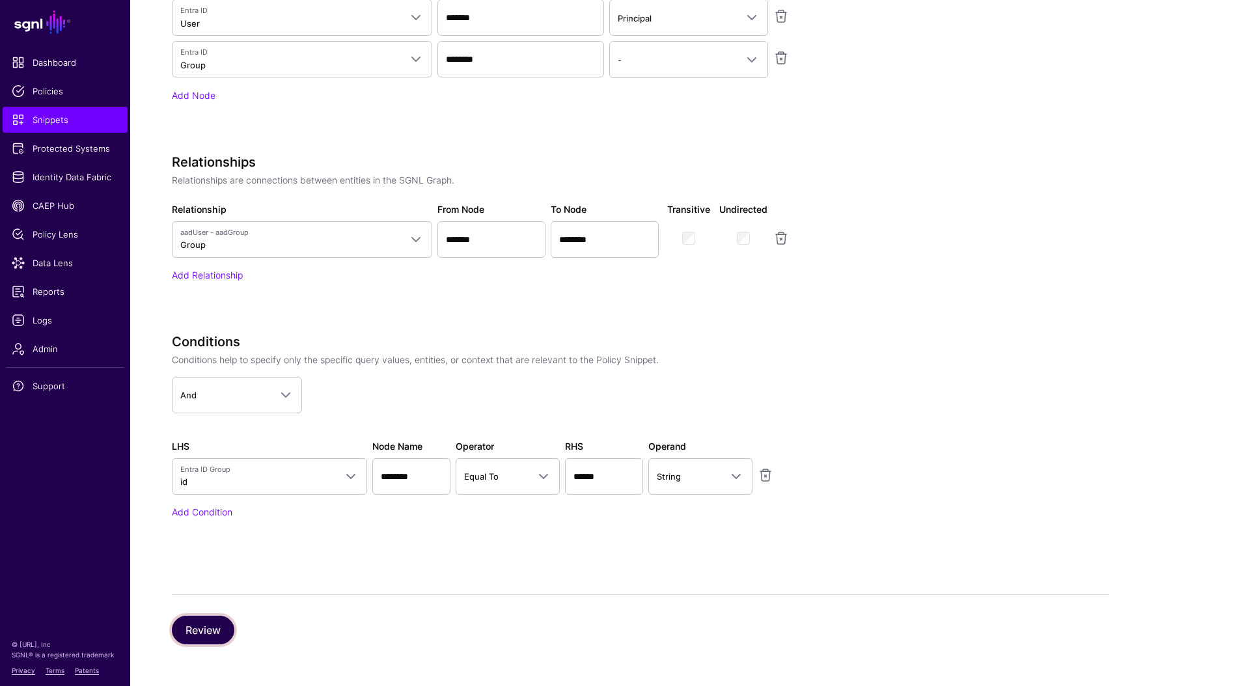
click at [202, 628] on button "Review" at bounding box center [203, 630] width 62 height 29
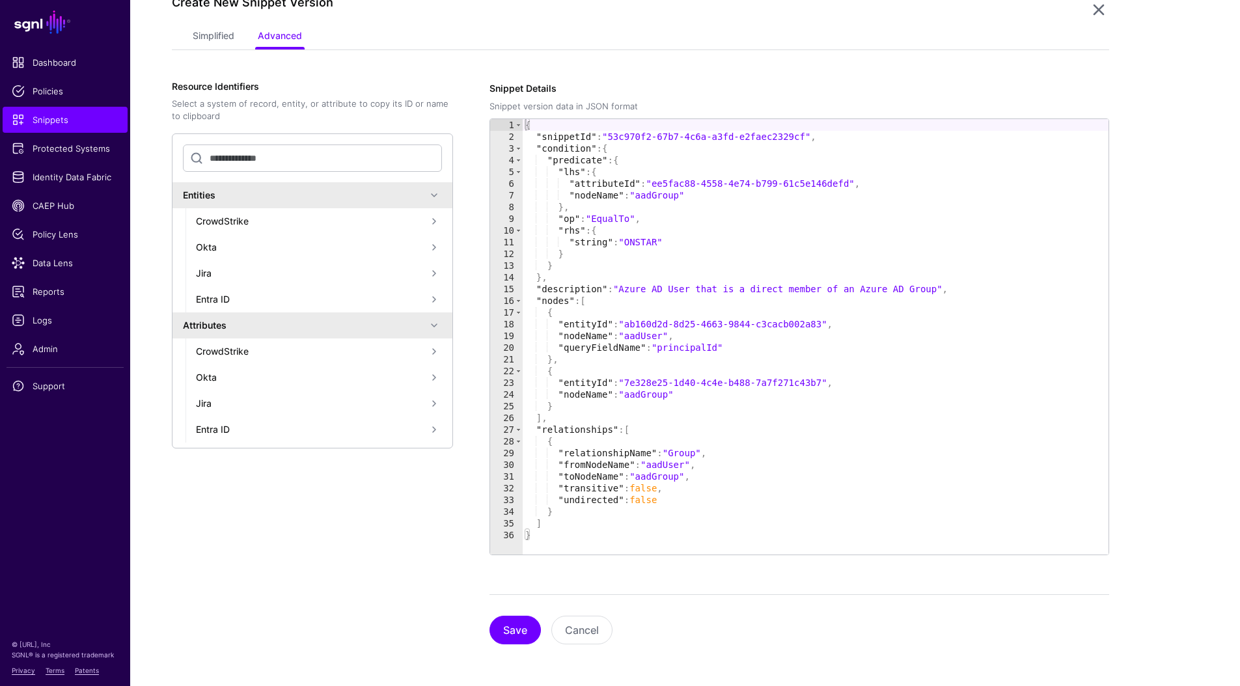
click at [228, 431] on div "Entra ID" at bounding box center [311, 429] width 230 height 14
click at [239, 458] on div "GroupMember" at bounding box center [317, 455] width 217 height 14
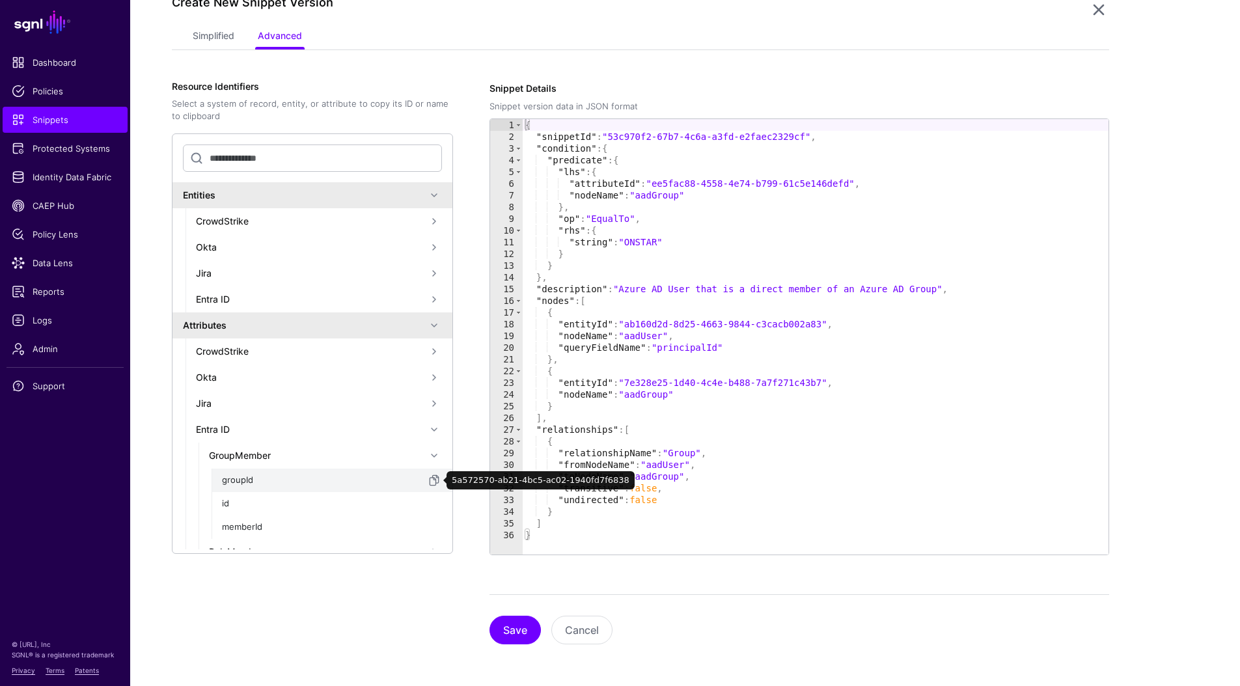
click at [243, 478] on div "groupId" at bounding box center [324, 480] width 204 height 13
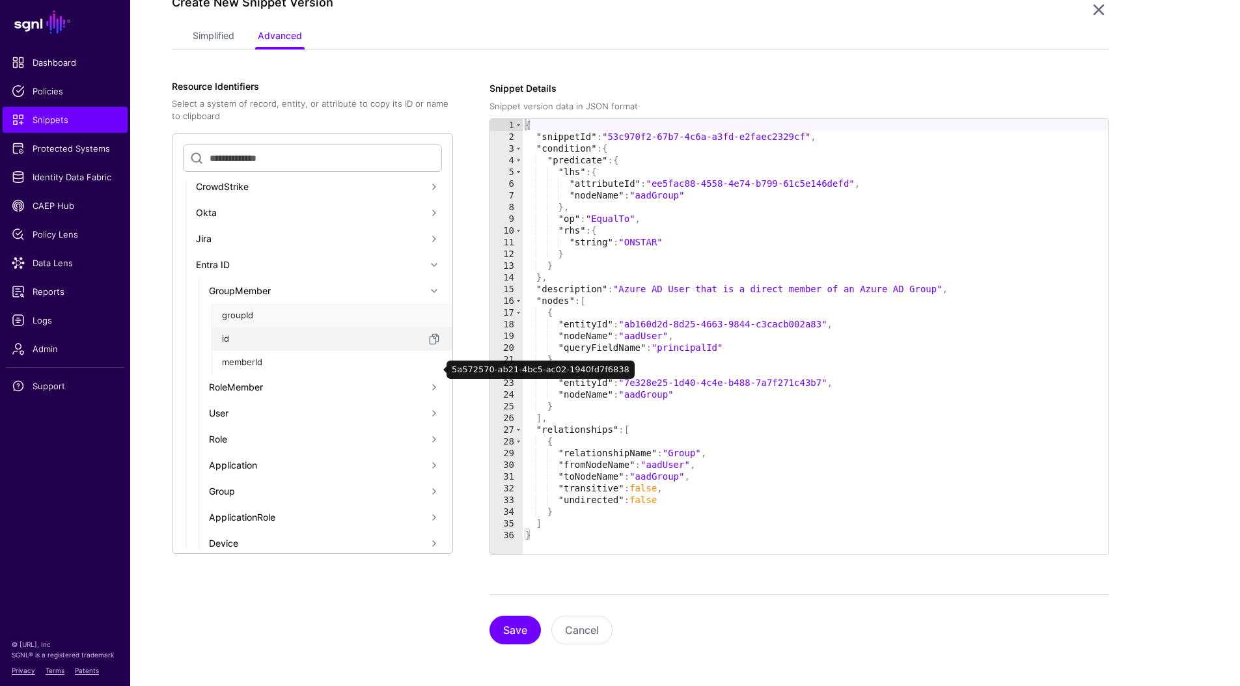
scroll to position [199, 0]
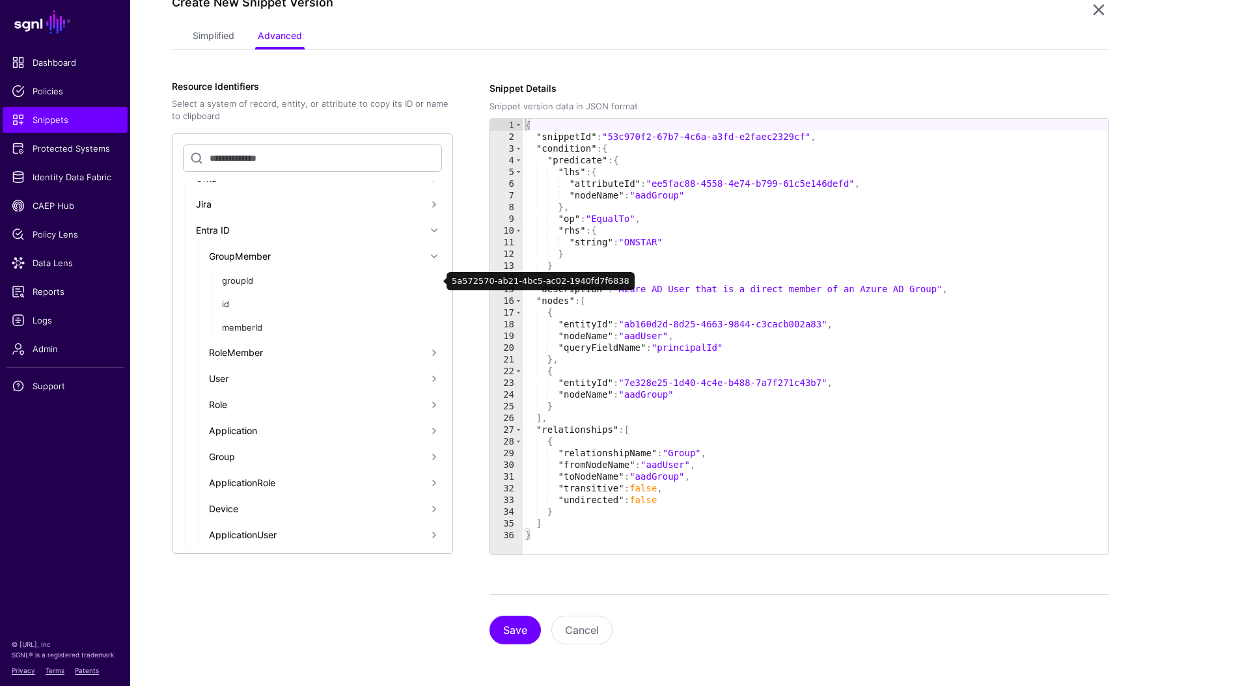
click at [259, 458] on div "Group" at bounding box center [317, 457] width 217 height 14
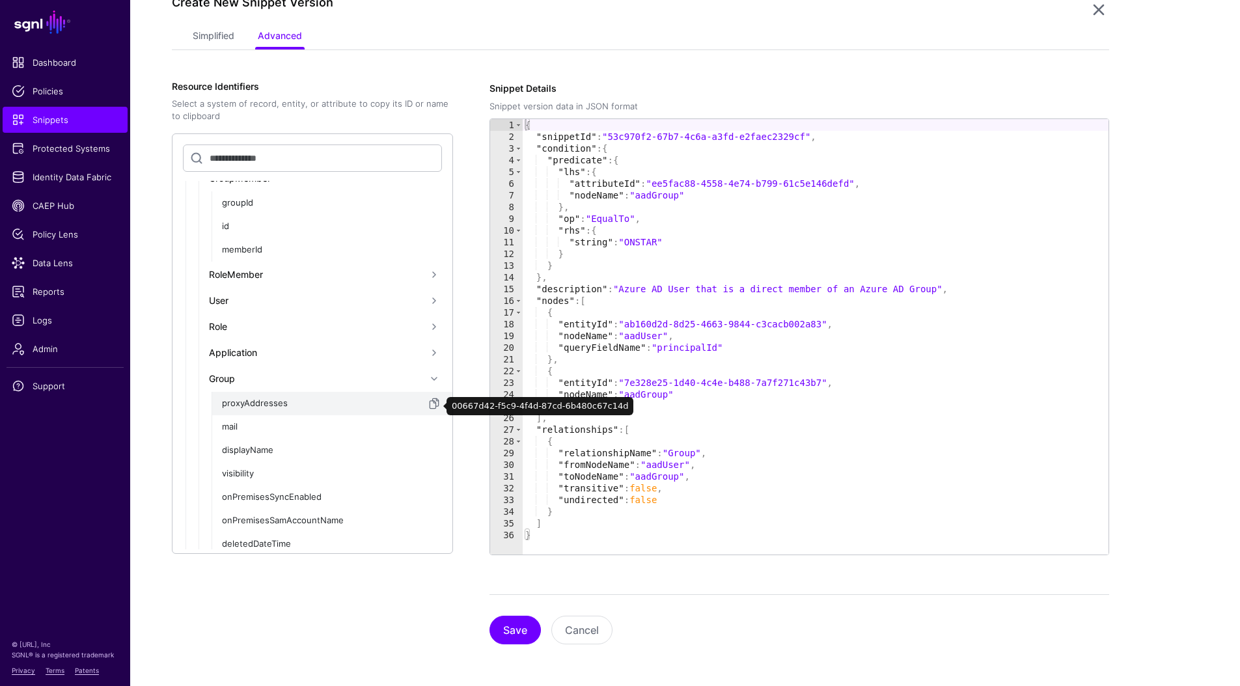
scroll to position [284, 0]
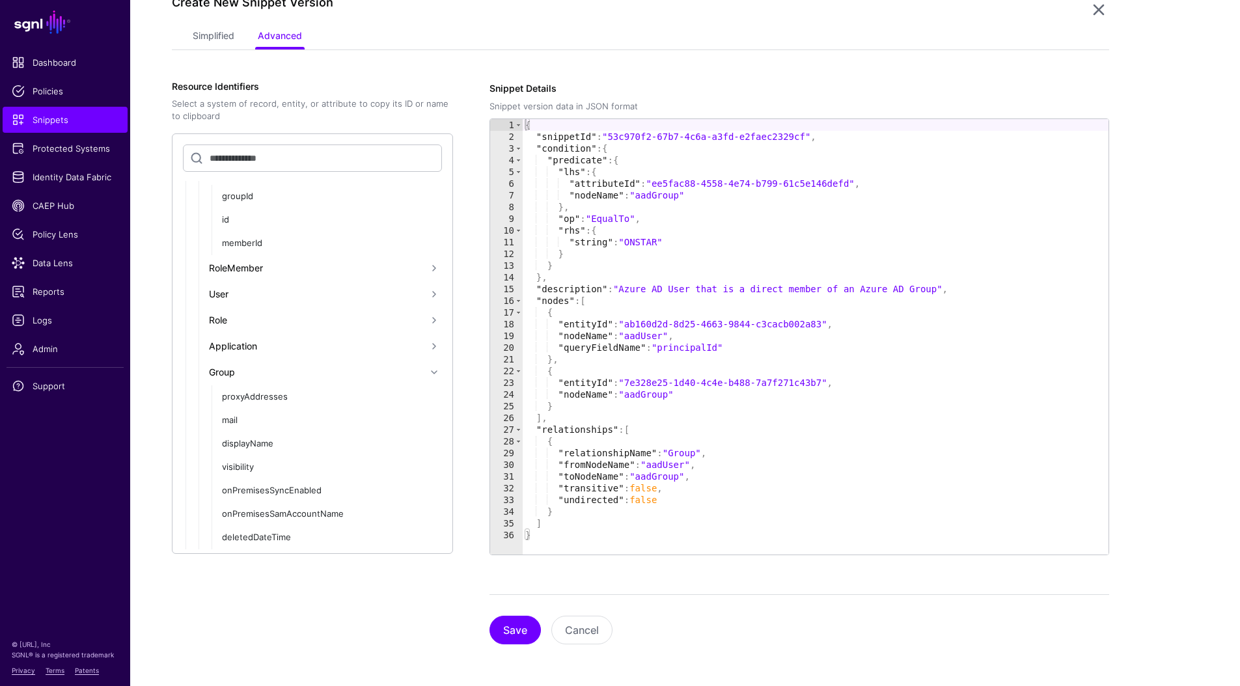
click at [235, 376] on div "Group" at bounding box center [317, 372] width 217 height 14
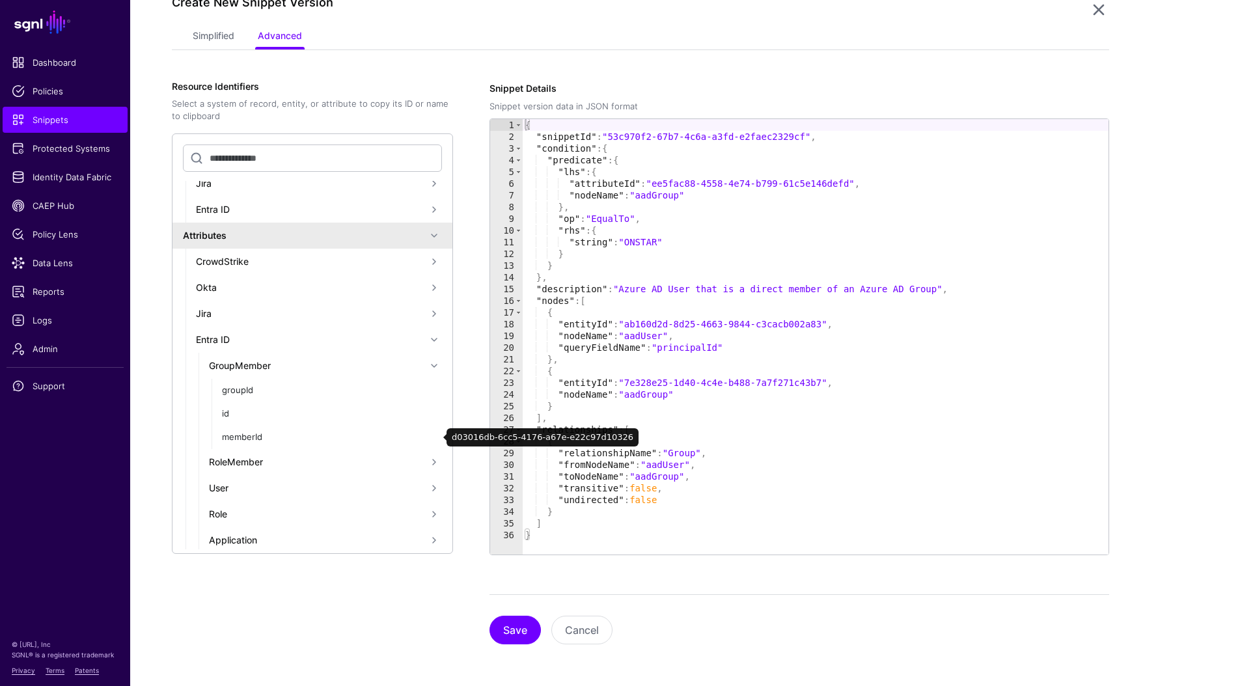
scroll to position [92, 0]
click at [250, 463] on div "RoleMember" at bounding box center [317, 460] width 217 height 14
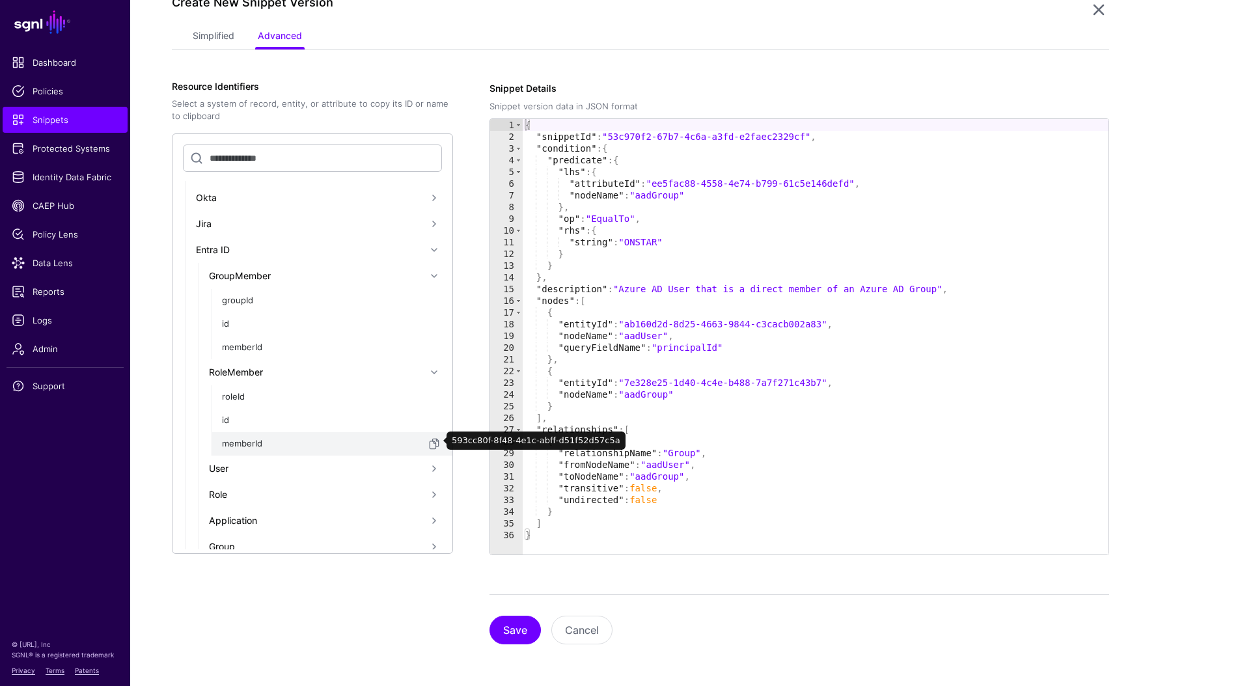
scroll to position [183, 0]
click at [246, 487] on div "Role" at bounding box center [317, 491] width 217 height 14
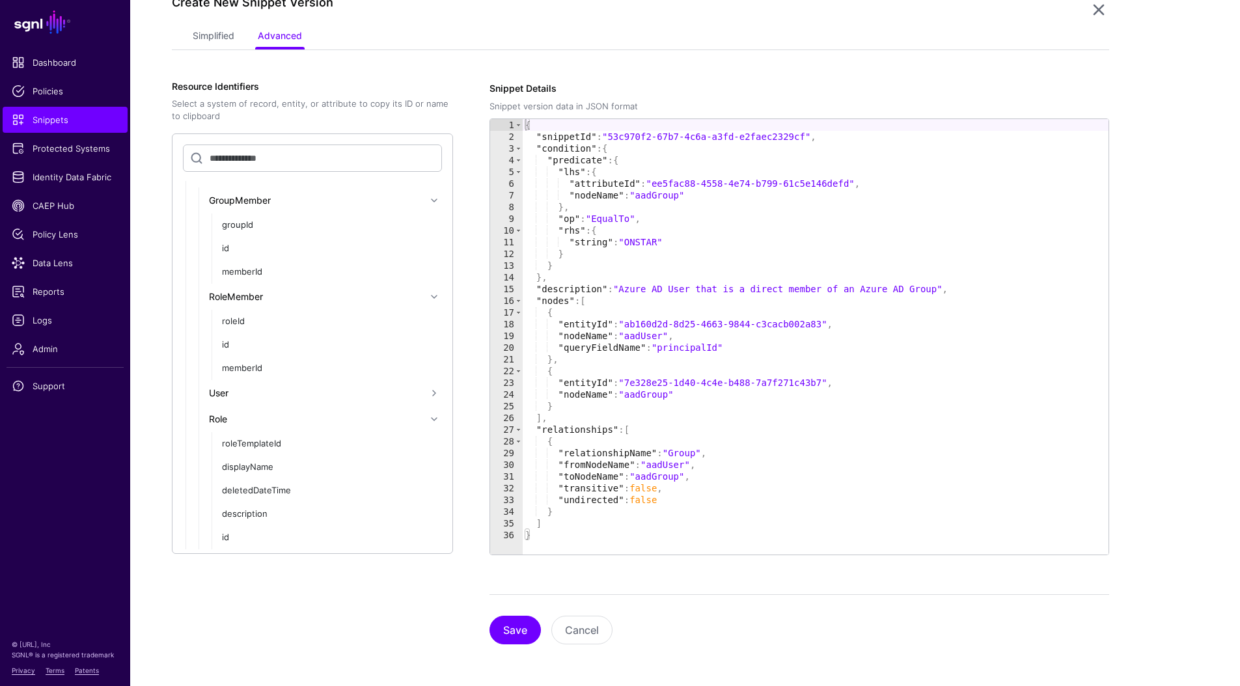
scroll to position [265, 0]
click at [228, 407] on div "Role" at bounding box center [317, 409] width 217 height 14
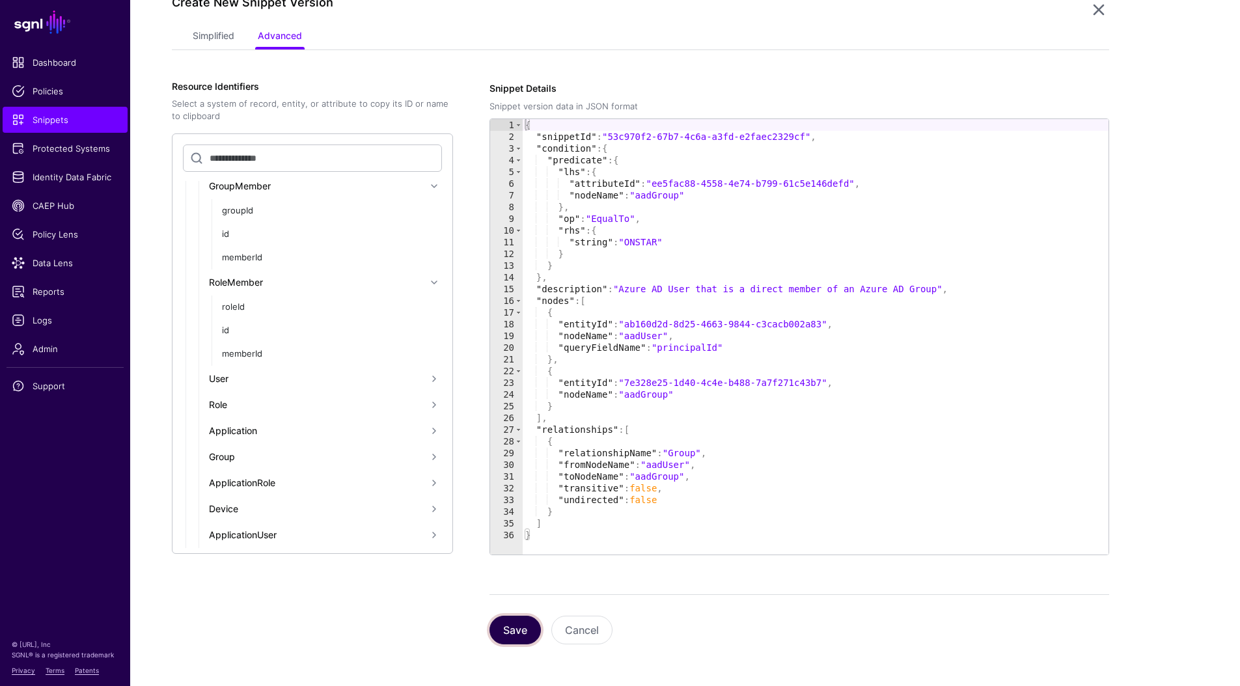
click at [515, 626] on button "Save" at bounding box center [514, 630] width 51 height 29
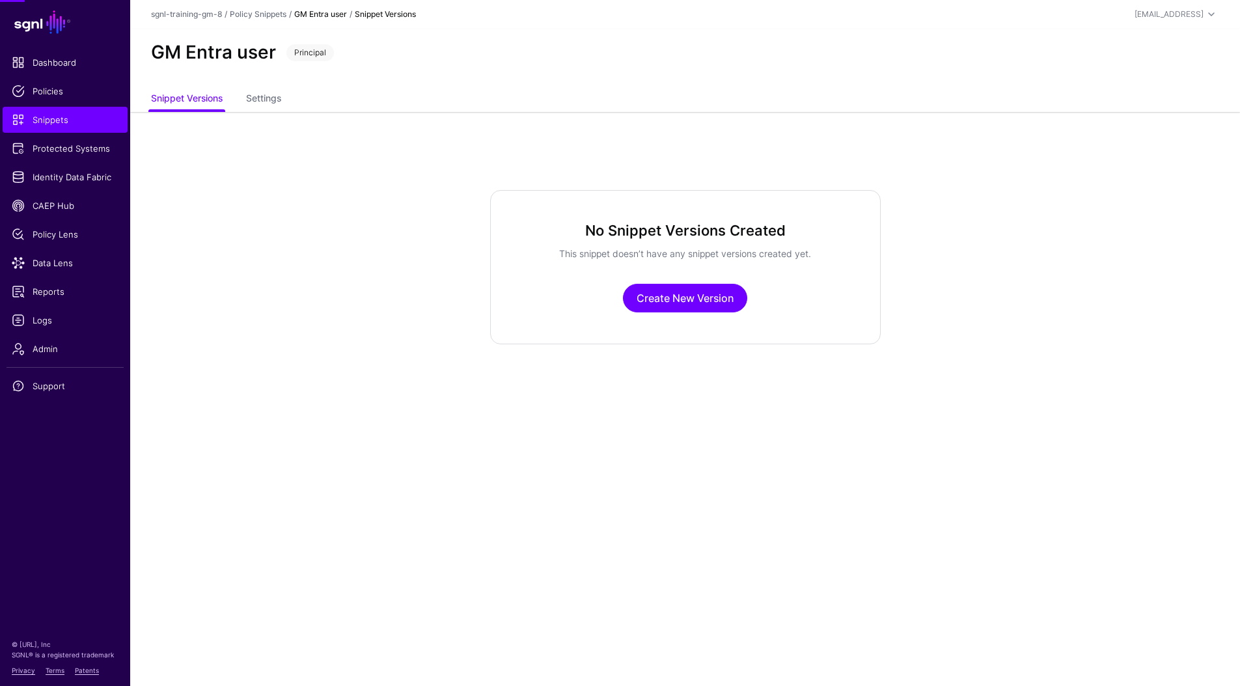
scroll to position [0, 0]
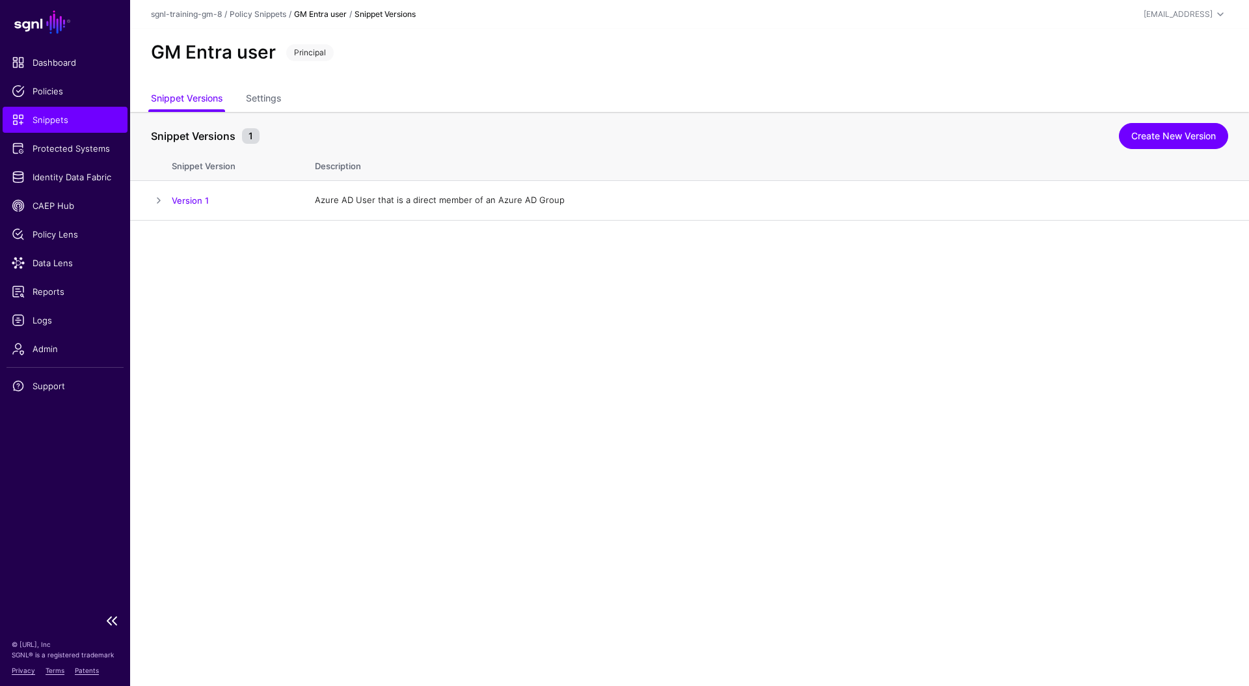
click at [68, 115] on span "Snippets" at bounding box center [65, 119] width 107 height 13
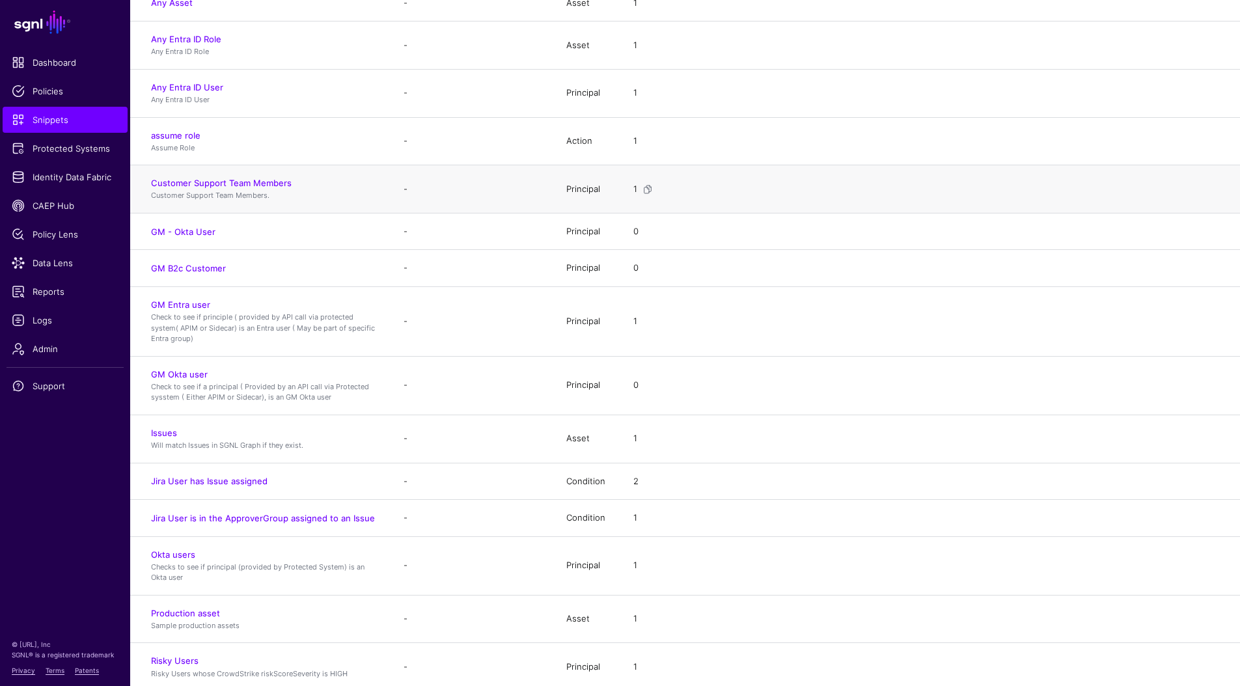
scroll to position [265, 0]
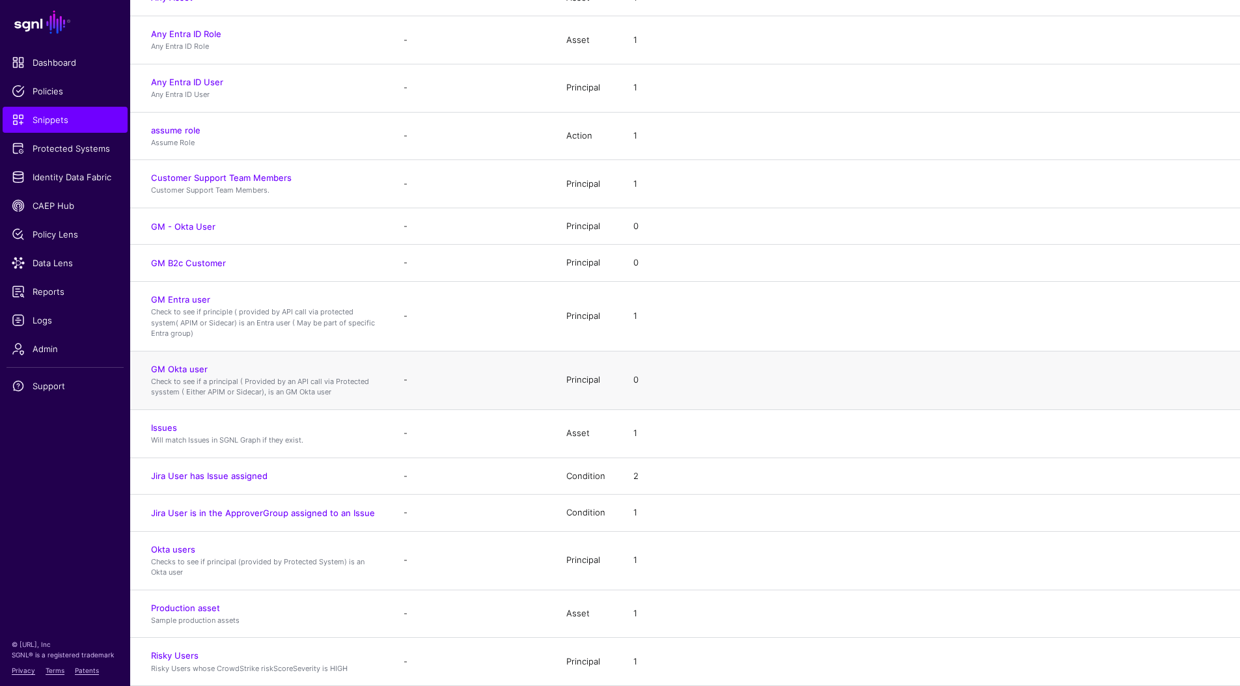
click at [761, 392] on td "0" at bounding box center [929, 380] width 619 height 59
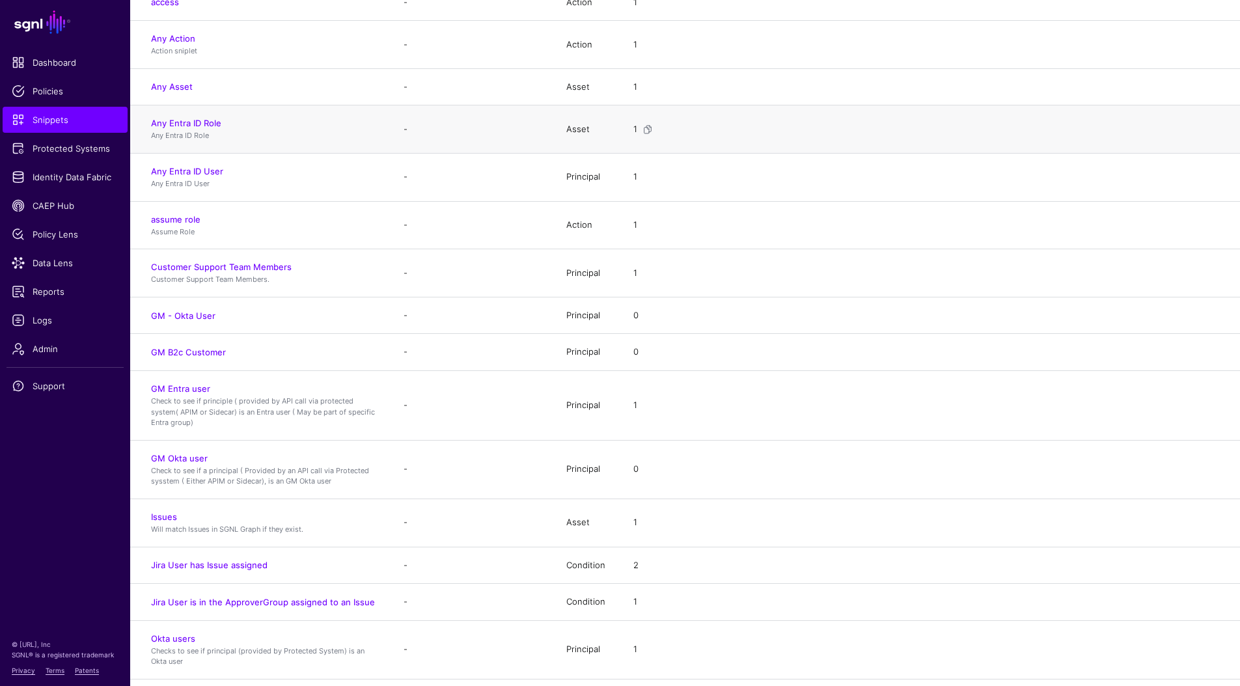
scroll to position [221, 0]
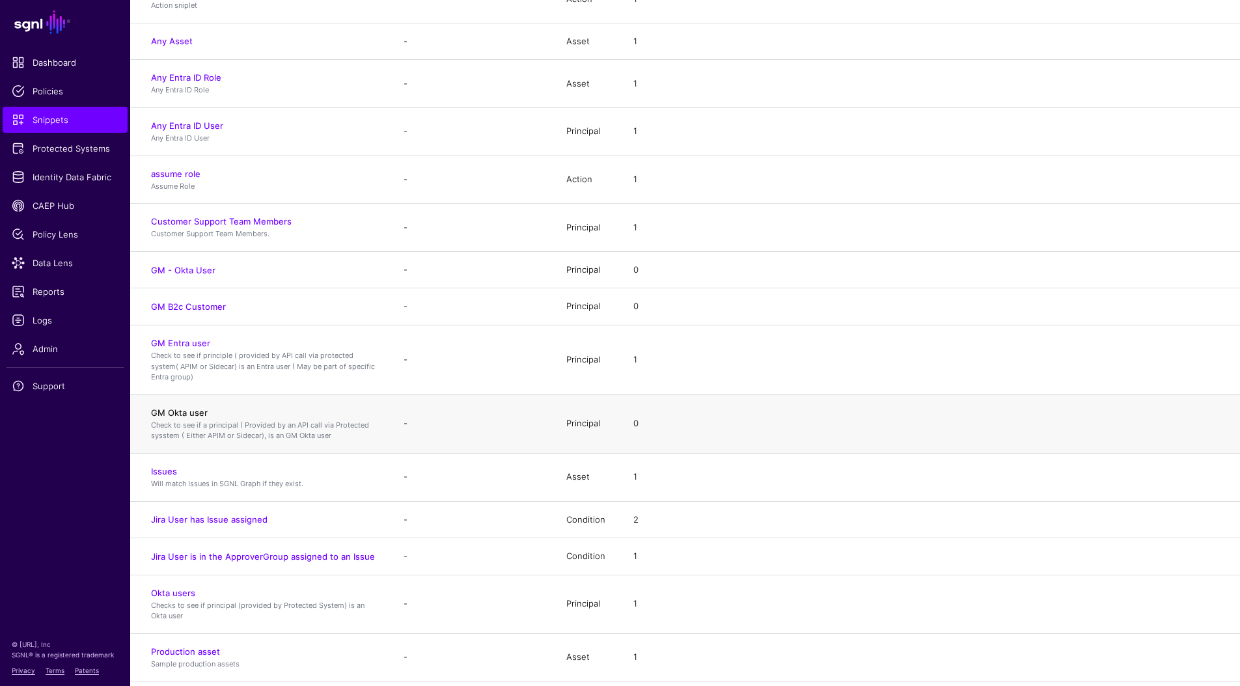
click at [191, 413] on link "GM Okta user" at bounding box center [179, 412] width 57 height 10
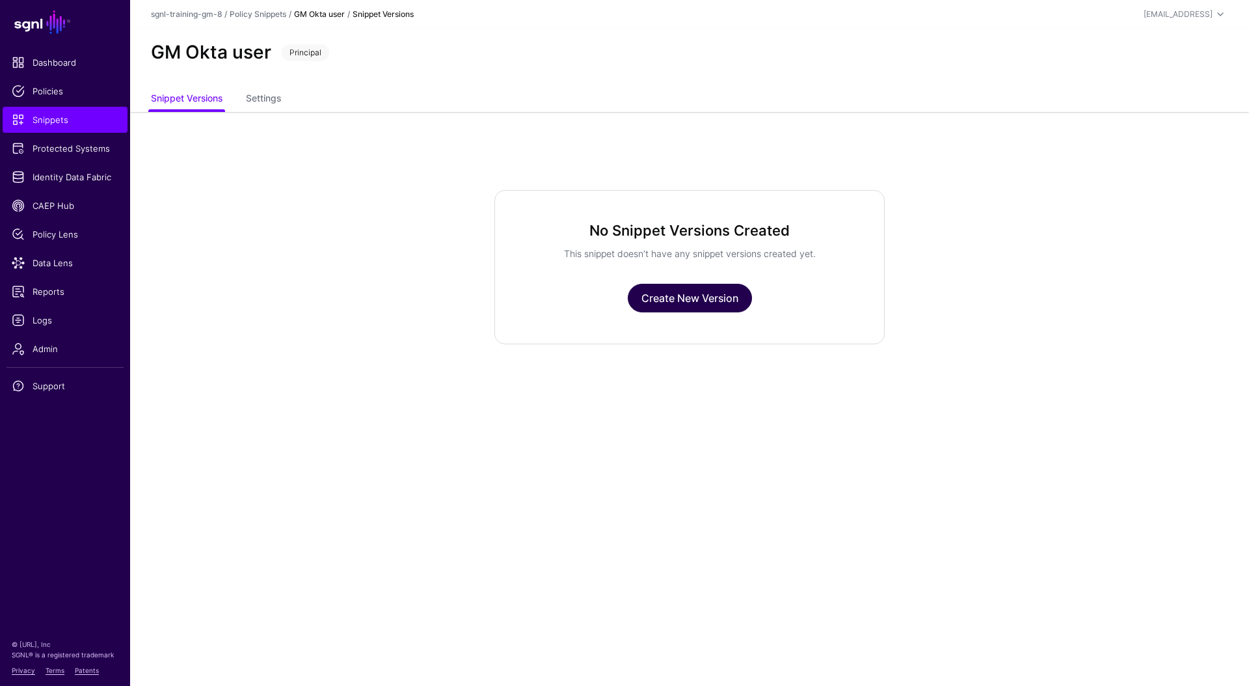
click at [685, 293] on link "Create New Version" at bounding box center [690, 298] width 124 height 29
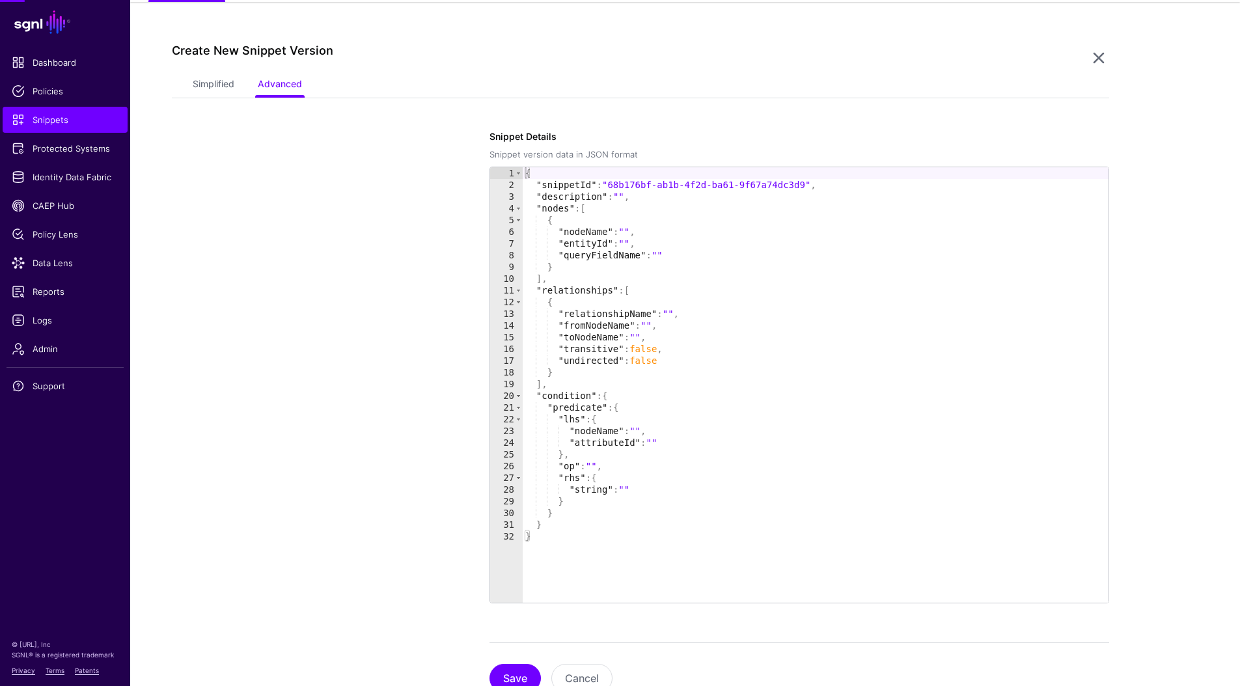
scroll to position [112, 0]
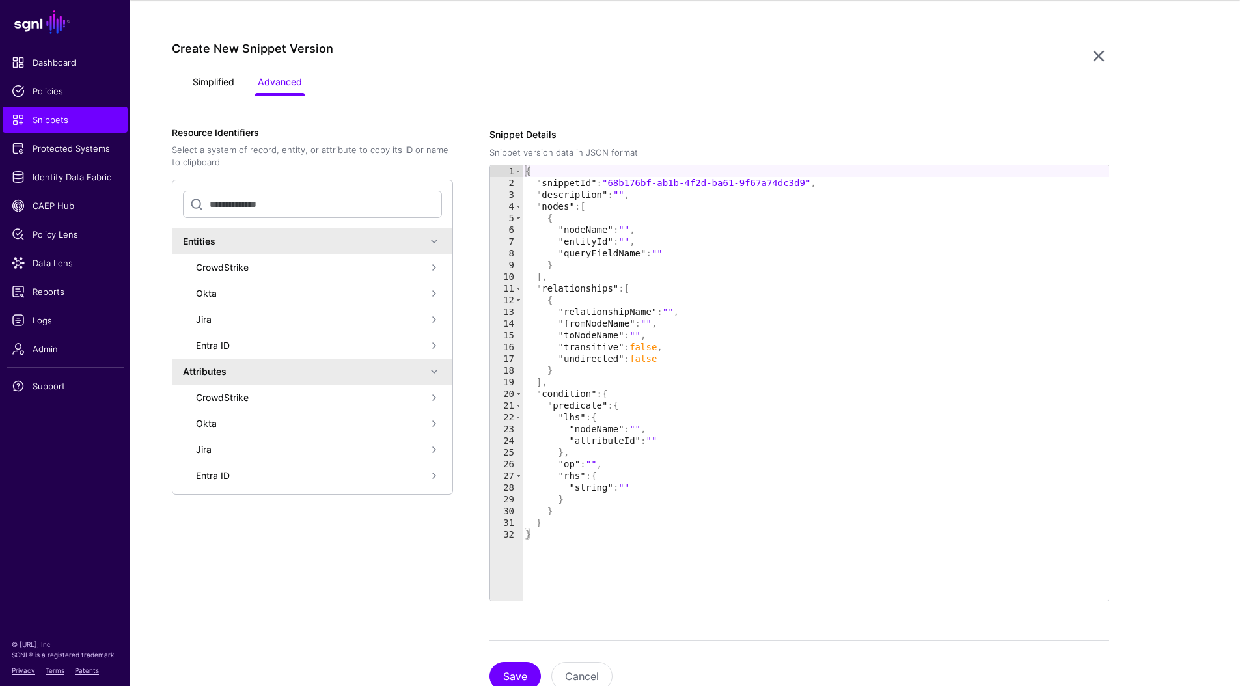
click at [213, 72] on link "Simplified" at bounding box center [214, 83] width 42 height 25
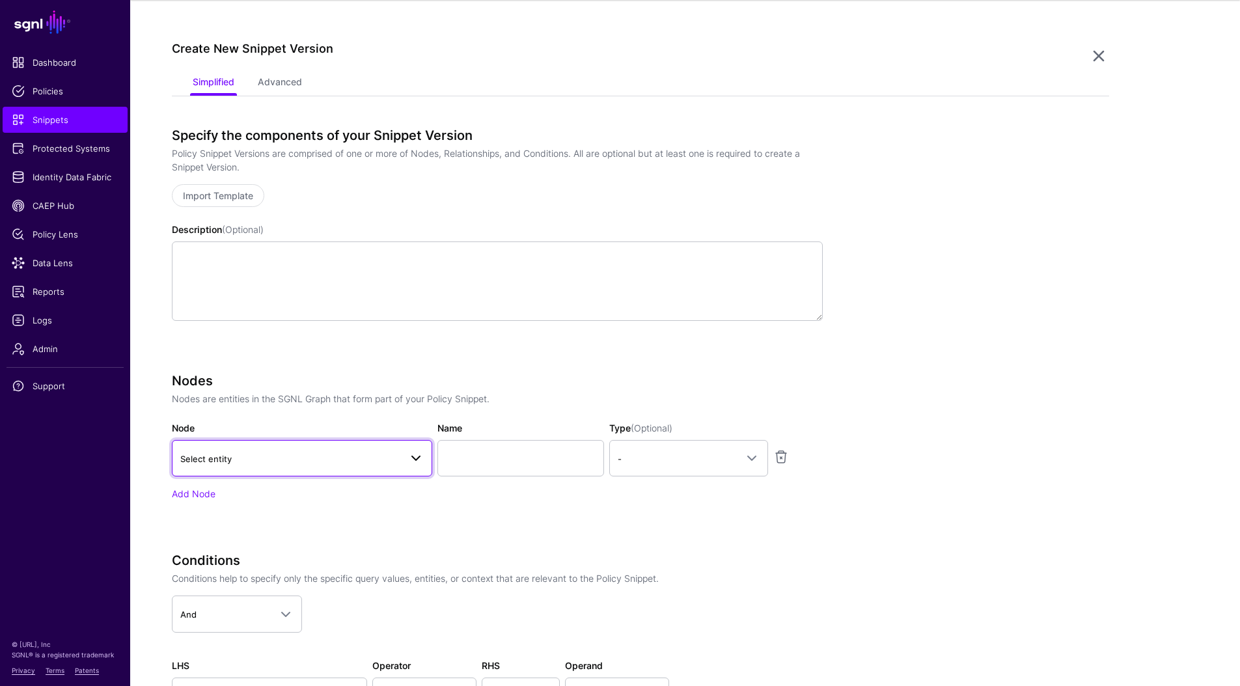
click at [282, 468] on link "Select entity" at bounding box center [302, 458] width 260 height 36
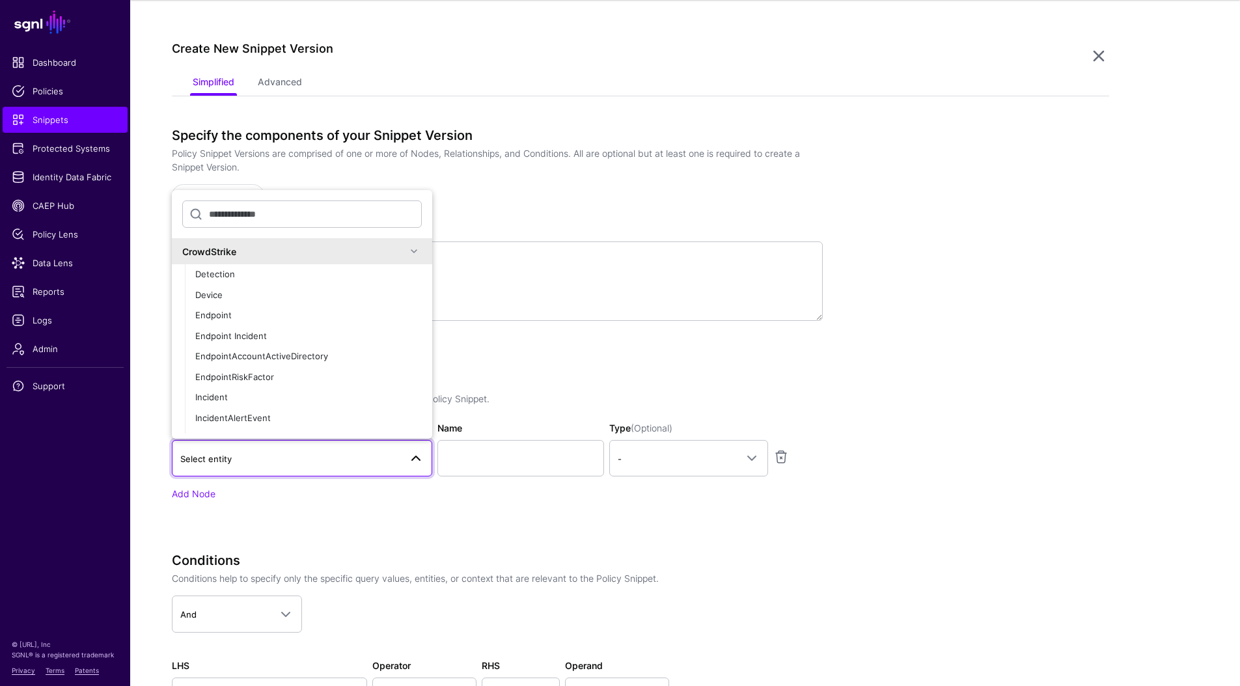
click at [252, 254] on div "CrowdStrike" at bounding box center [294, 252] width 224 height 14
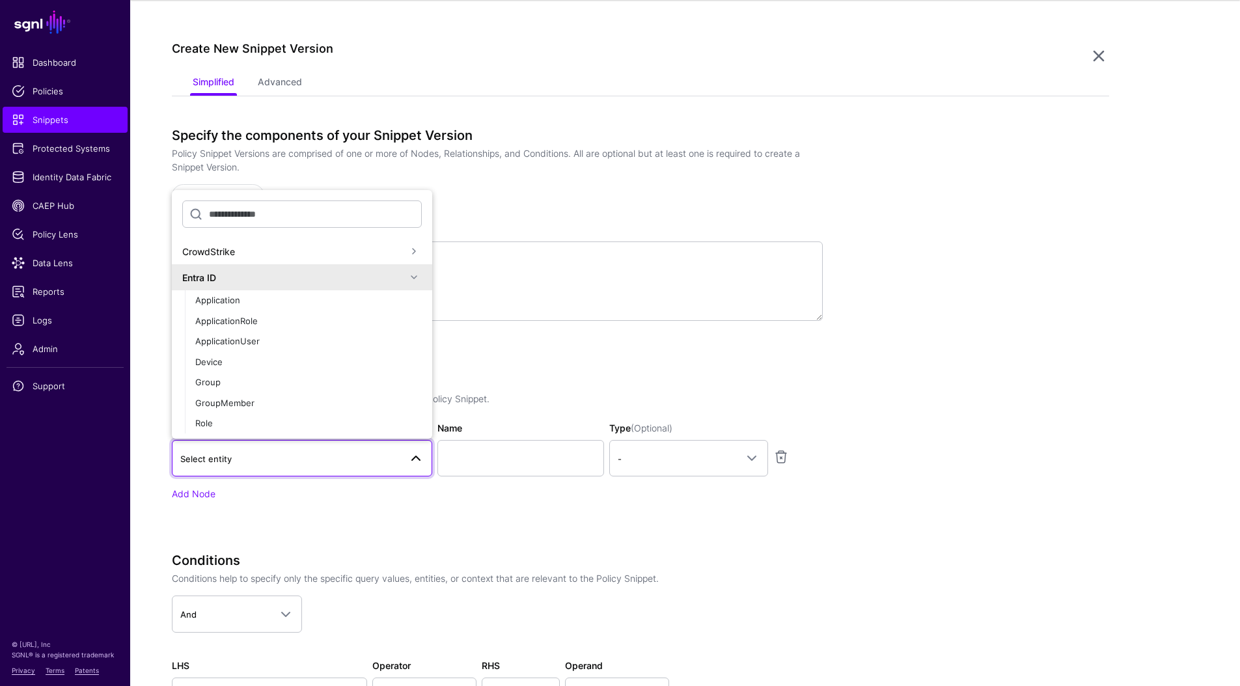
click at [239, 278] on div "Entra ID" at bounding box center [294, 278] width 224 height 14
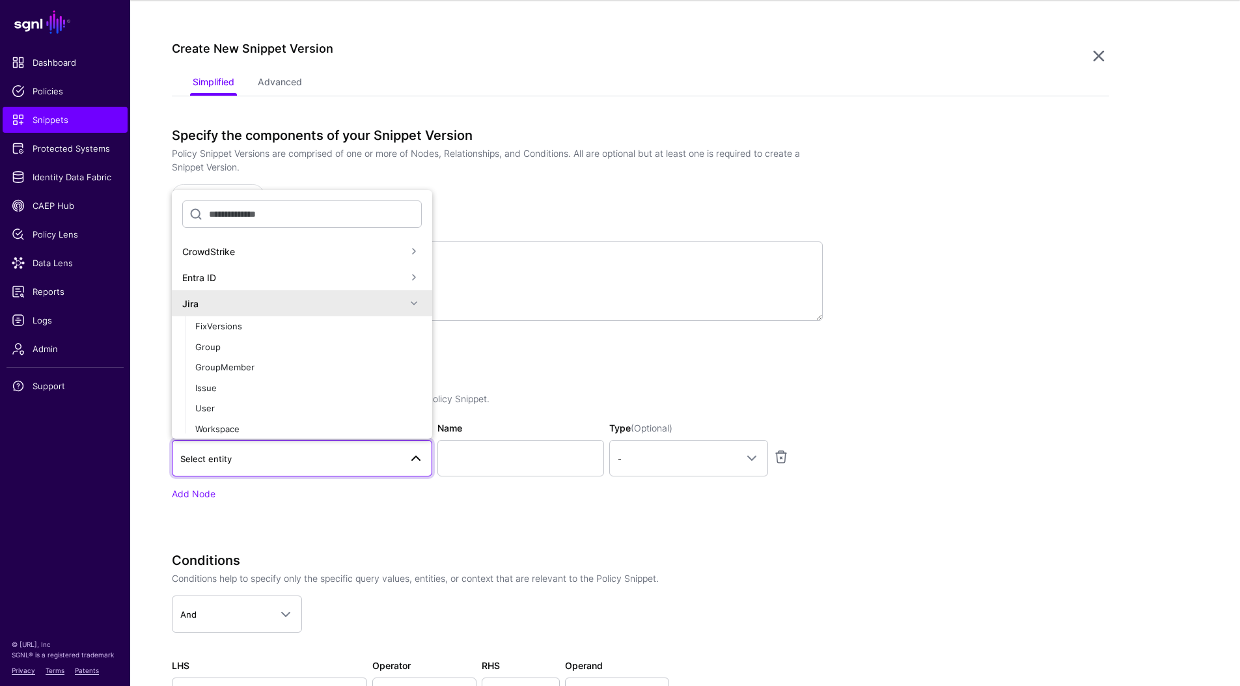
click at [225, 297] on div "Jira" at bounding box center [294, 304] width 224 height 14
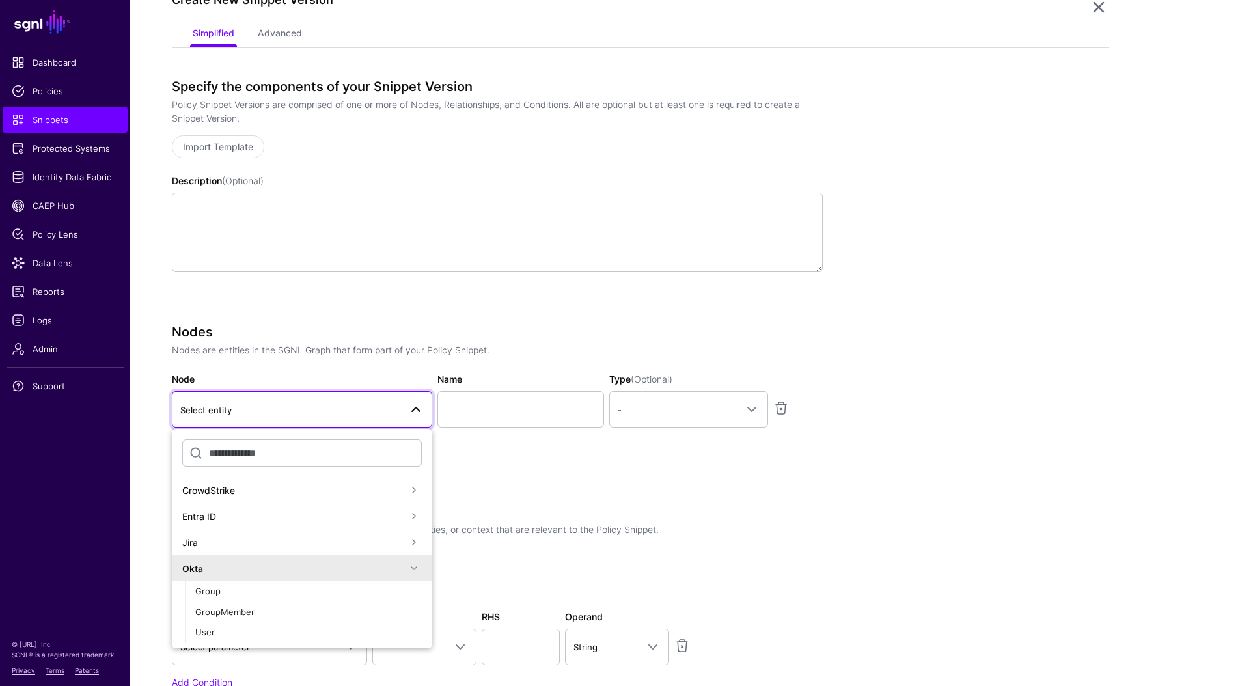
scroll to position [164, 0]
click at [221, 512] on div "Entra ID" at bounding box center [294, 513] width 224 height 14
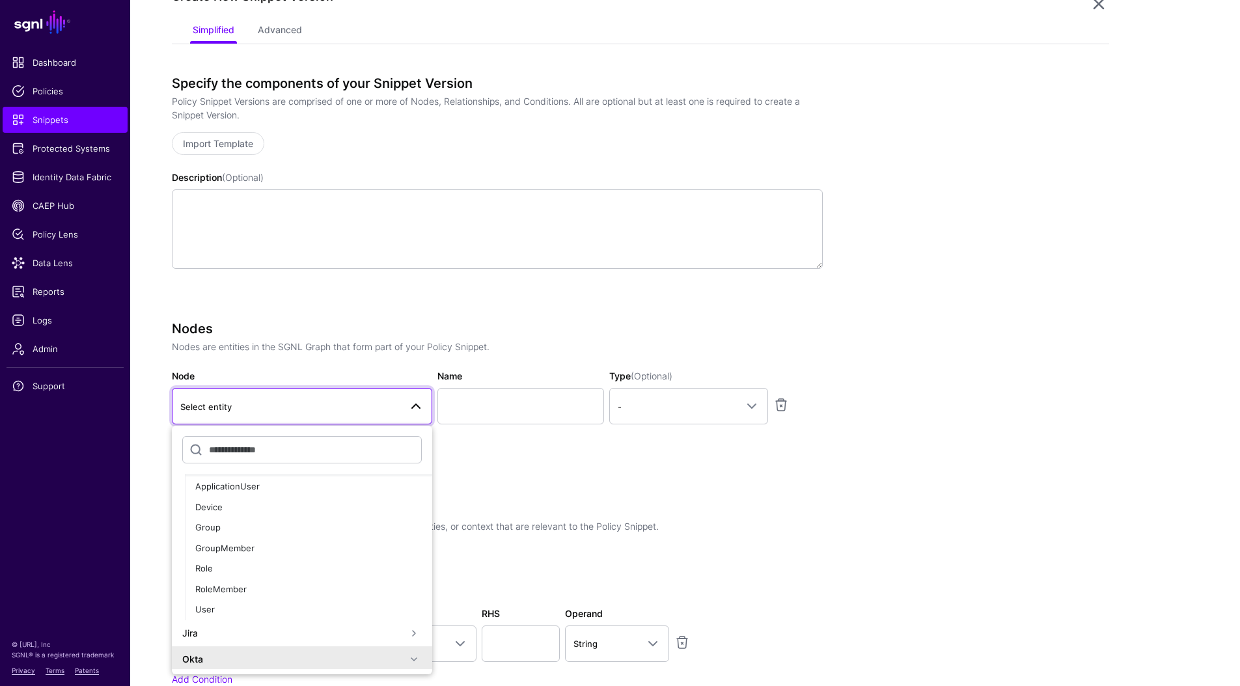
scroll to position [95, 0]
click at [214, 605] on div "User" at bounding box center [308, 605] width 226 height 13
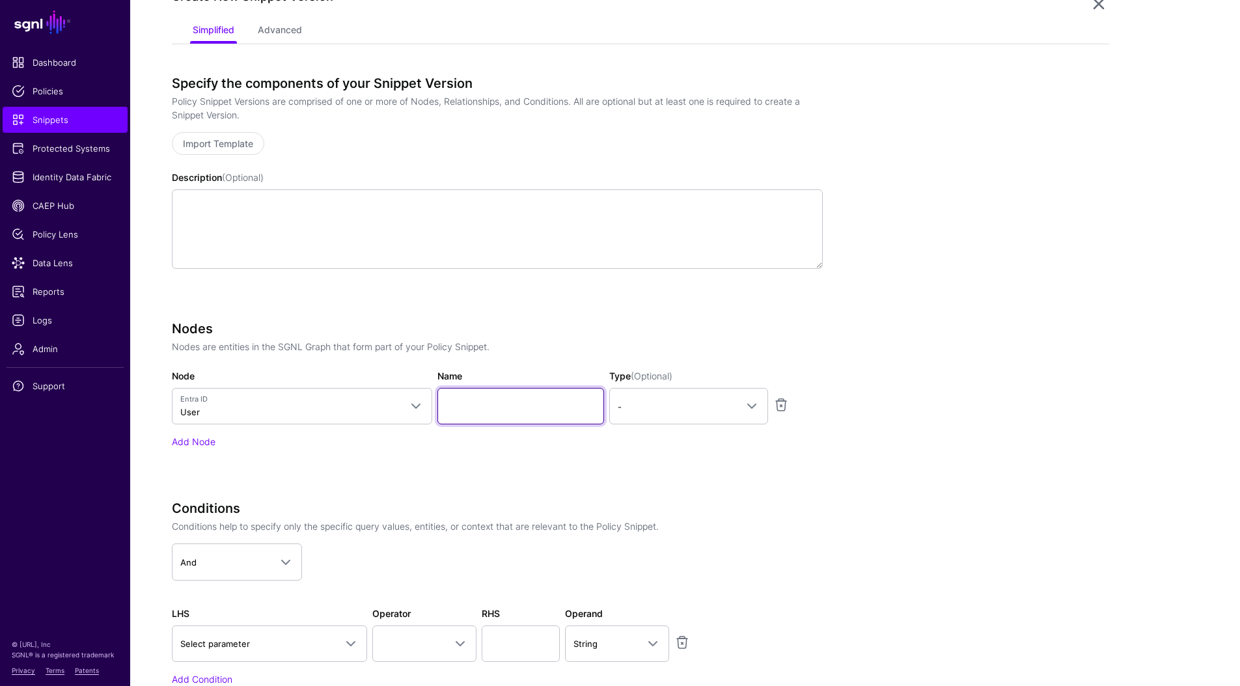
click at [485, 410] on input "Name" at bounding box center [520, 406] width 167 height 36
type input "*"
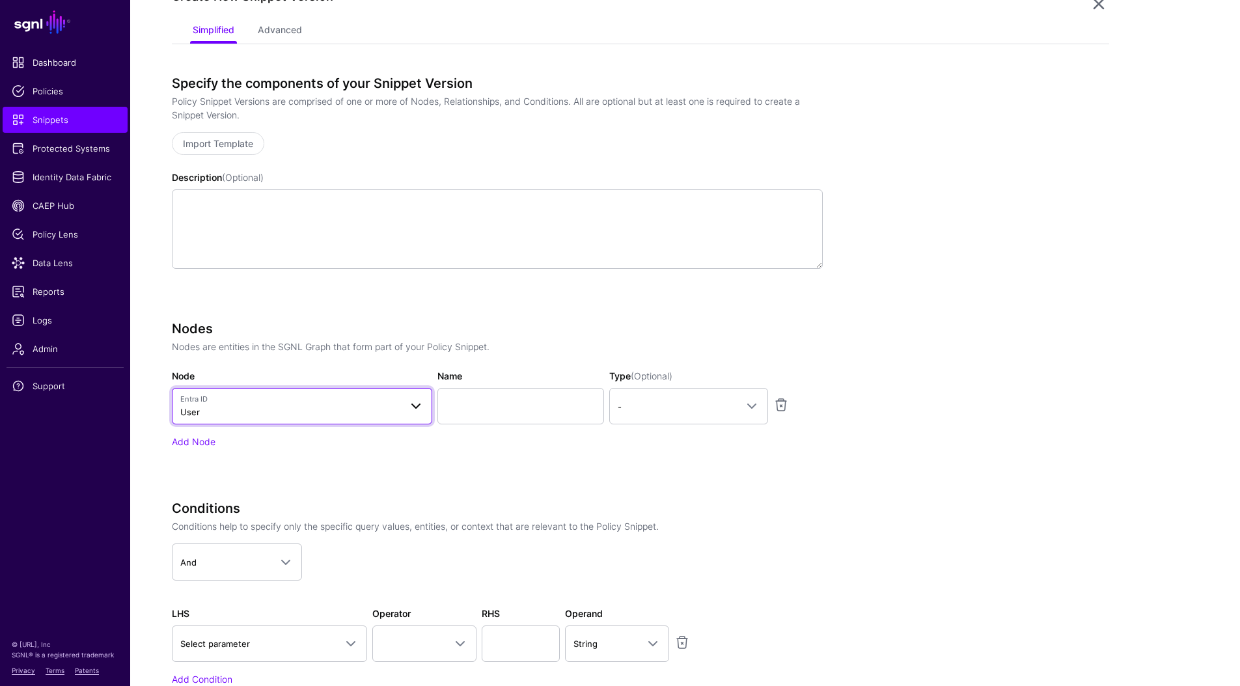
click at [413, 408] on span at bounding box center [416, 406] width 16 height 16
click at [310, 517] on div "Entra ID" at bounding box center [294, 513] width 224 height 14
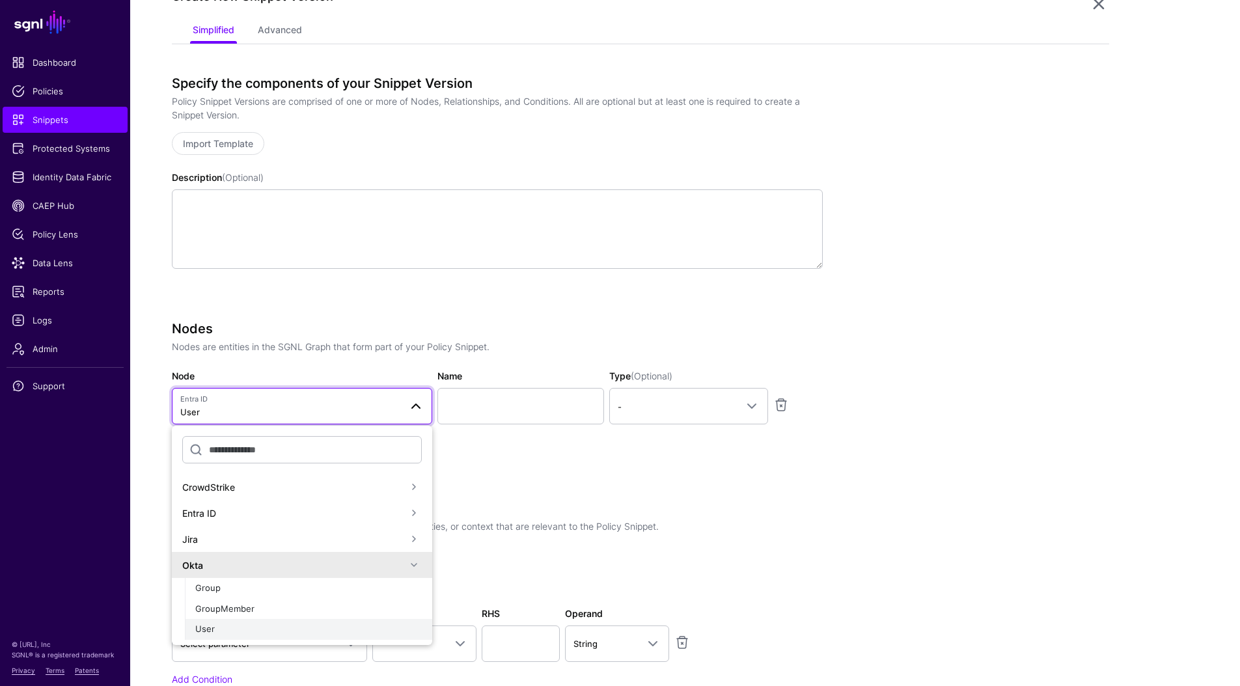
click at [252, 631] on div "User" at bounding box center [308, 629] width 226 height 13
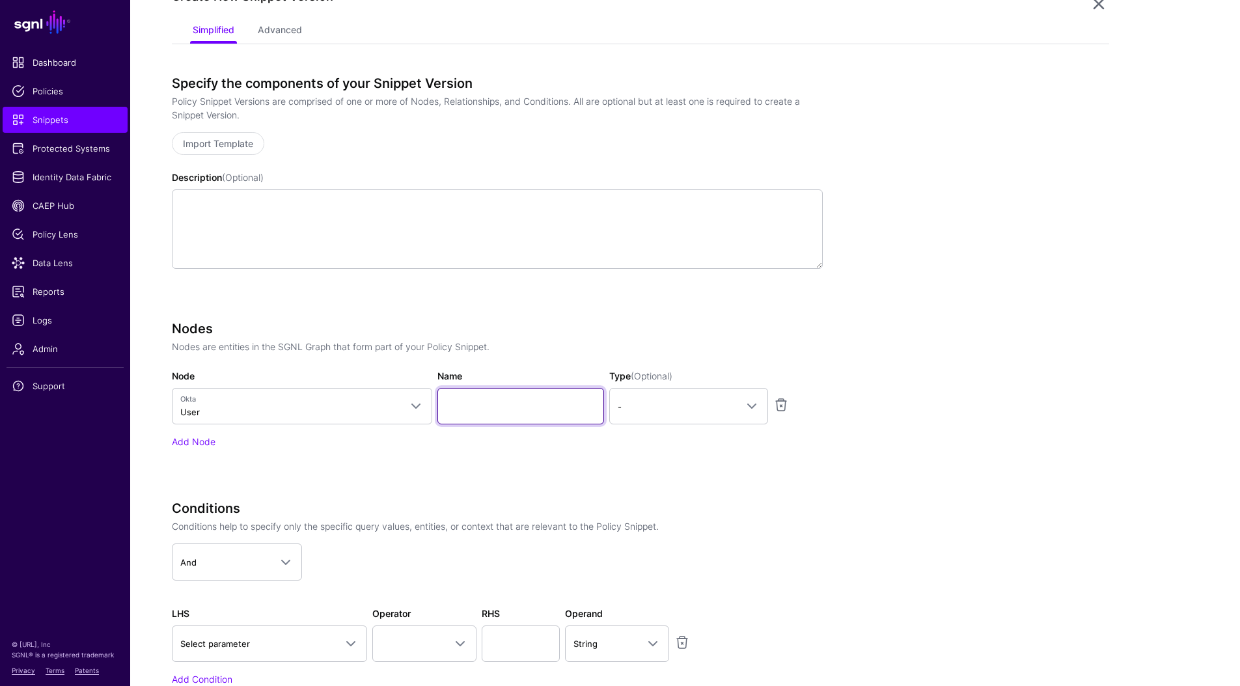
click at [474, 418] on input "Name" at bounding box center [520, 406] width 167 height 36
type input "********"
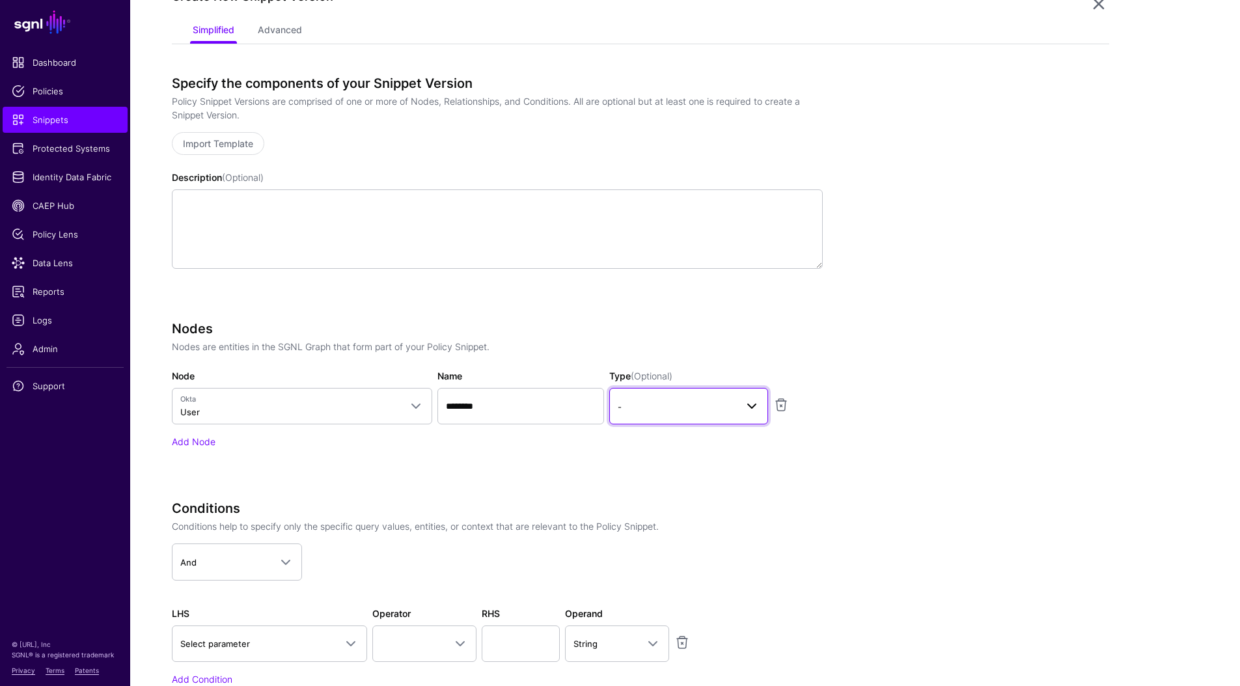
click at [655, 407] on span "-" at bounding box center [677, 407] width 118 height 14
click at [651, 461] on span "Principal" at bounding box center [636, 461] width 34 height 10
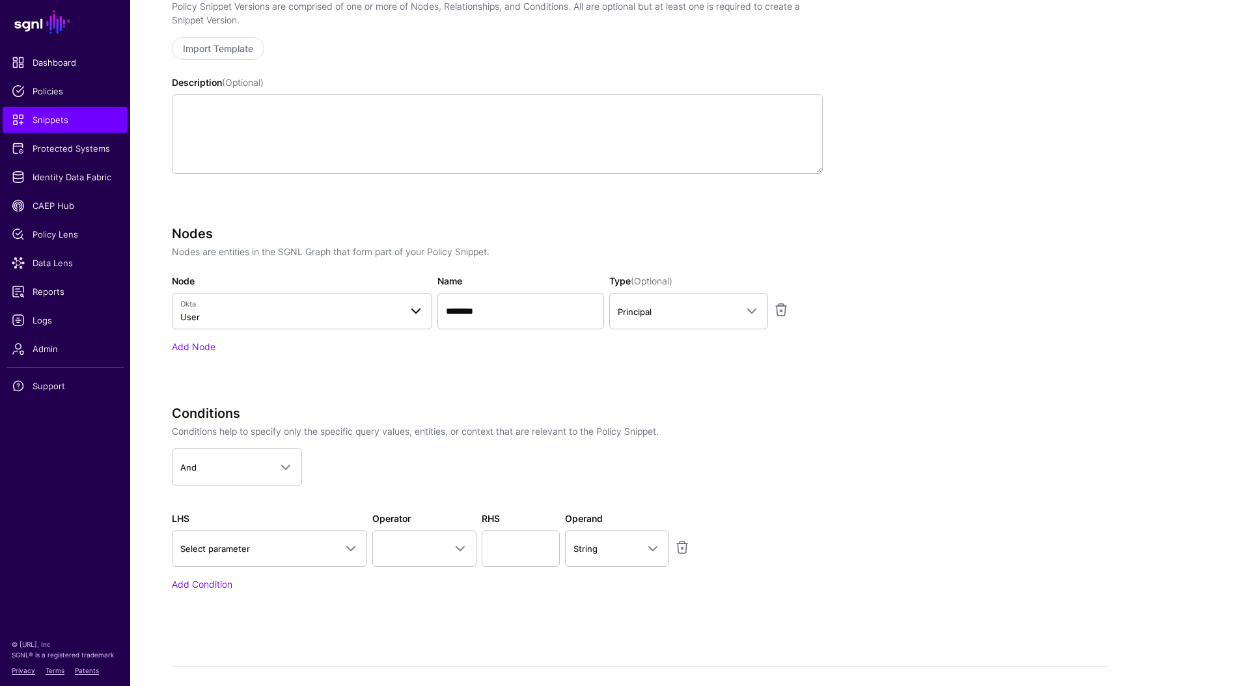
scroll to position [331, 0]
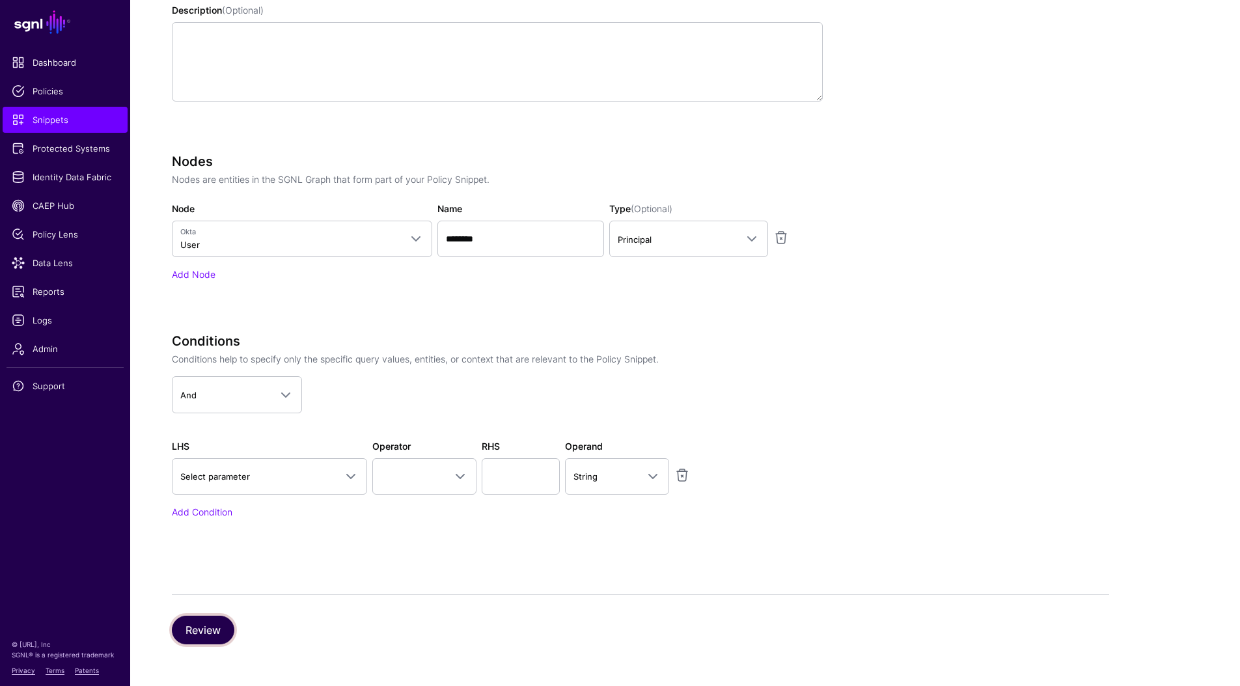
click at [215, 628] on button "Review" at bounding box center [203, 630] width 62 height 29
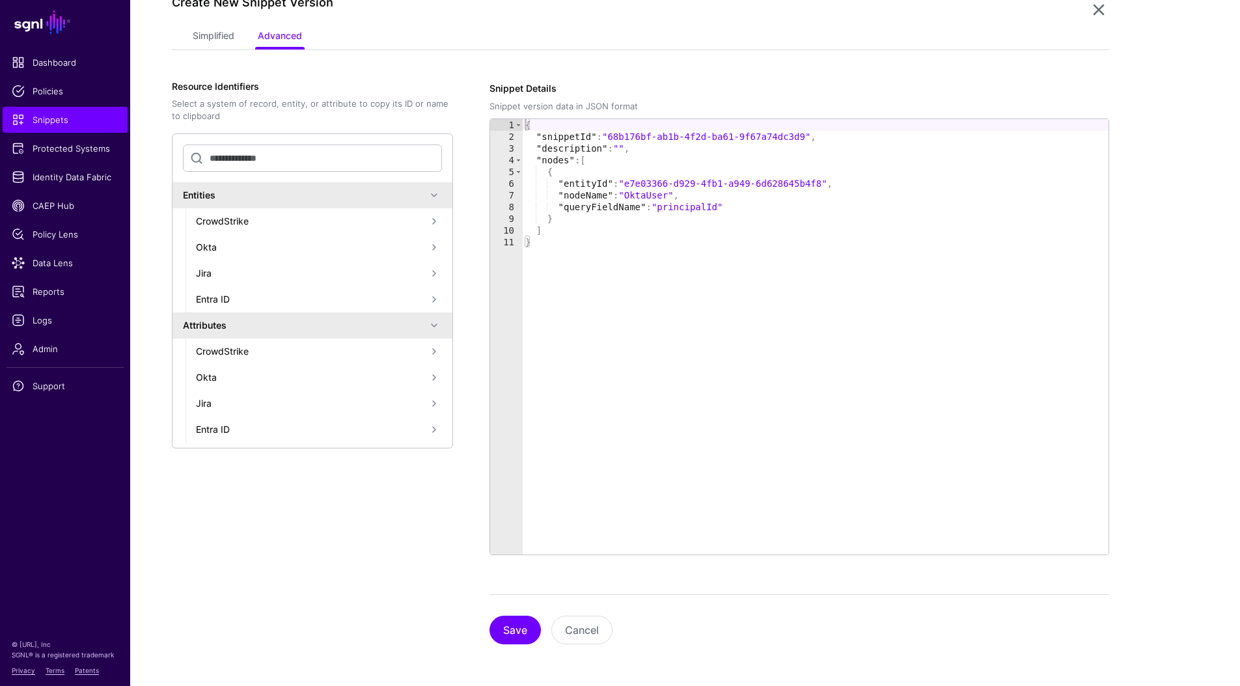
scroll to position [158, 0]
type textarea "**********"
click at [623, 149] on div "{ "snippetId" : "68b176bf-ab1b-4f2d-ba61-9f67a74dc3d9" , "description" : "" , "…" at bounding box center [816, 348] width 586 height 459
click at [206, 38] on link "Simplified" at bounding box center [214, 37] width 42 height 25
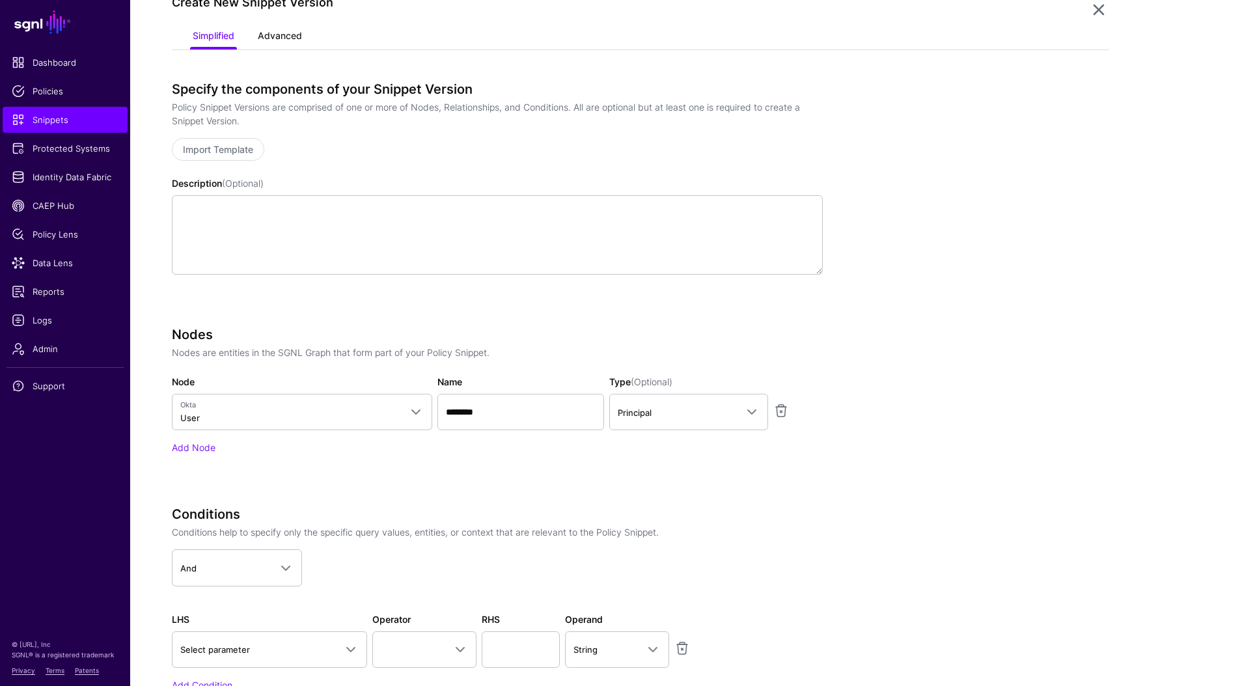
click at [293, 35] on link "Advanced" at bounding box center [280, 37] width 44 height 25
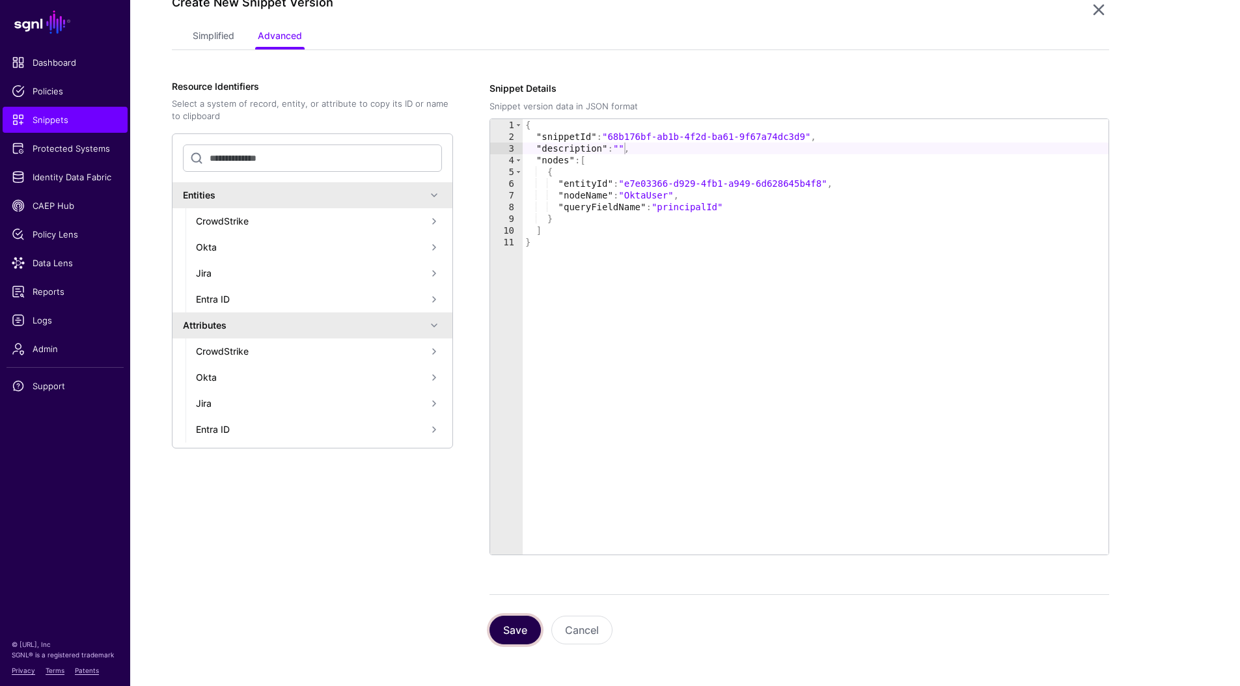
click at [510, 638] on button "Save" at bounding box center [514, 630] width 51 height 29
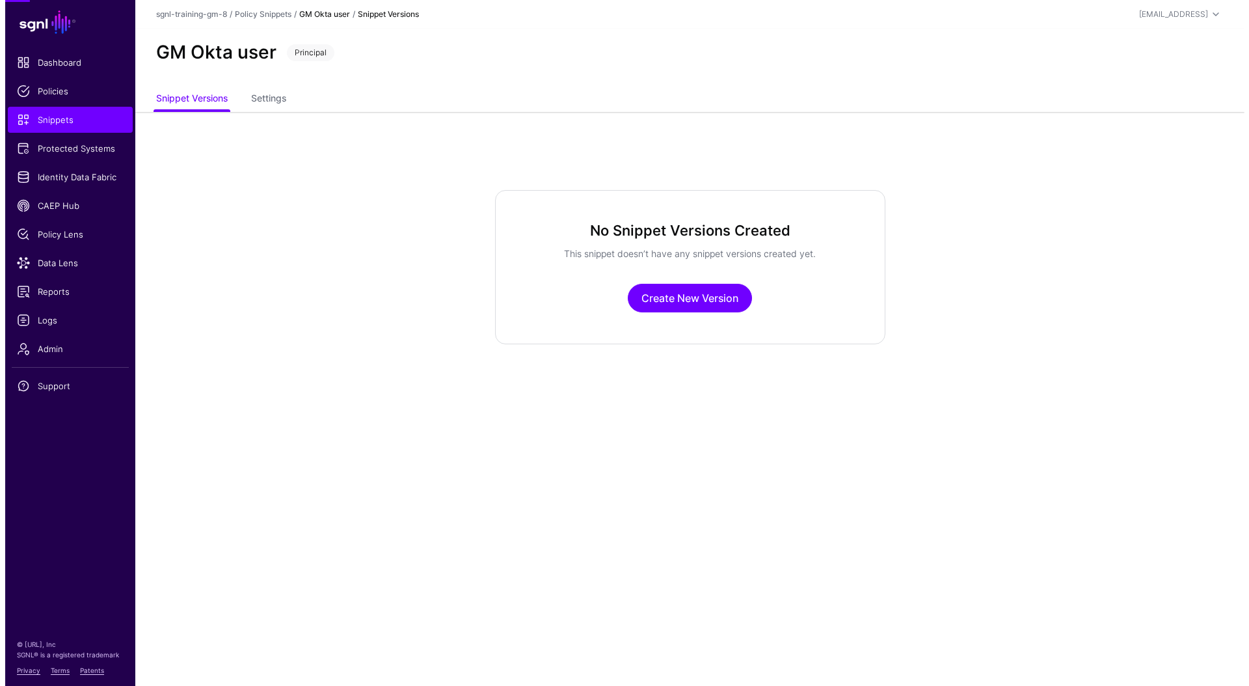
scroll to position [0, 0]
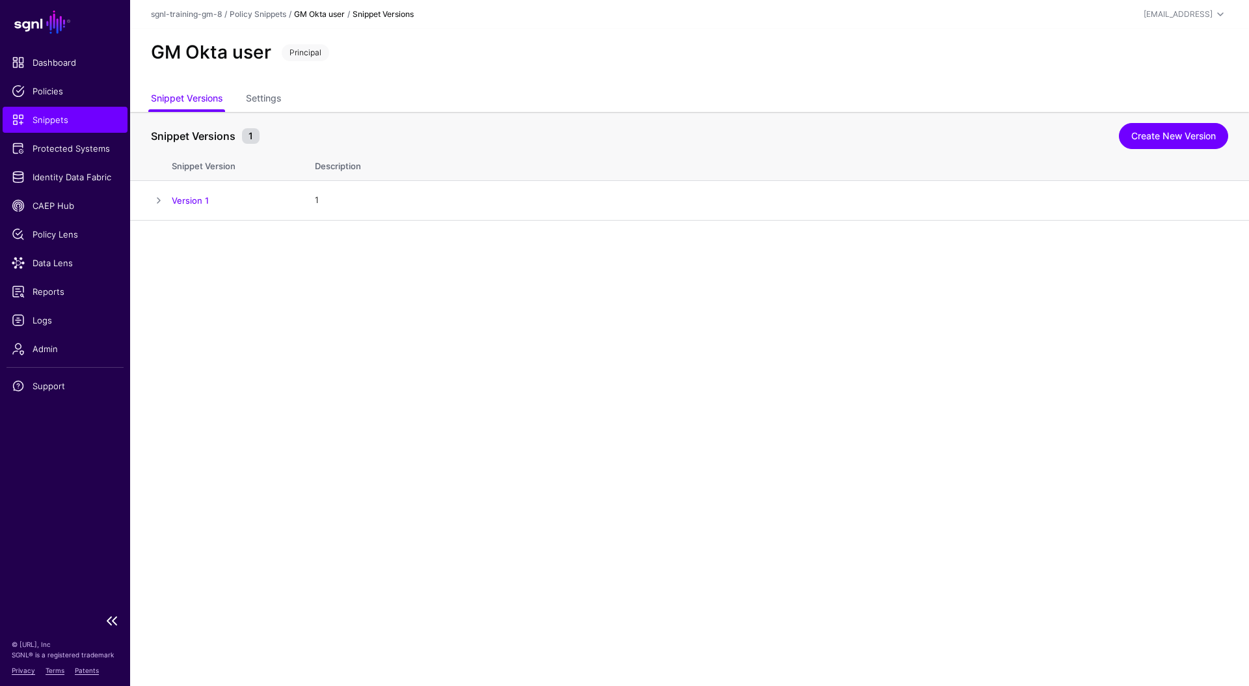
click at [65, 121] on span "Snippets" at bounding box center [65, 119] width 107 height 13
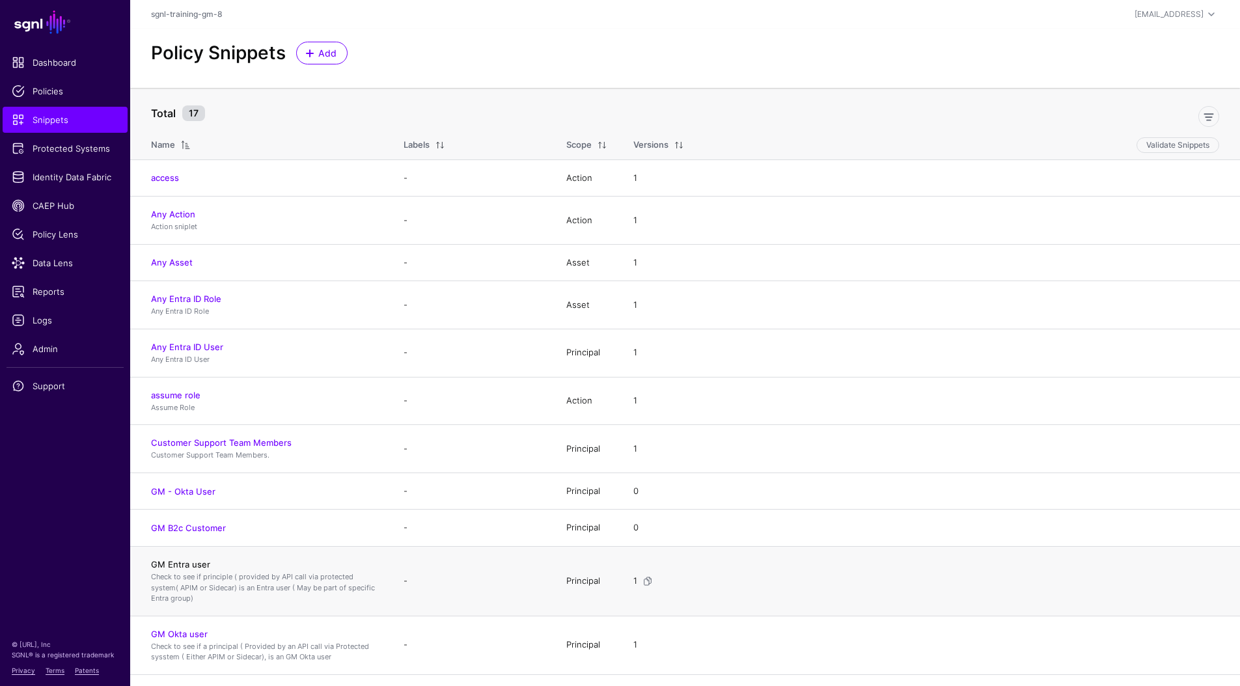
click at [193, 566] on link "GM Entra user" at bounding box center [180, 564] width 59 height 10
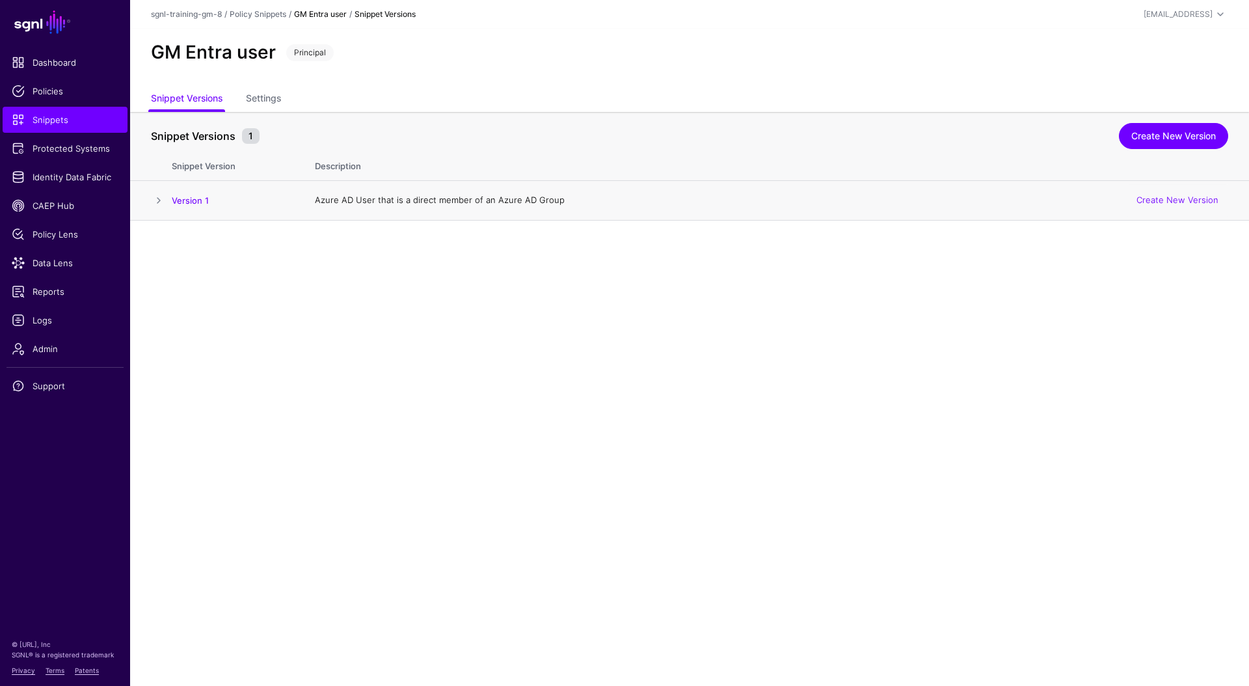
click at [158, 203] on span at bounding box center [159, 201] width 16 height 16
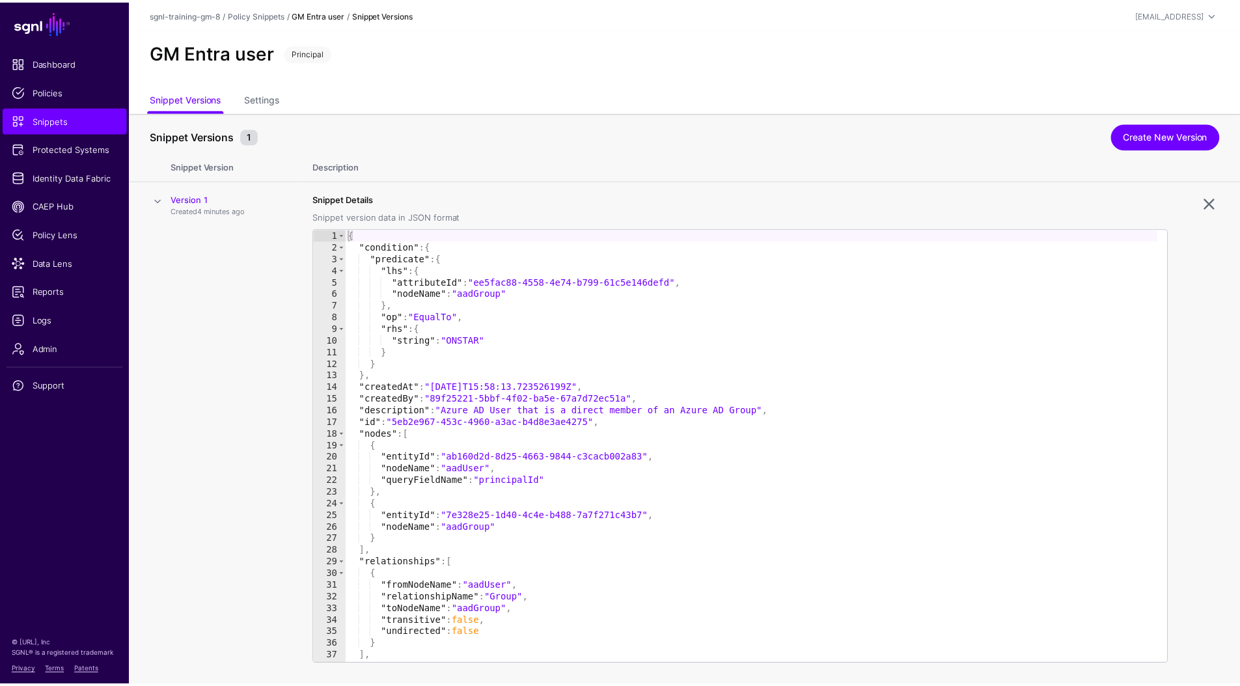
scroll to position [31, 0]
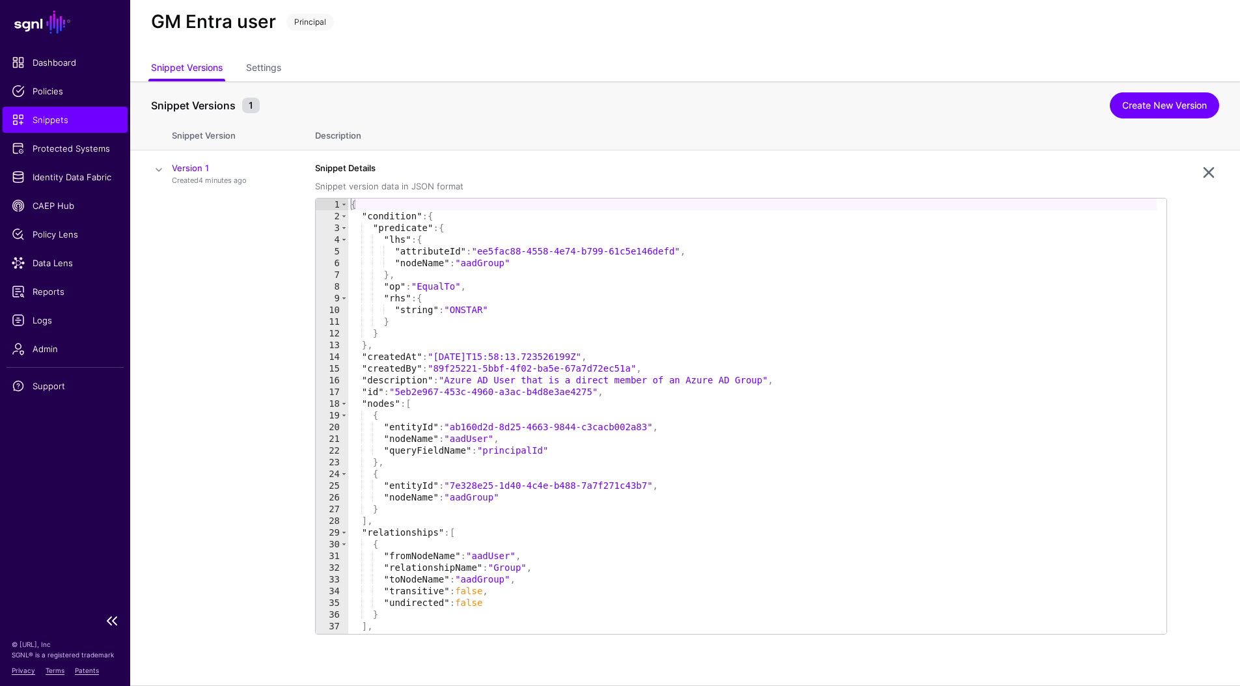
click at [52, 118] on span "Snippets" at bounding box center [65, 119] width 107 height 13
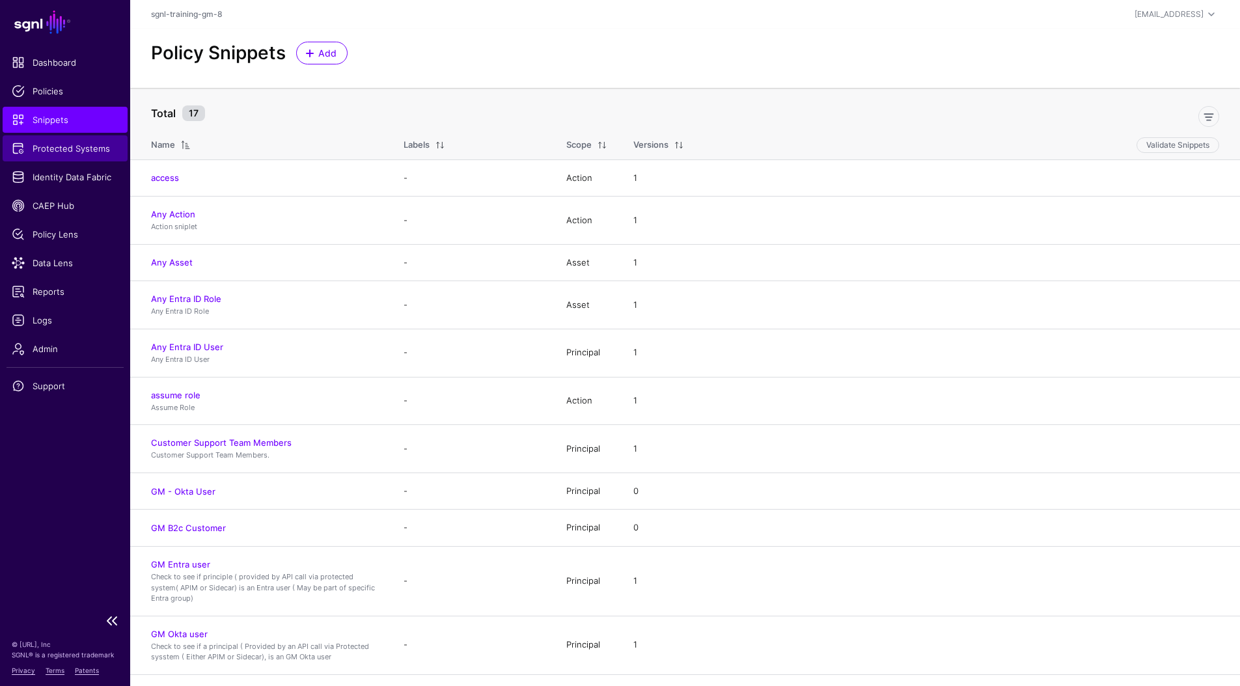
click at [70, 152] on span "Protected Systems" at bounding box center [65, 148] width 107 height 13
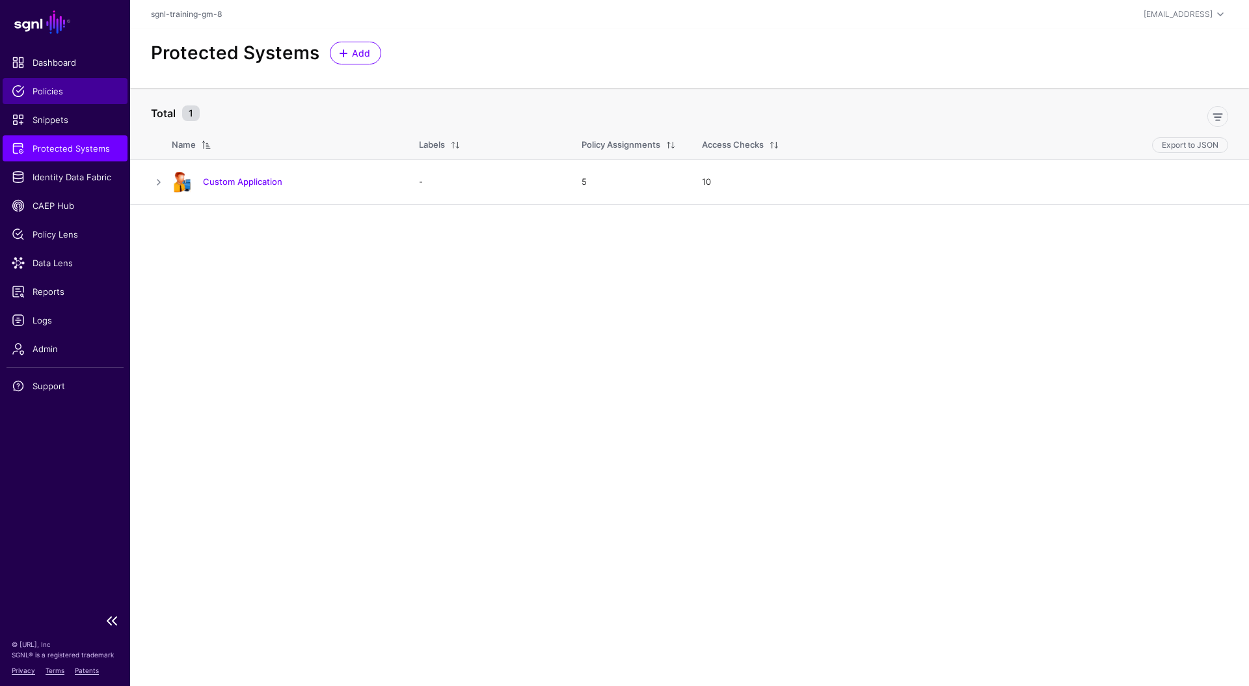
click at [59, 94] on span "Policies" at bounding box center [65, 91] width 107 height 13
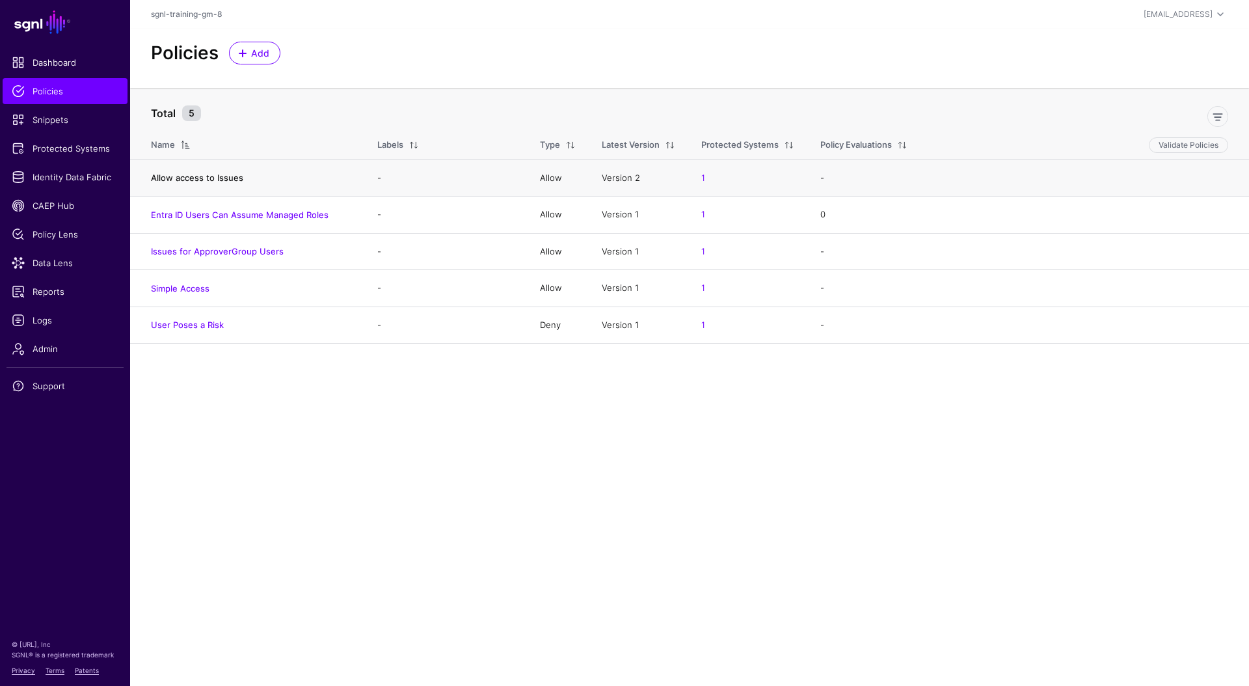
click at [187, 179] on link "Allow access to Issues" at bounding box center [197, 177] width 92 height 10
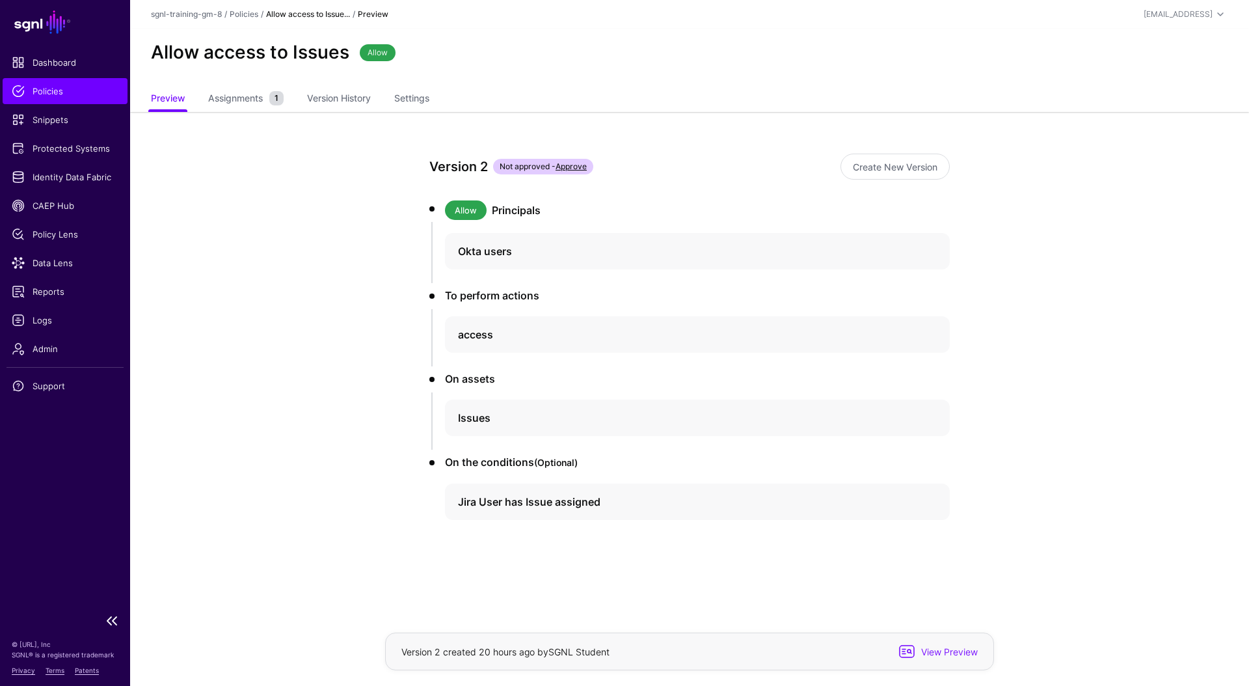
click at [52, 90] on span "Policies" at bounding box center [65, 91] width 107 height 13
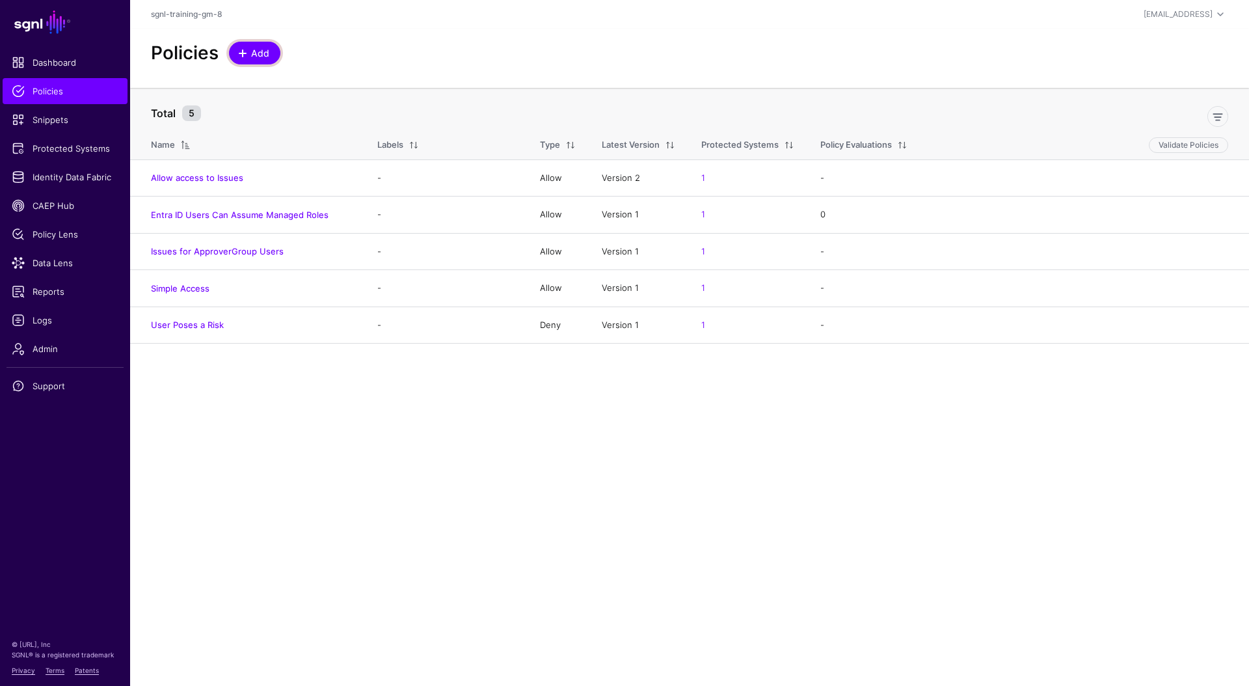
click at [256, 51] on span "Add" at bounding box center [260, 53] width 21 height 14
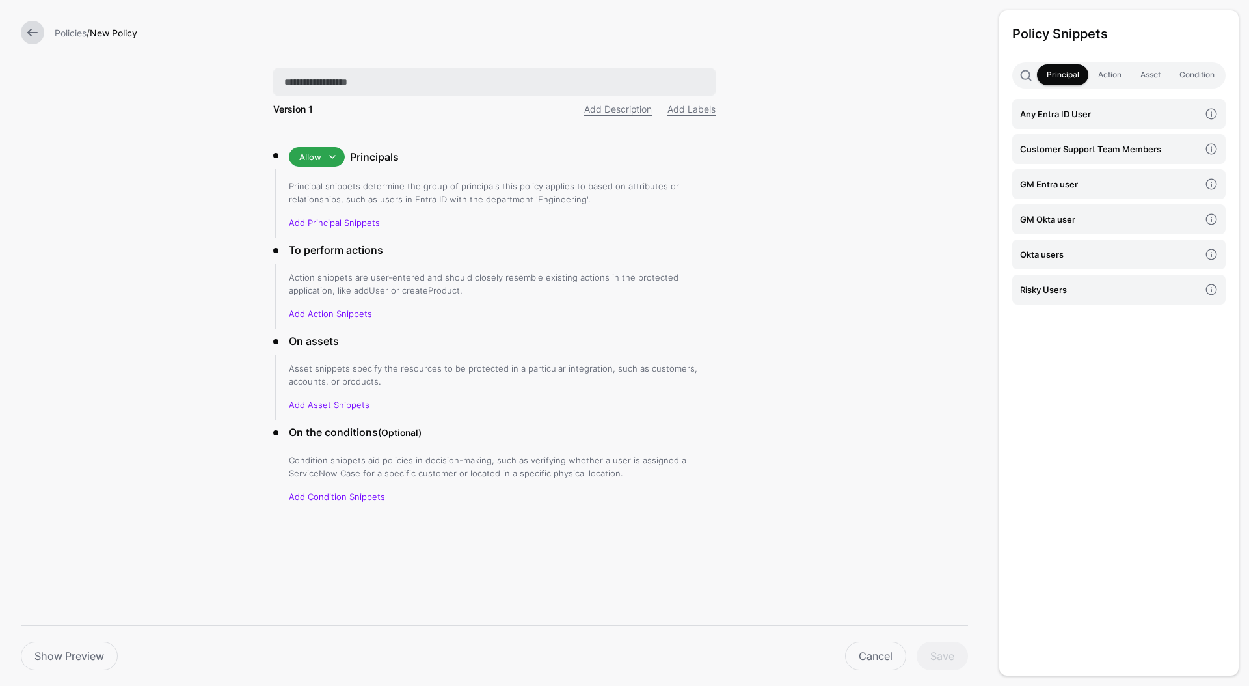
click at [317, 85] on input "text" at bounding box center [494, 81] width 442 height 27
type input "**********"
click at [321, 224] on link "Add Principal Snippets" at bounding box center [334, 222] width 91 height 10
click at [1055, 185] on h4 "GM Entra user" at bounding box center [1110, 184] width 180 height 14
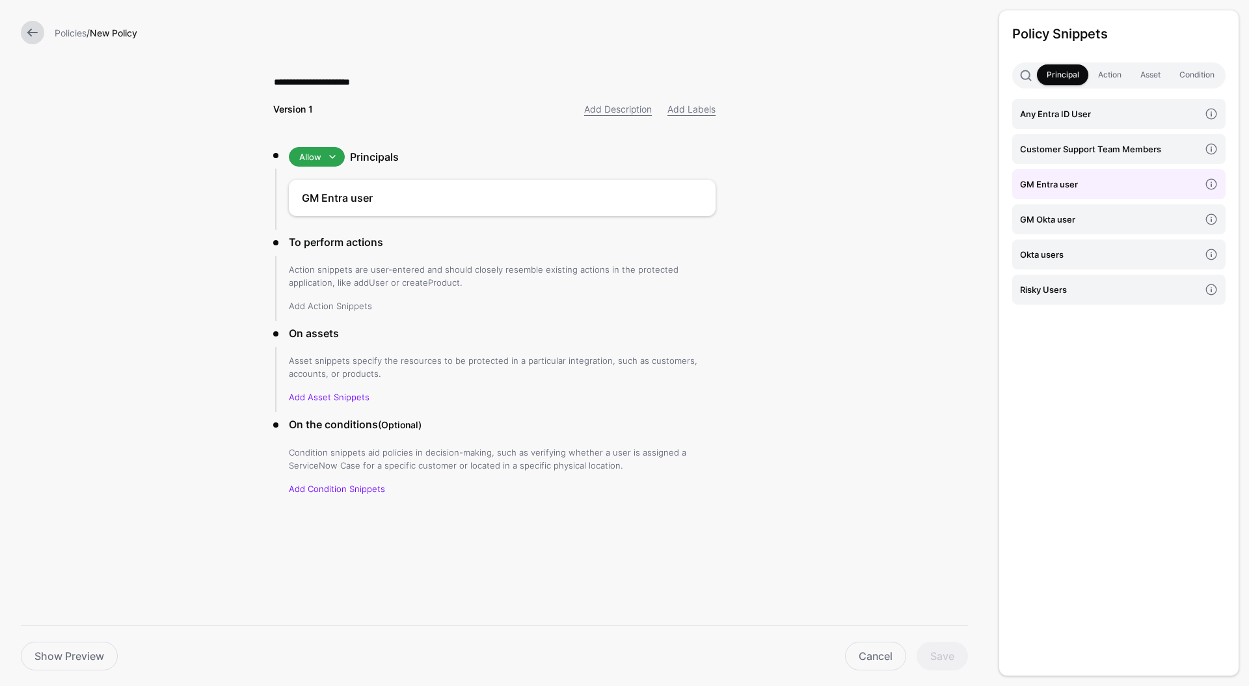
click at [340, 305] on link "Add Action Snippets" at bounding box center [330, 306] width 83 height 10
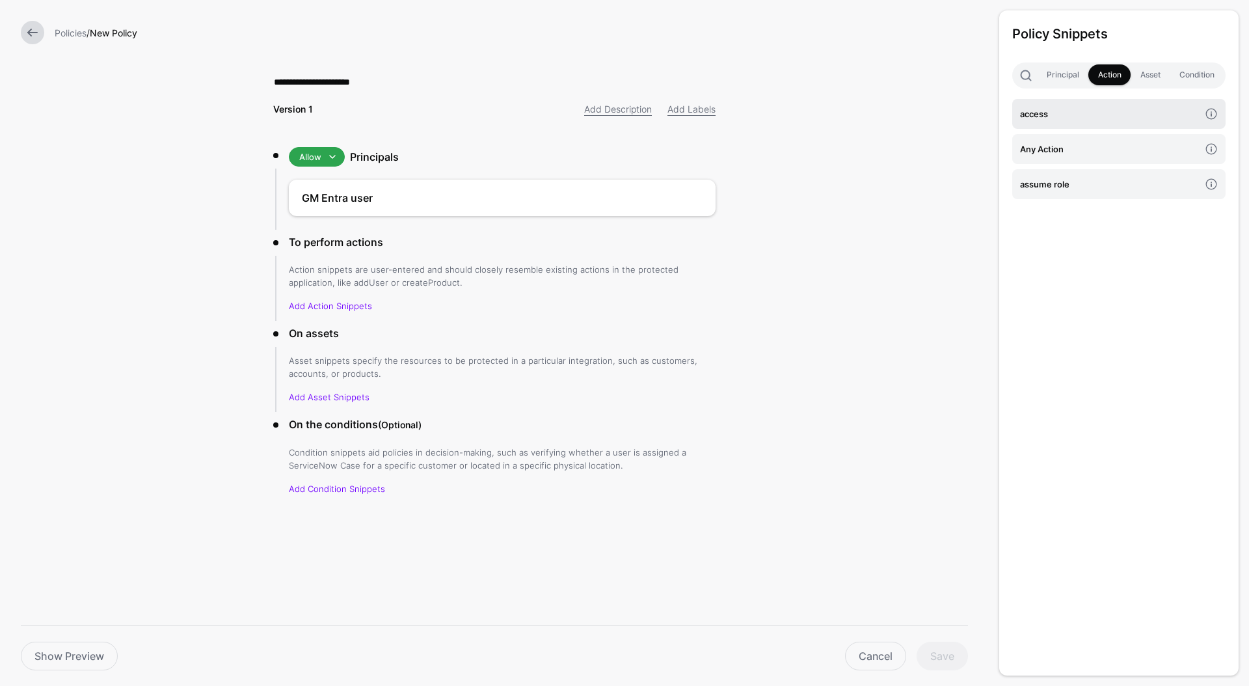
click at [1042, 115] on h4 "access" at bounding box center [1110, 114] width 180 height 14
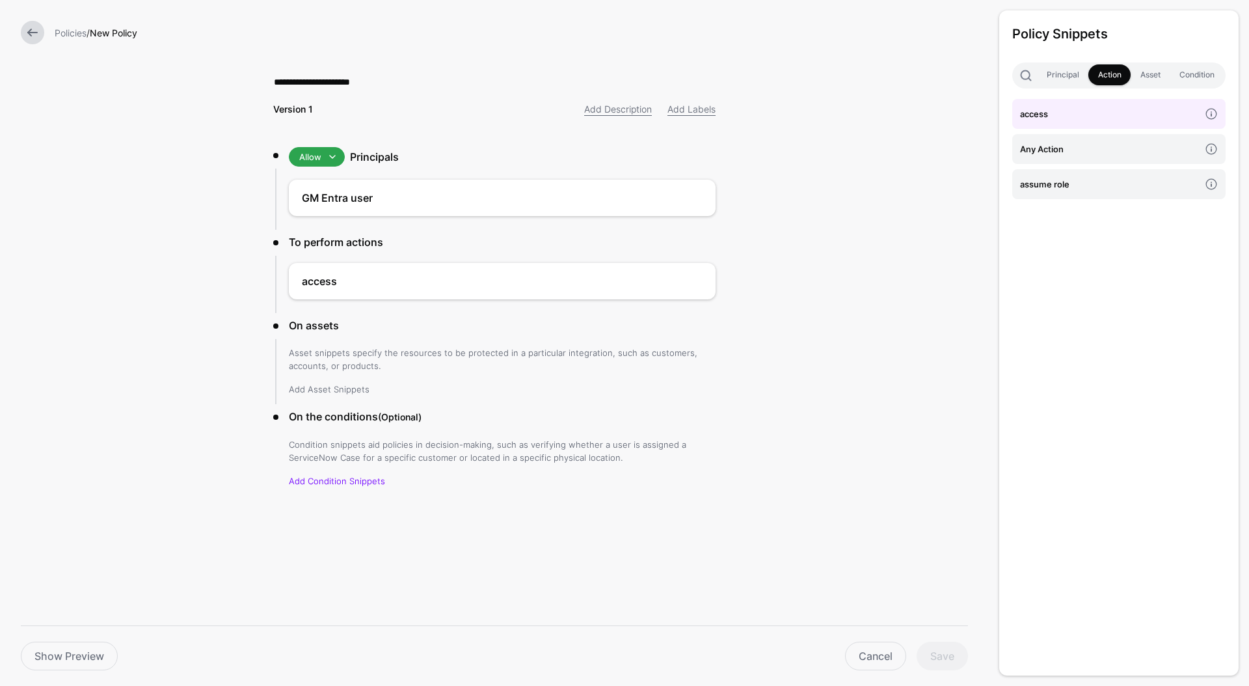
click at [346, 388] on link "Add Asset Snippets" at bounding box center [329, 389] width 81 height 10
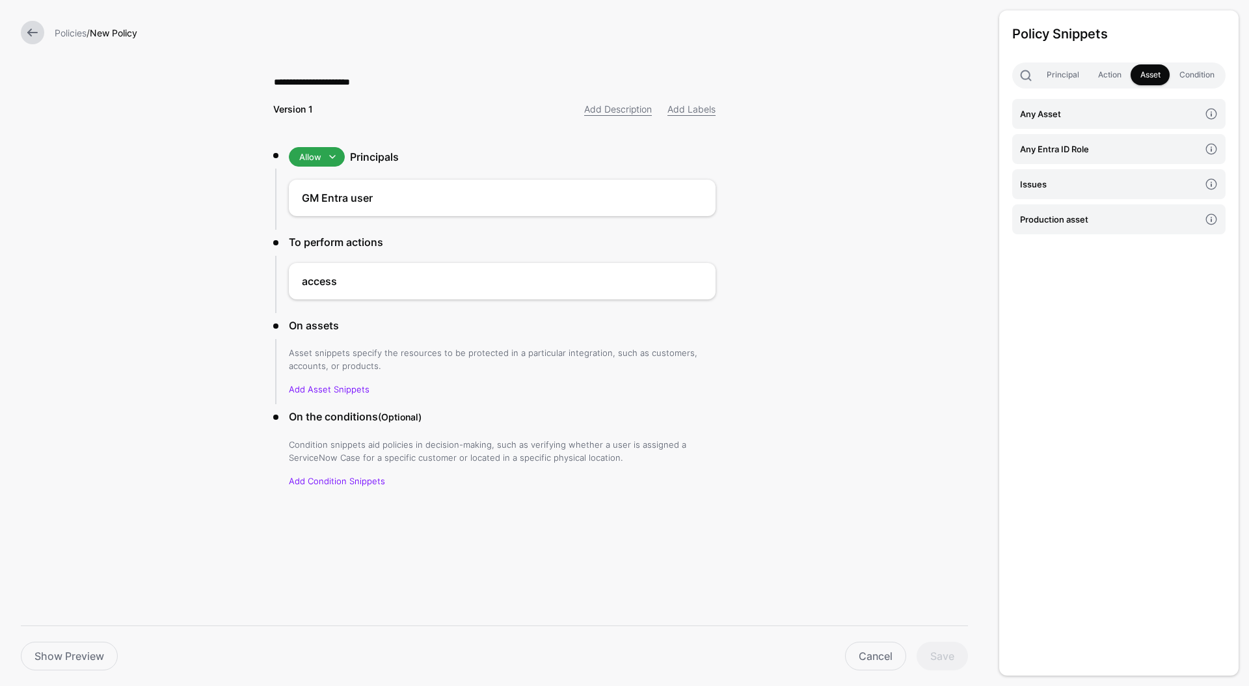
click at [366, 246] on h3 "To perform actions" at bounding box center [502, 242] width 427 height 16
click at [674, 278] on link at bounding box center [677, 281] width 16 height 16
